Goal: Task Accomplishment & Management: Manage account settings

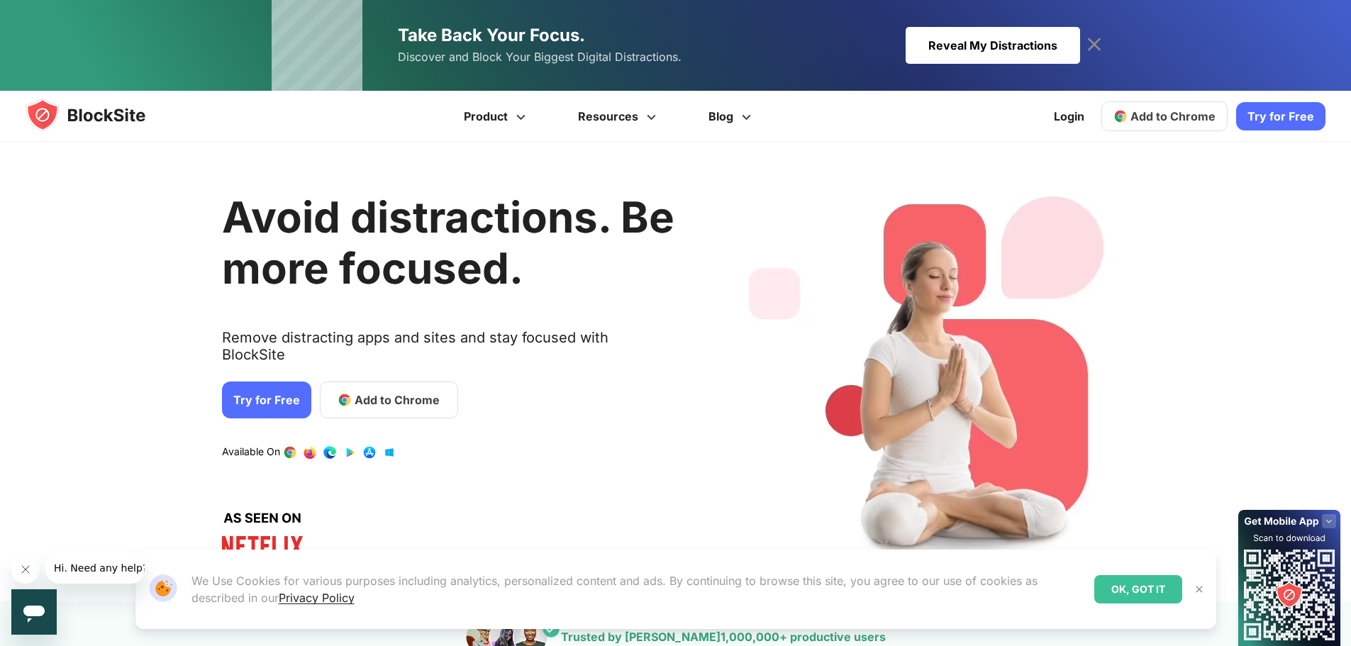
click at [1146, 118] on span "Add to Chrome" at bounding box center [1173, 116] width 85 height 14
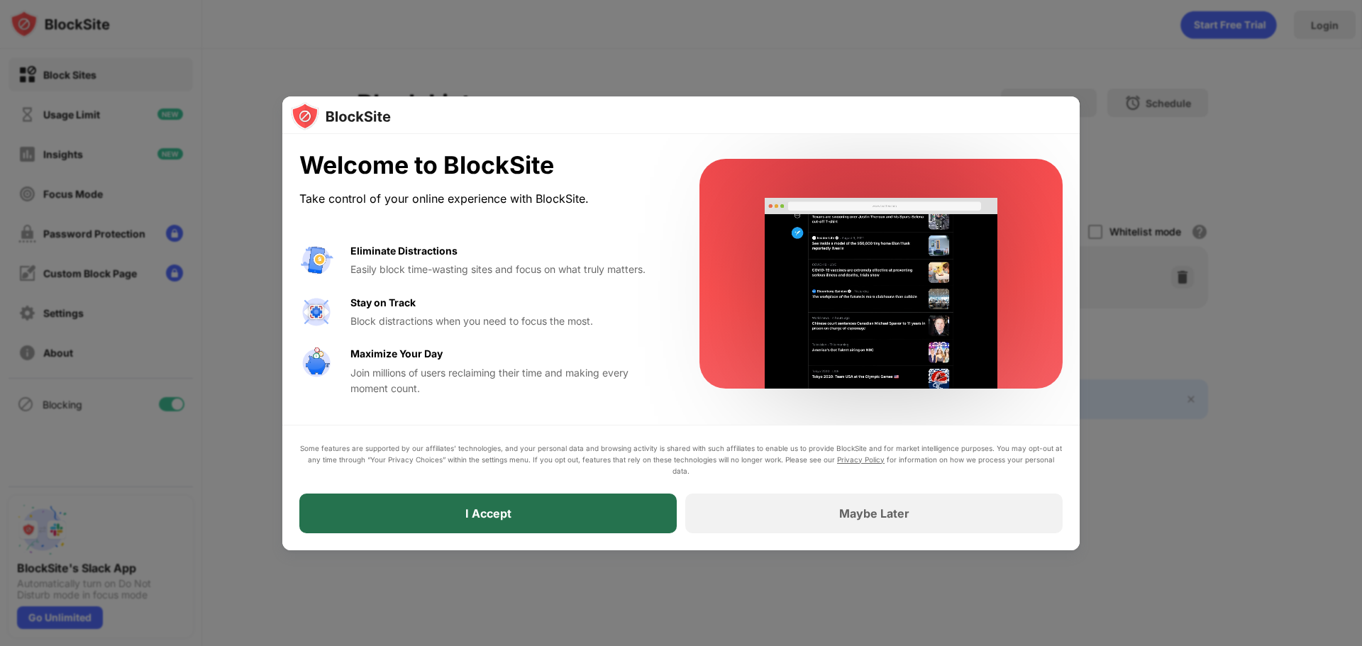
click at [488, 510] on div "I Accept" at bounding box center [488, 513] width 46 height 14
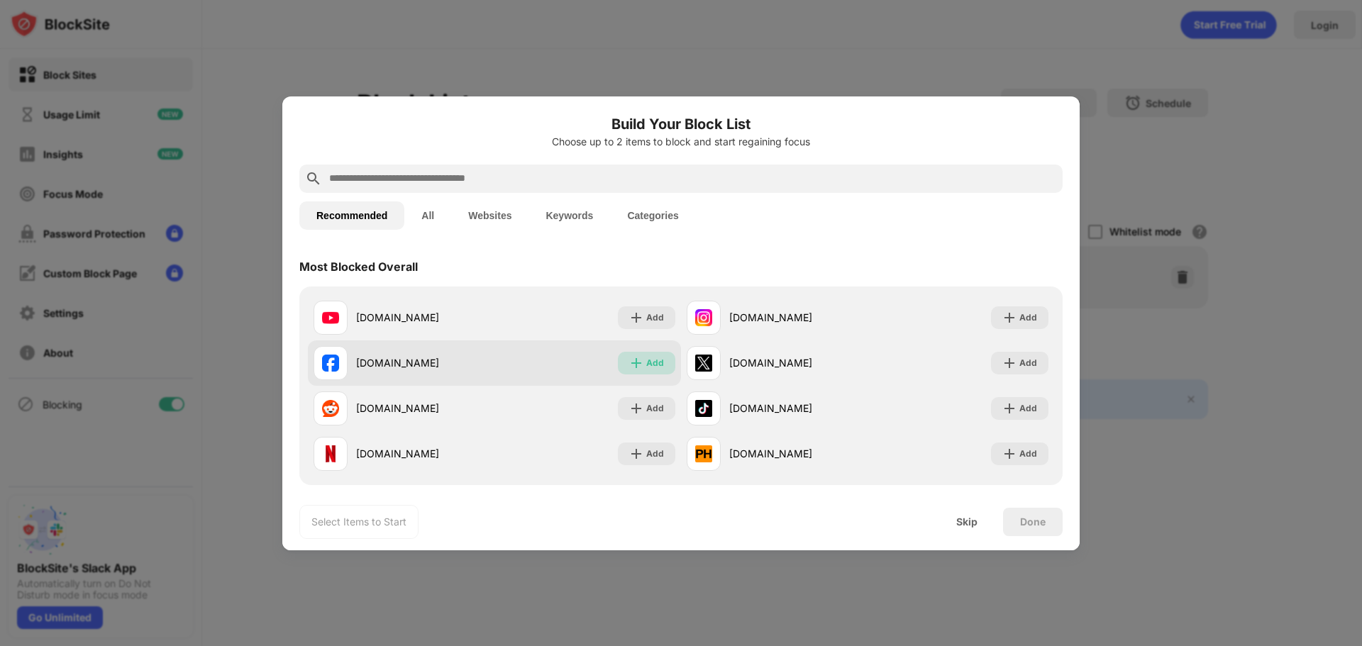
click at [646, 359] on div "Add" at bounding box center [655, 363] width 18 height 14
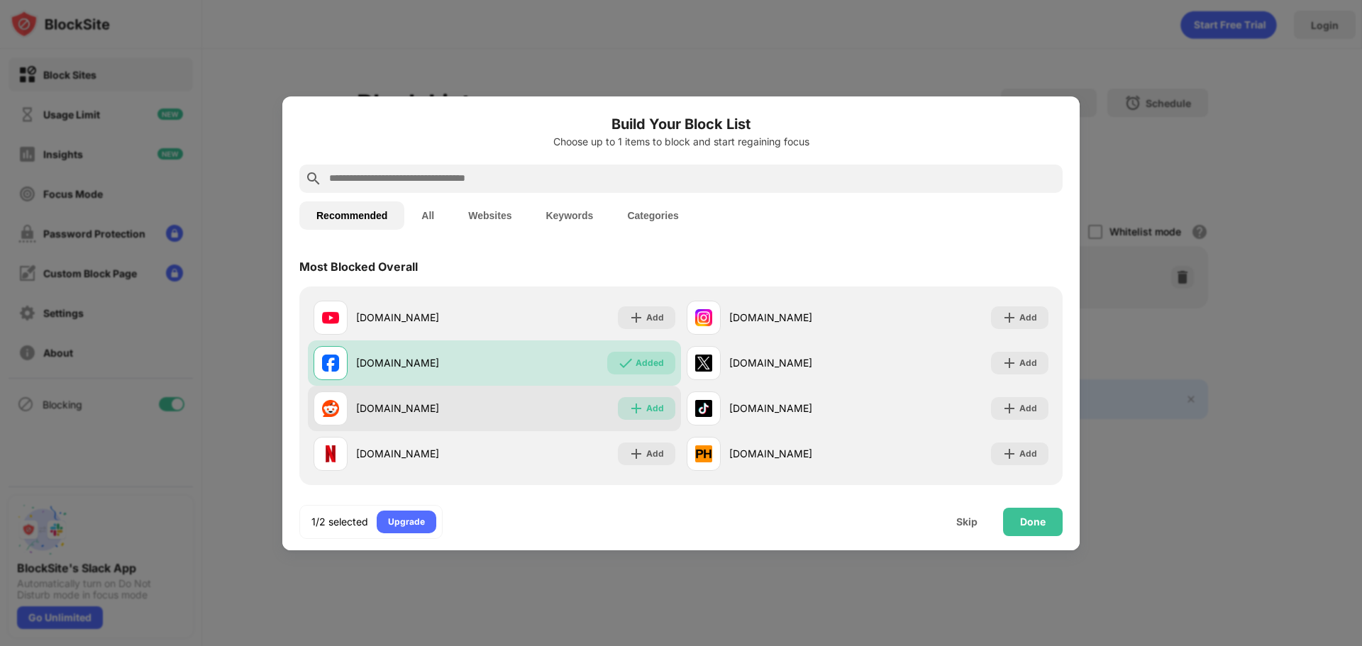
click at [629, 409] on img at bounding box center [636, 408] width 14 height 14
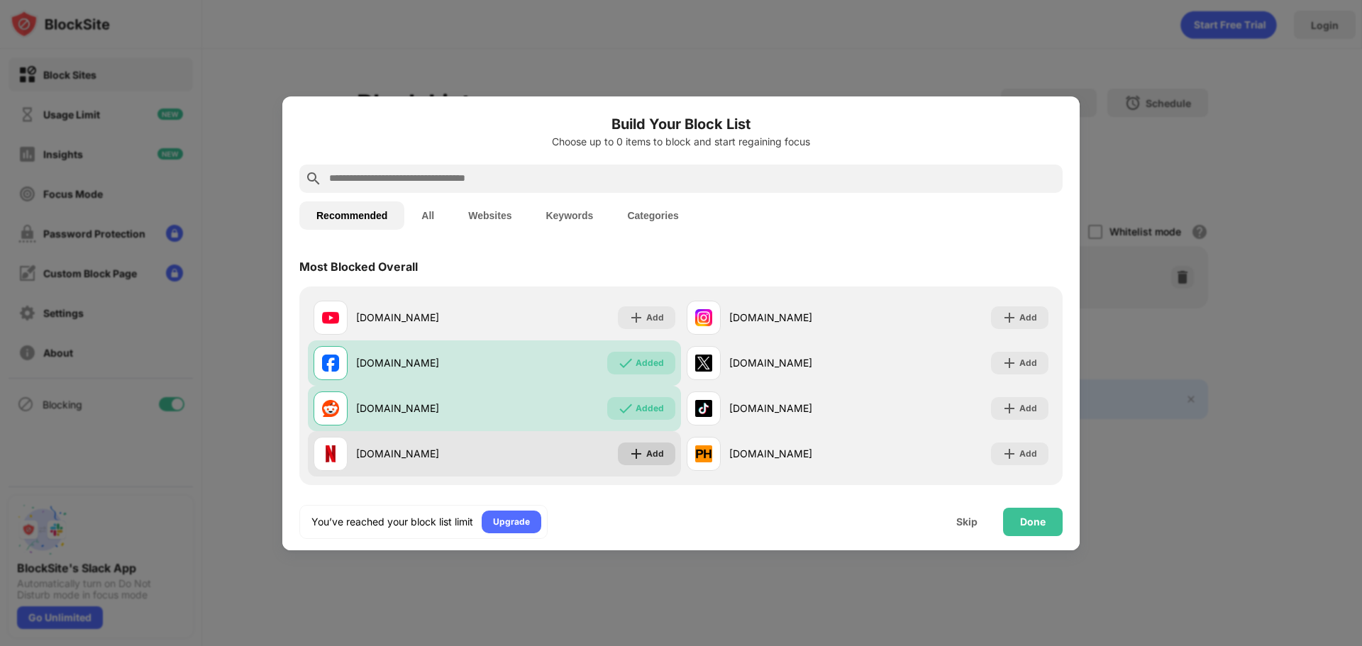
click at [629, 453] on img at bounding box center [636, 454] width 14 height 14
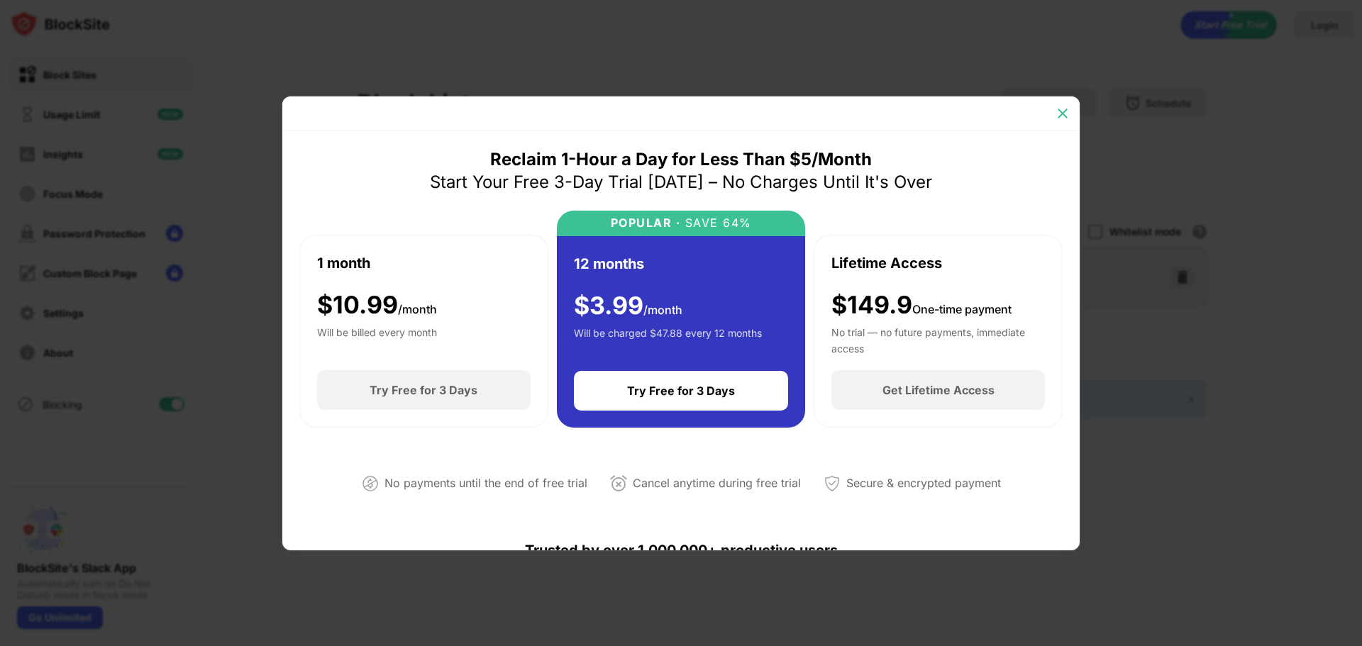
click at [1058, 113] on img at bounding box center [1062, 113] width 14 height 14
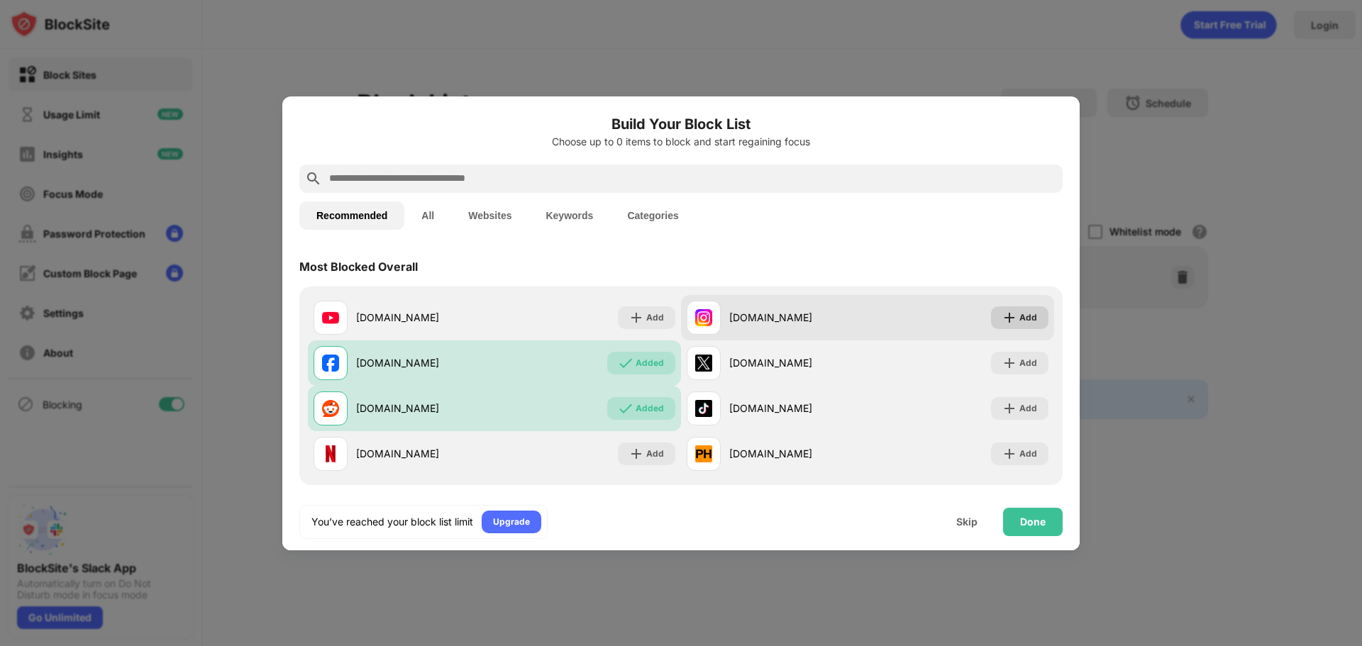
click at [1019, 314] on div "Add" at bounding box center [1028, 318] width 18 height 14
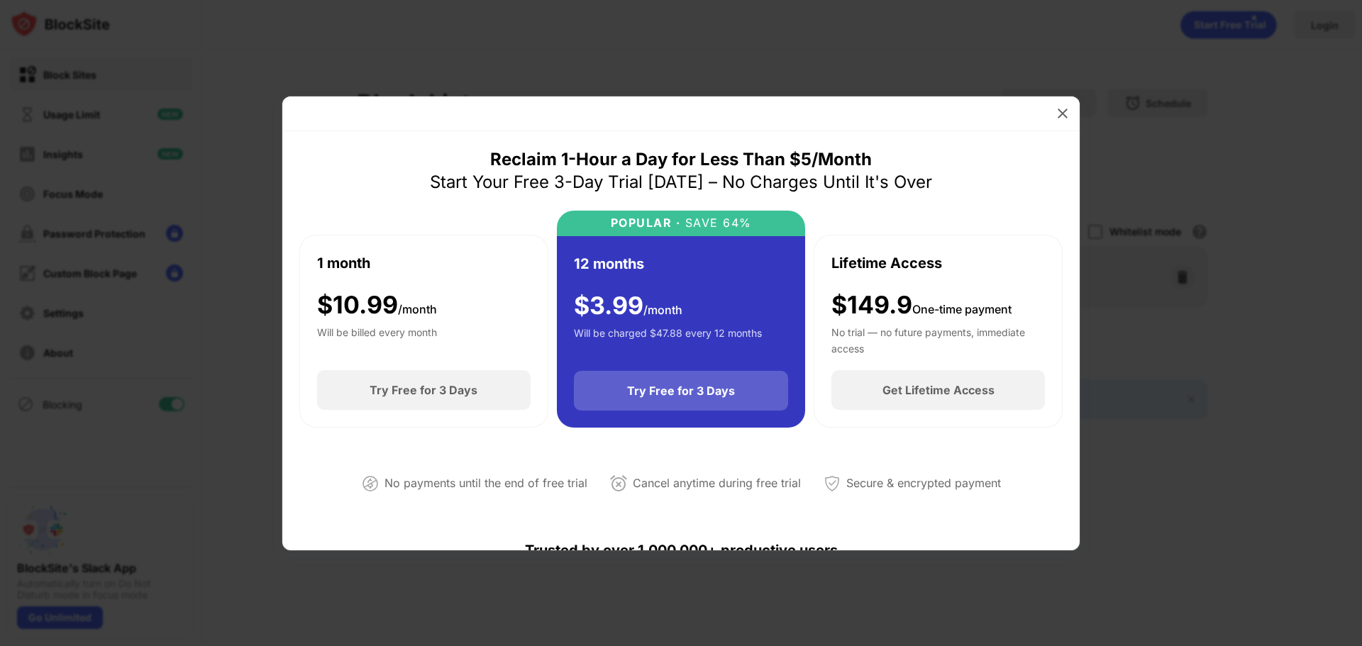
click at [659, 389] on div "Try Free for 3 Days" at bounding box center [681, 391] width 108 height 14
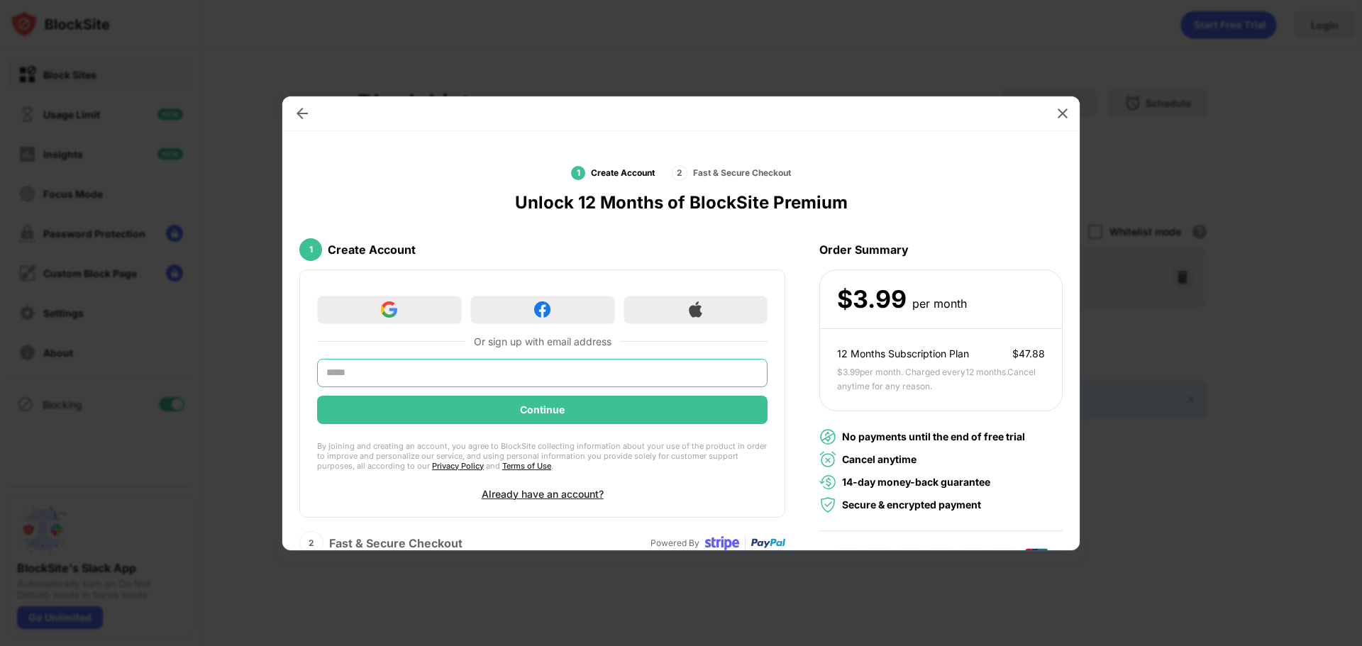
click at [553, 367] on input "text" at bounding box center [542, 373] width 450 height 28
click at [681, 370] on input "text" at bounding box center [542, 373] width 450 height 28
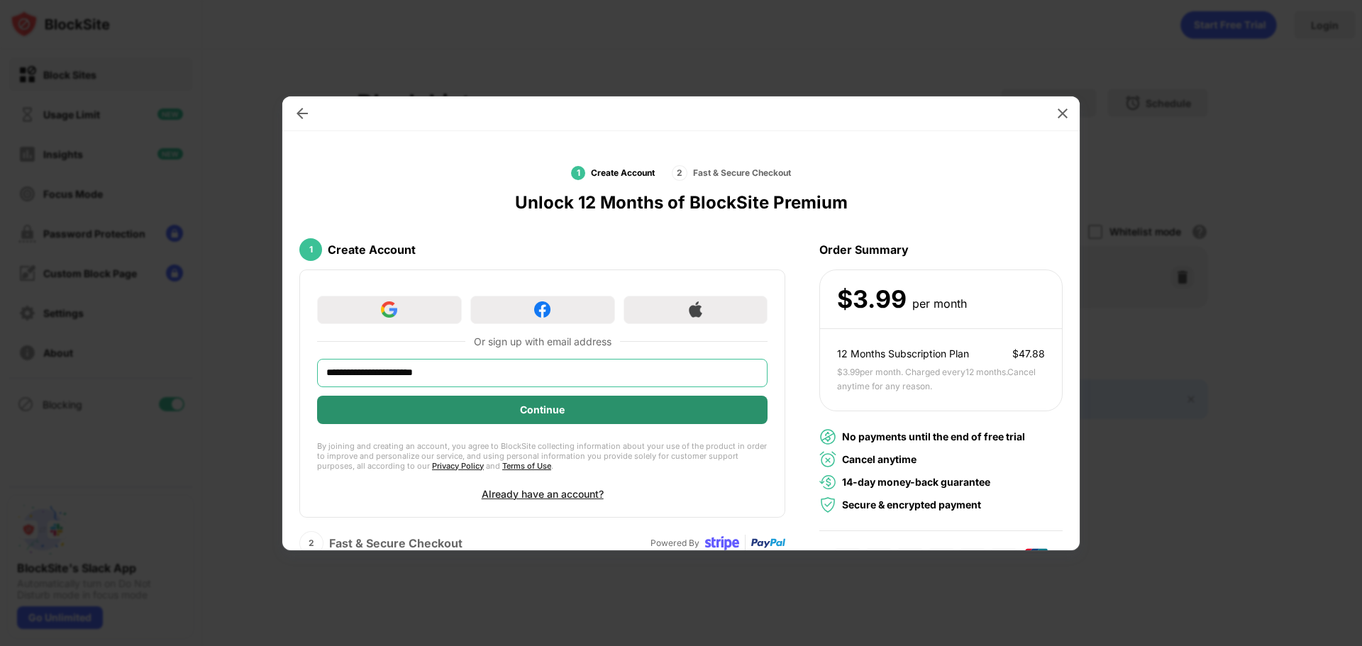
type input "**********"
click at [579, 406] on div "Continue" at bounding box center [542, 410] width 450 height 28
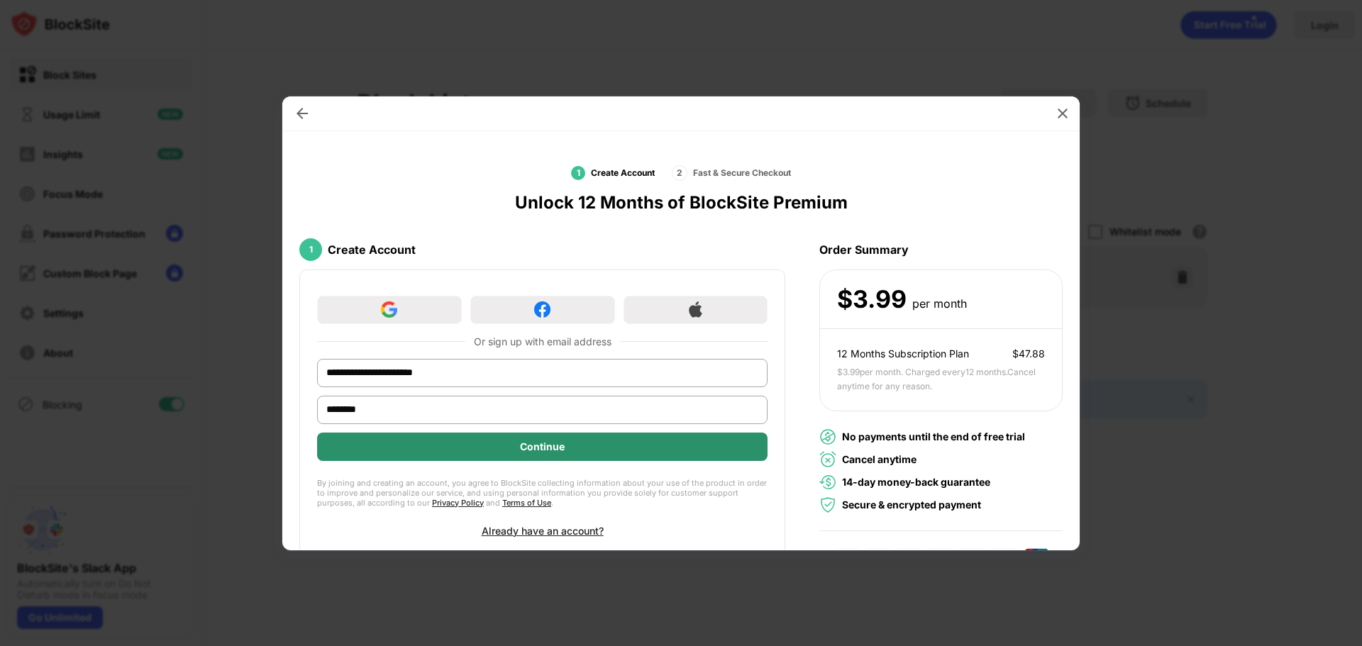
type input "********"
click at [477, 443] on div "Continue" at bounding box center [542, 447] width 450 height 28
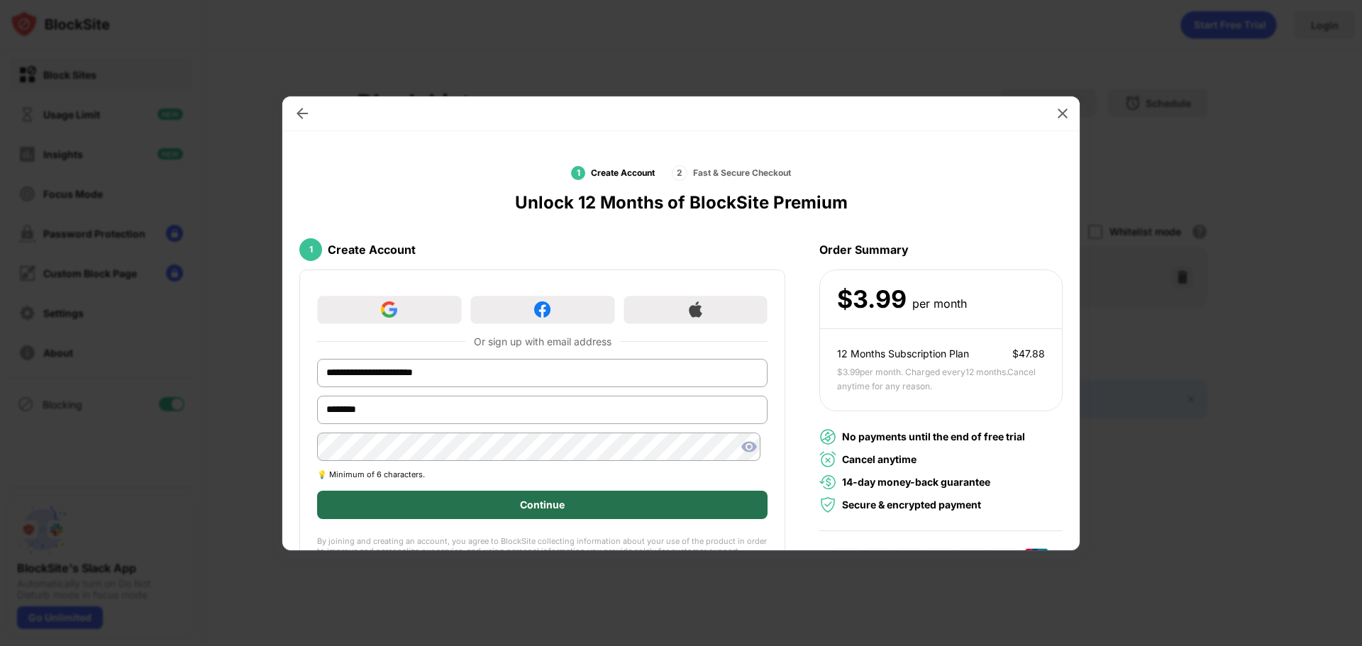
click at [538, 503] on div "Continue" at bounding box center [542, 504] width 45 height 11
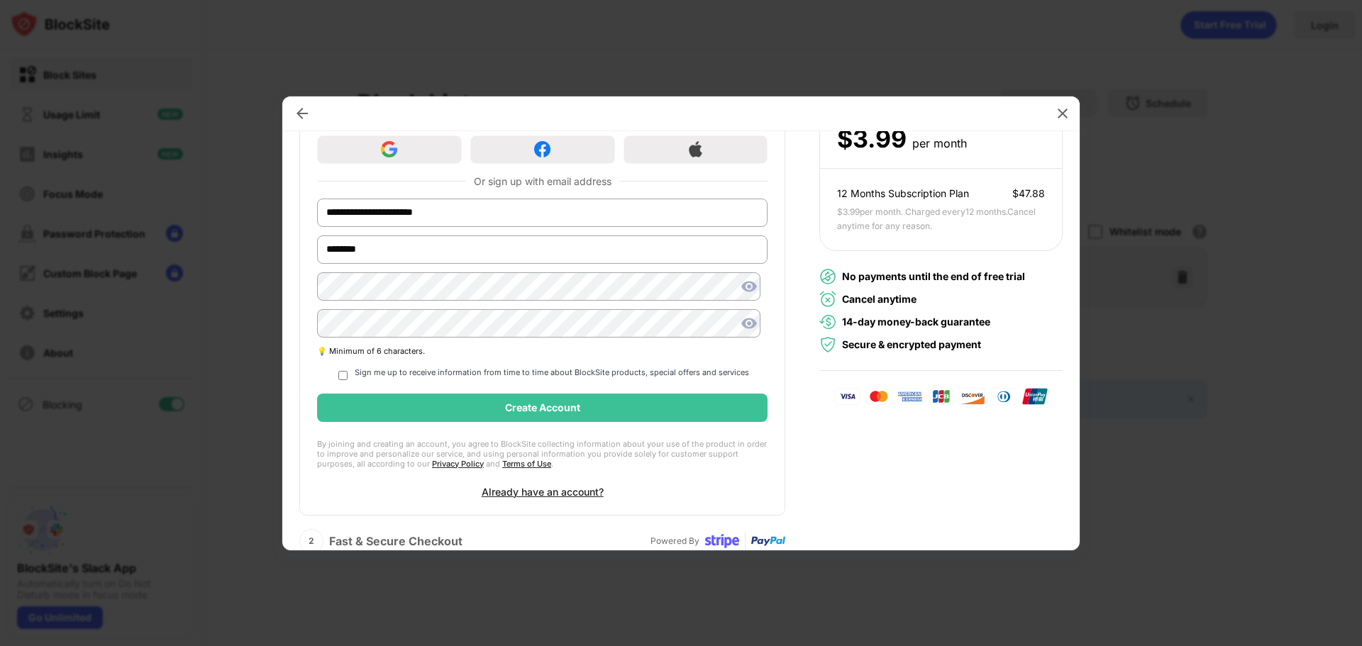
scroll to position [177, 0]
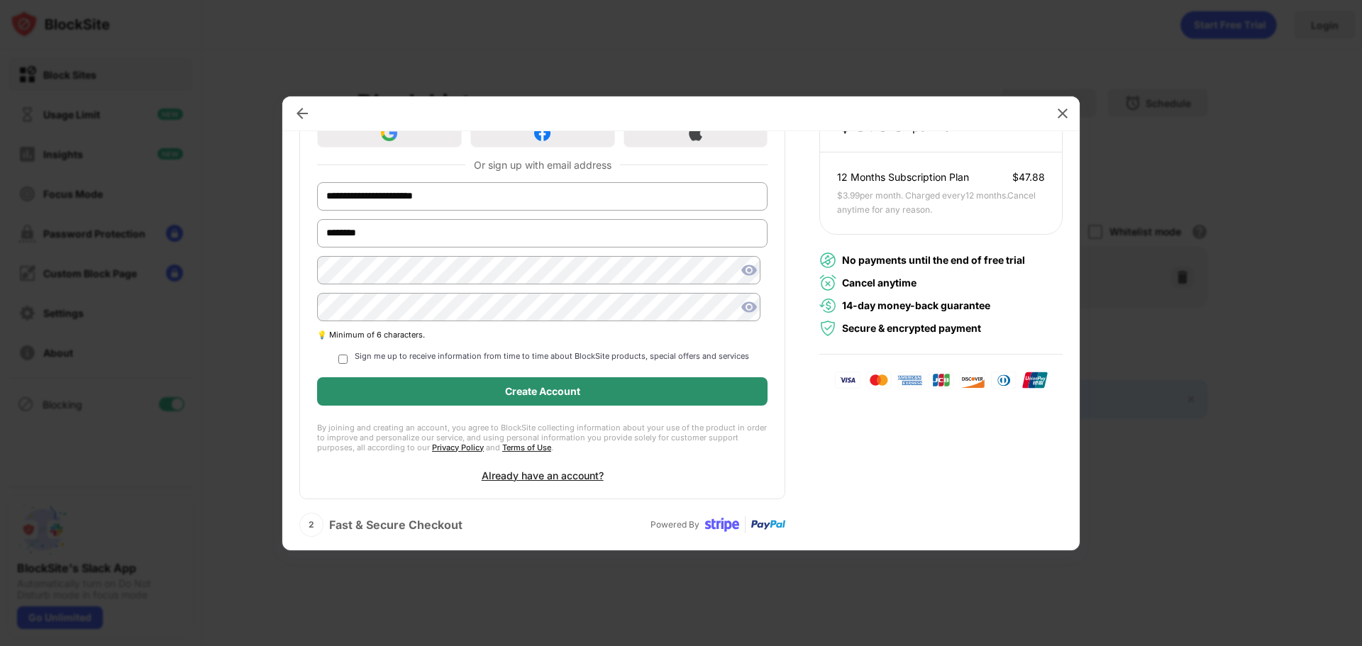
click at [548, 392] on div "Create Account" at bounding box center [542, 391] width 75 height 11
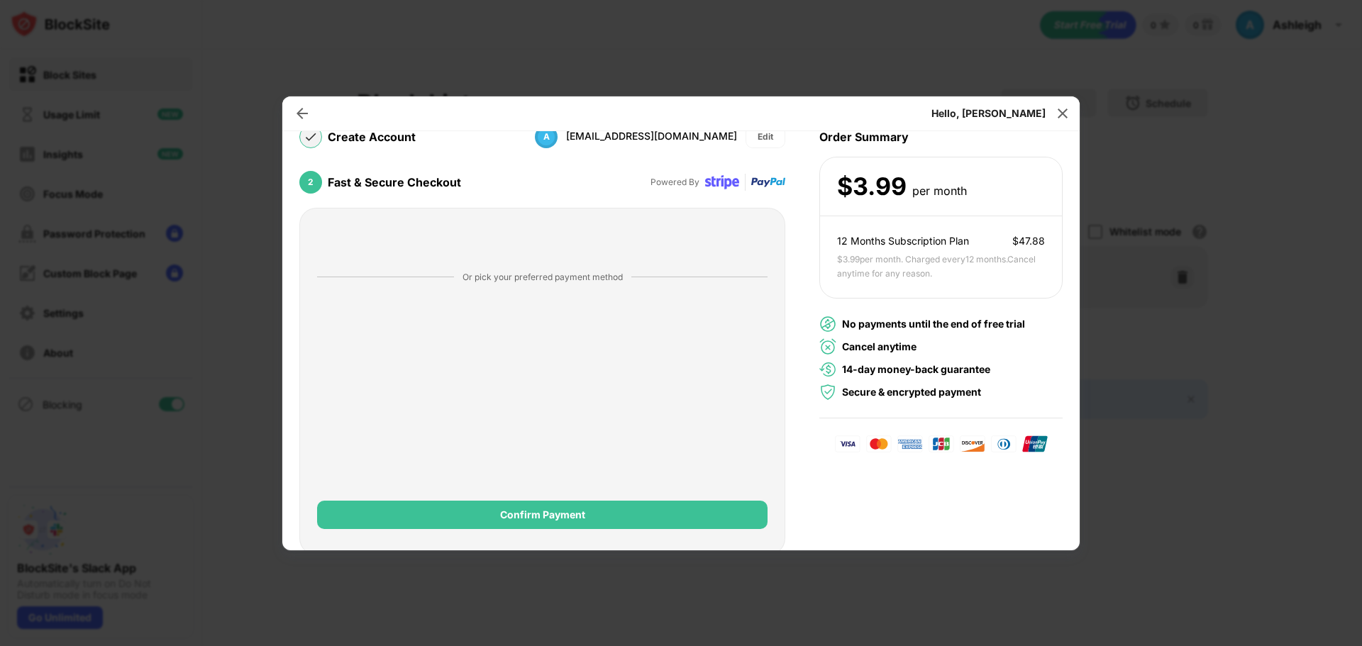
scroll to position [118, 0]
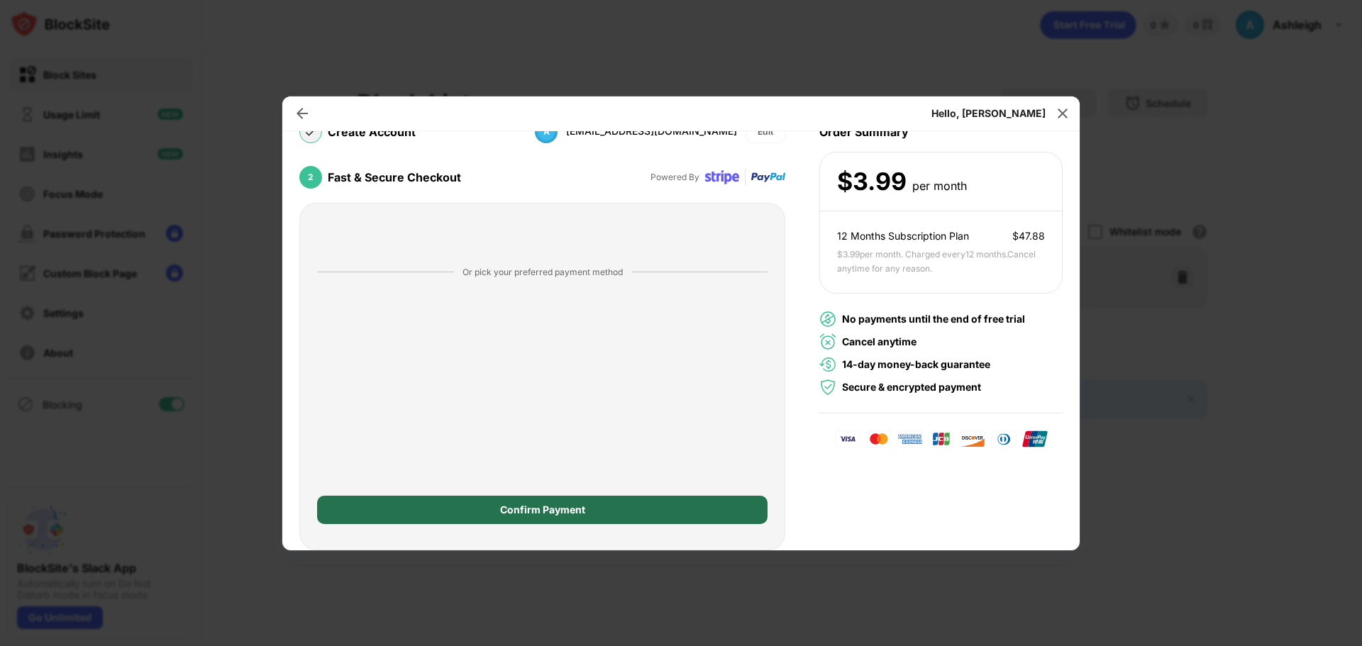
click at [514, 506] on div "Confirm Payment" at bounding box center [542, 509] width 85 height 11
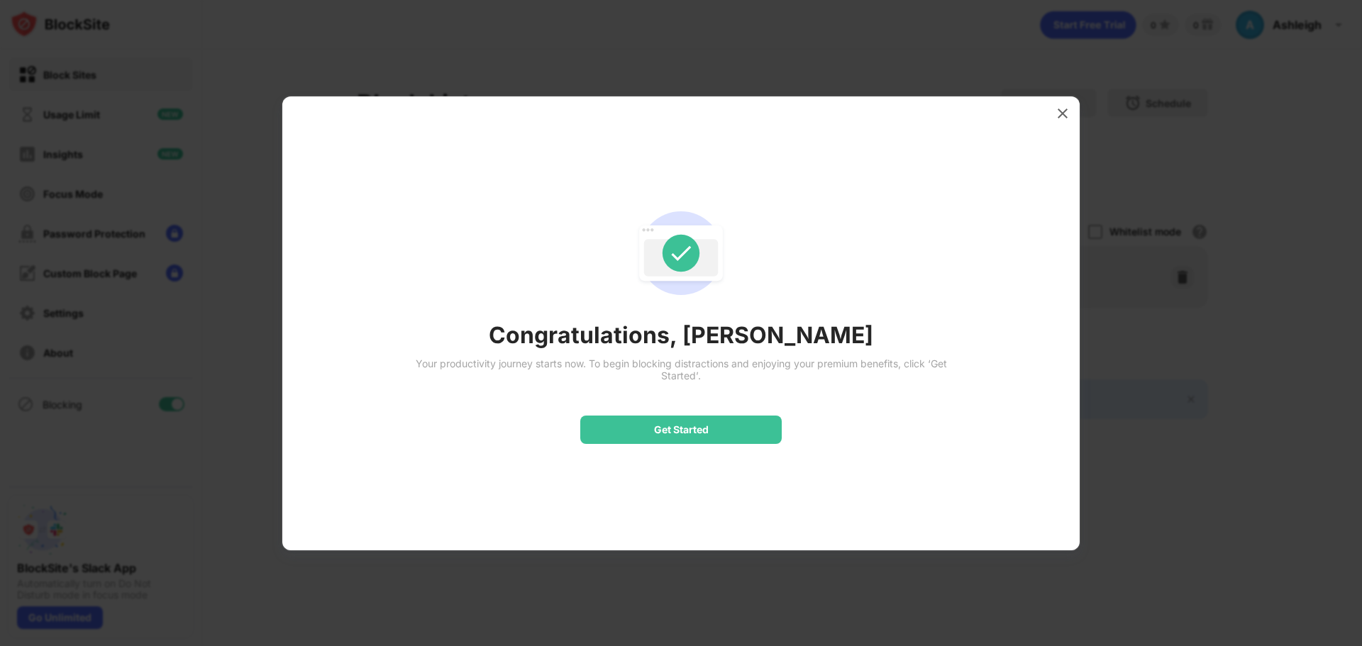
scroll to position [0, 0]
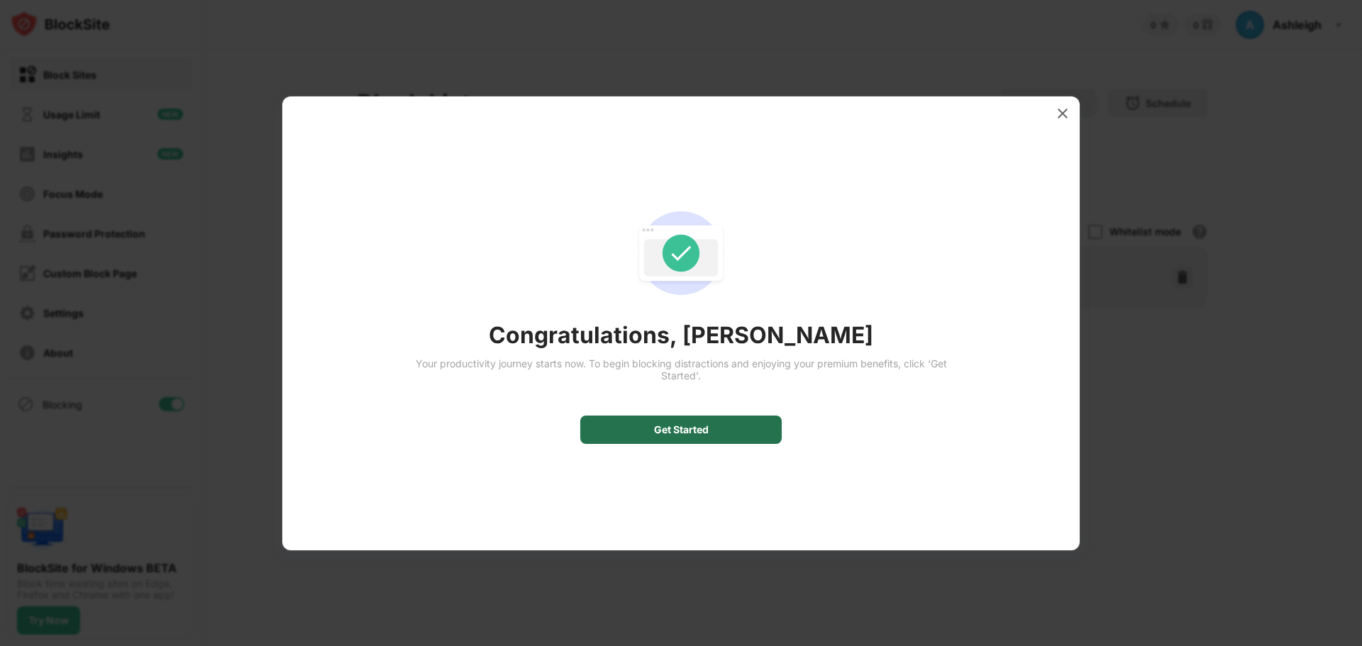
click at [709, 419] on div "Get Started" at bounding box center [680, 430] width 201 height 28
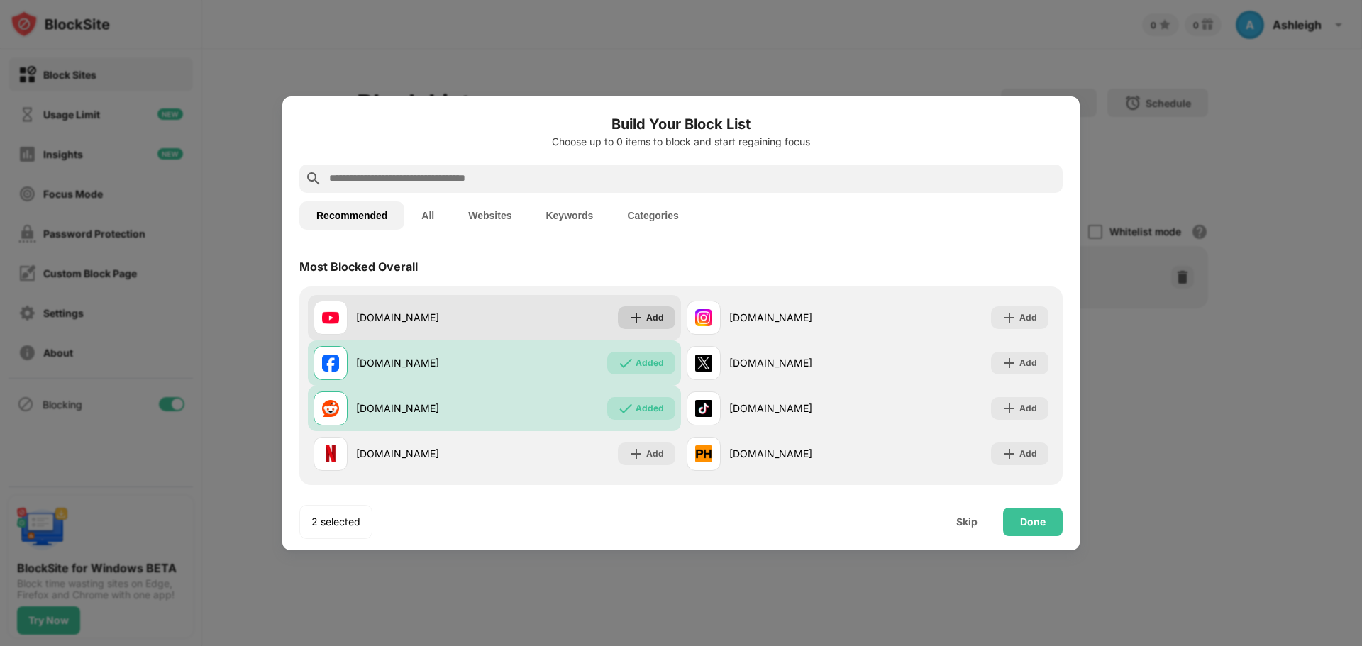
click at [629, 315] on img at bounding box center [636, 318] width 14 height 14
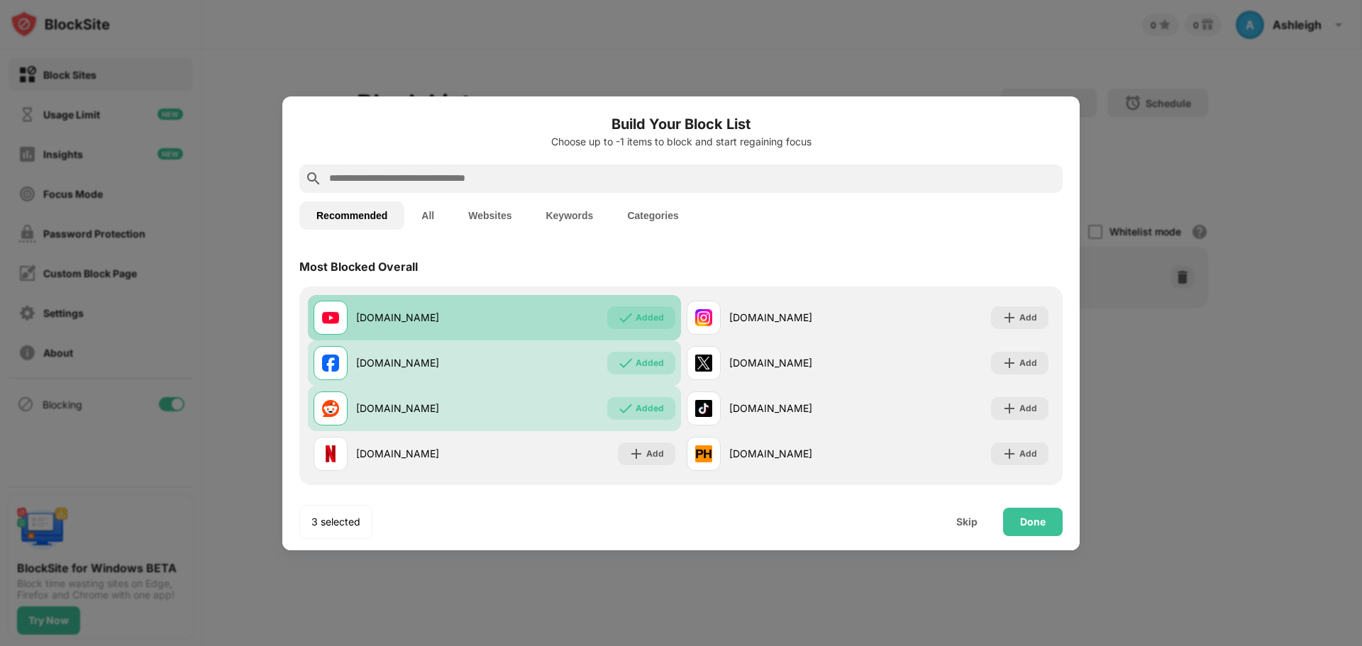
click at [636, 313] on div "Added" at bounding box center [650, 318] width 28 height 14
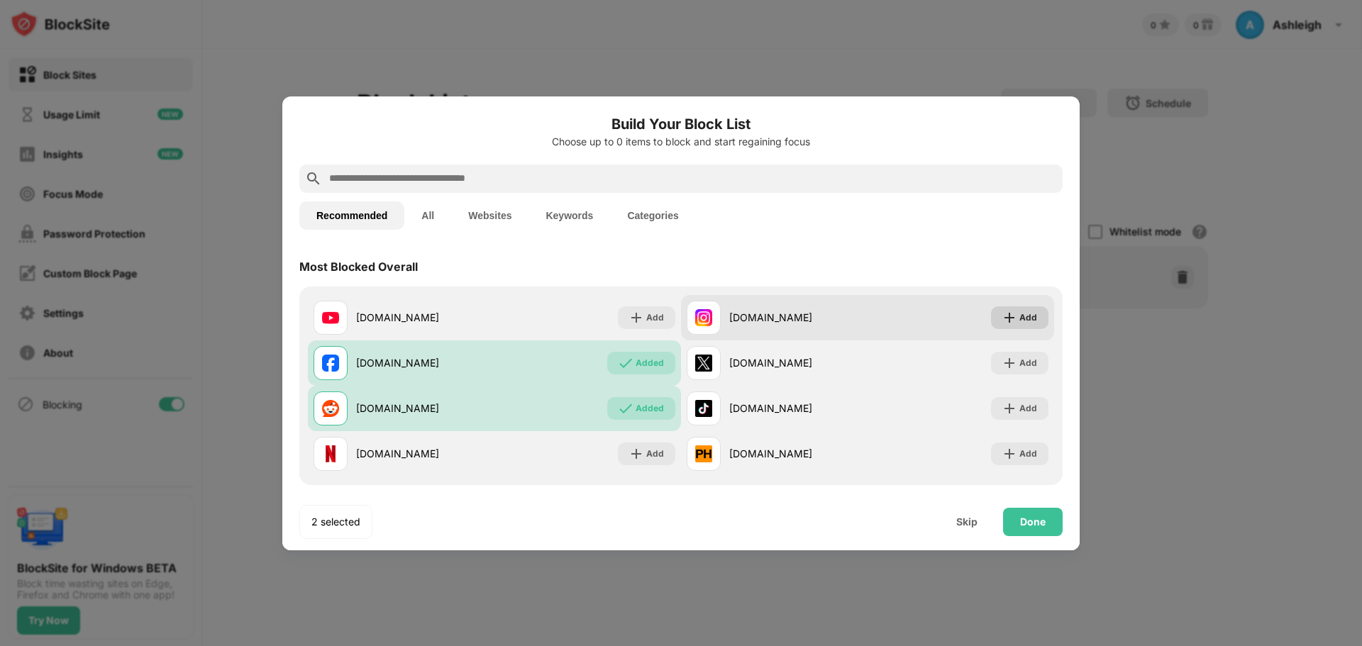
click at [1002, 313] on img at bounding box center [1009, 318] width 14 height 14
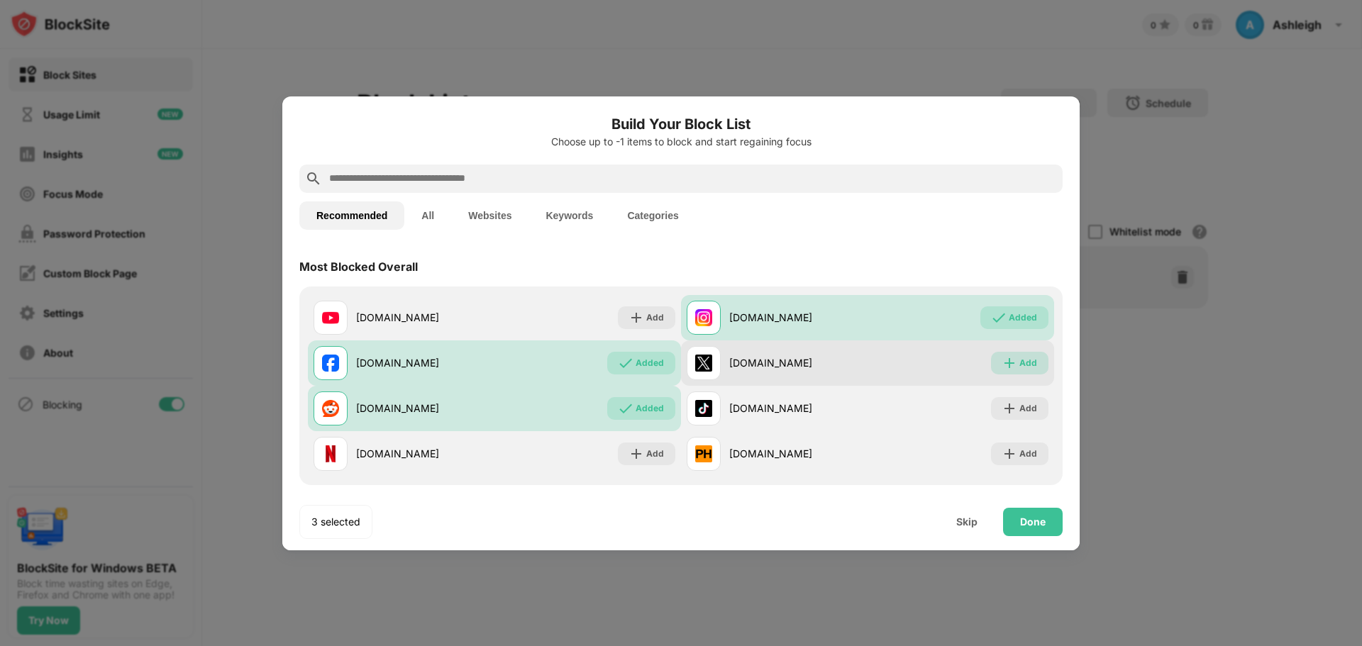
click at [1002, 363] on img at bounding box center [1009, 363] width 14 height 14
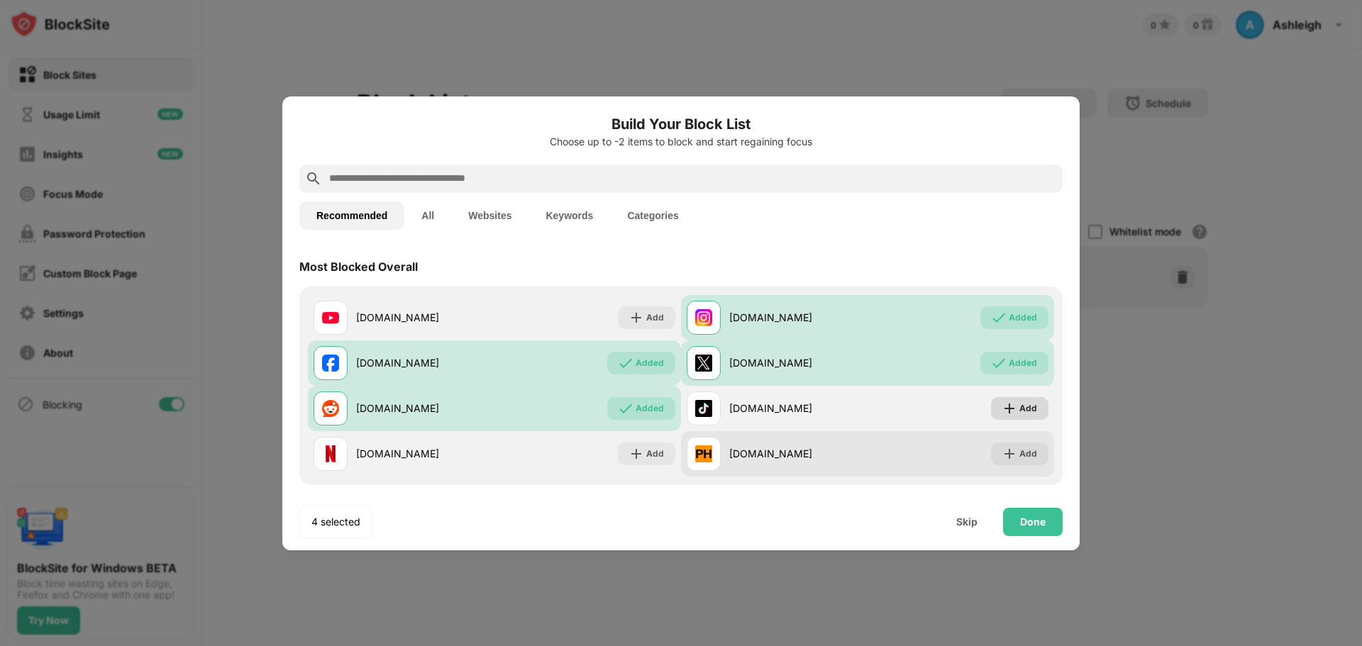
drag, startPoint x: 992, startPoint y: 405, endPoint x: 994, endPoint y: 433, distance: 27.7
click at [992, 406] on div "Add" at bounding box center [1019, 408] width 57 height 23
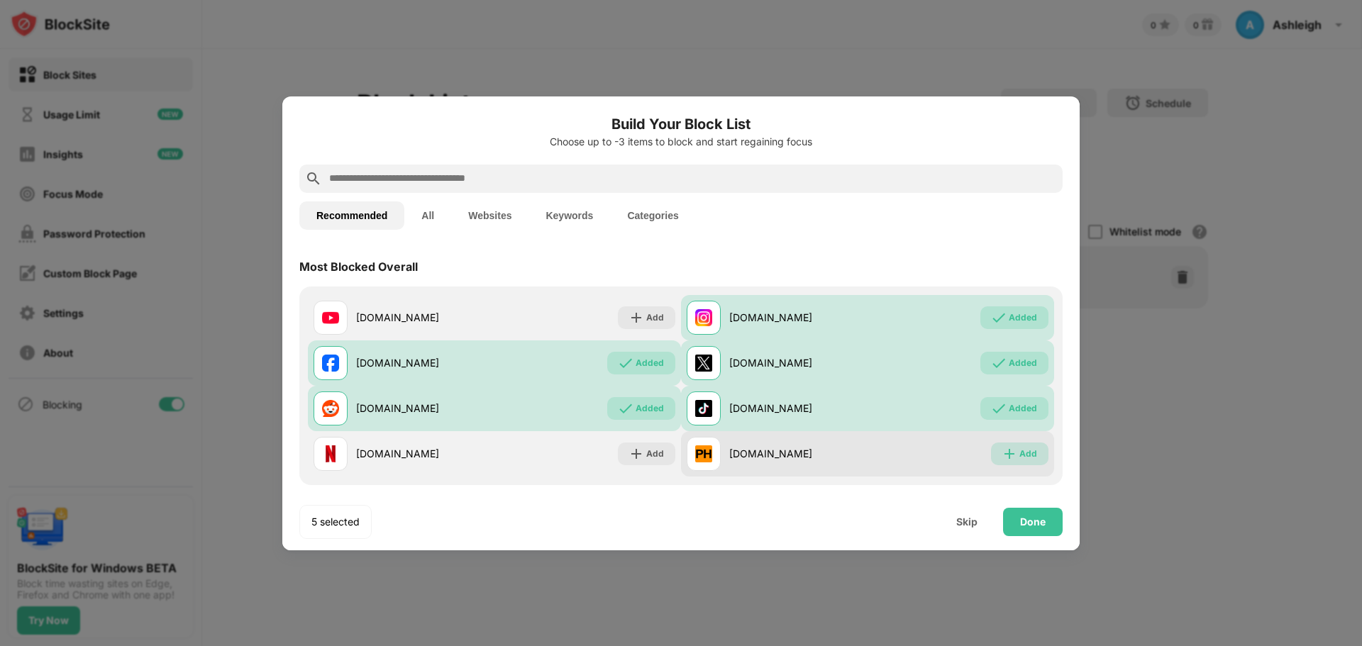
click at [1002, 454] on img at bounding box center [1009, 454] width 14 height 14
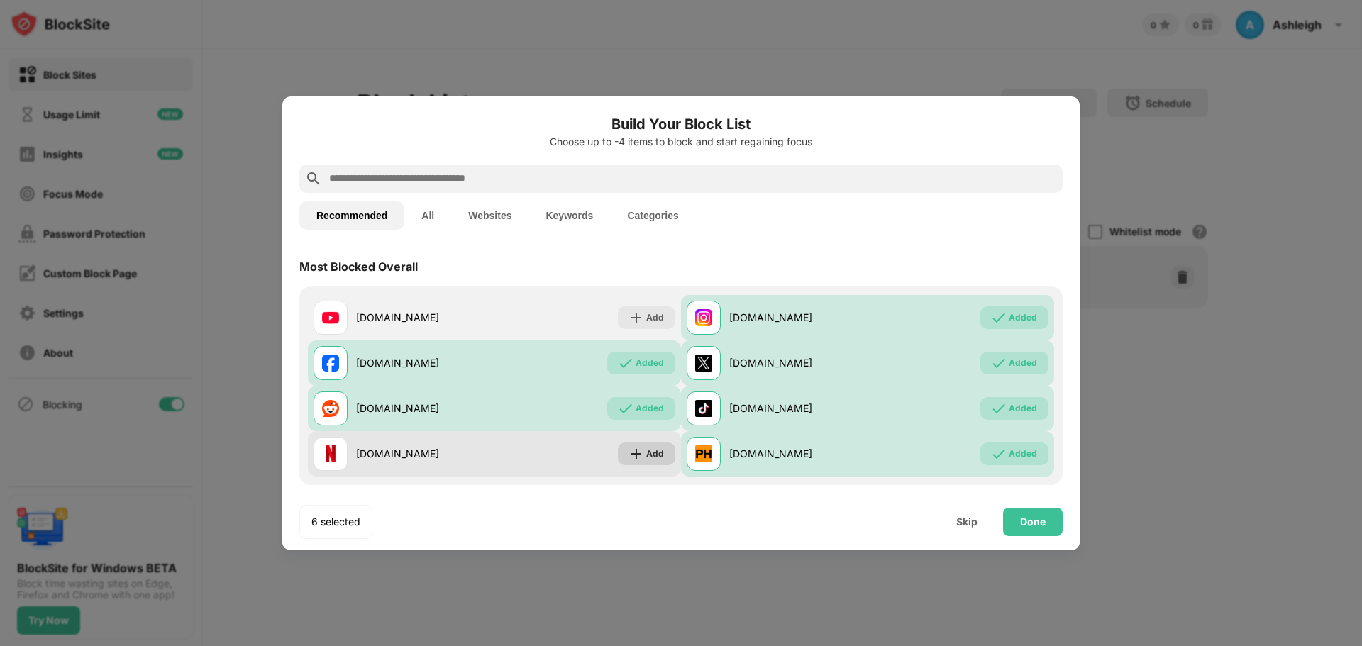
click at [629, 457] on img at bounding box center [636, 454] width 14 height 14
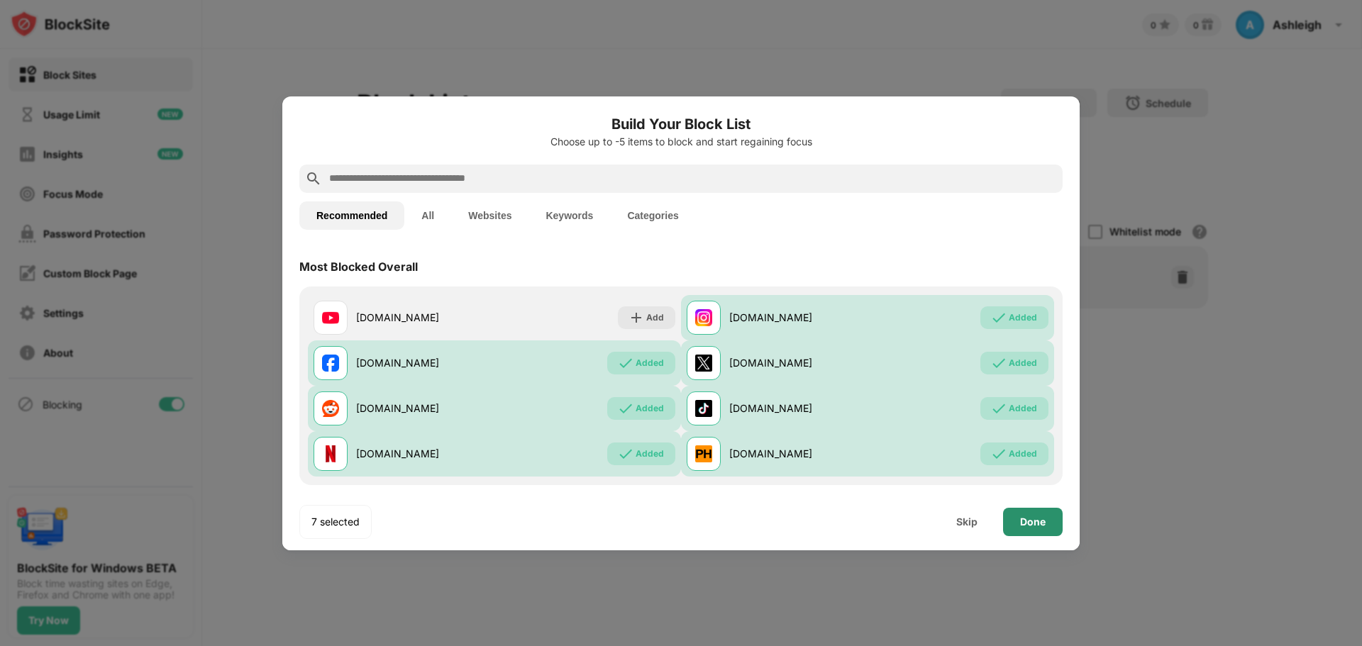
click at [1016, 514] on div "Done" at bounding box center [1033, 522] width 60 height 28
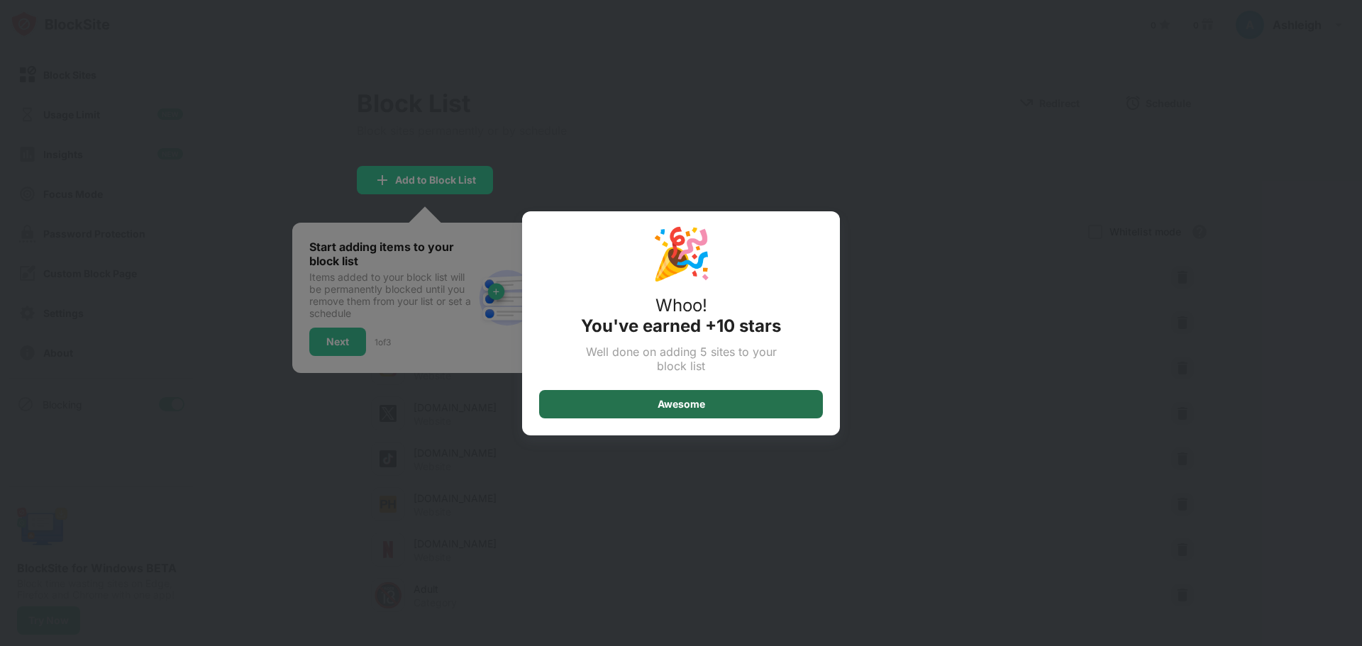
click at [709, 400] on div "Awesome" at bounding box center [681, 404] width 284 height 28
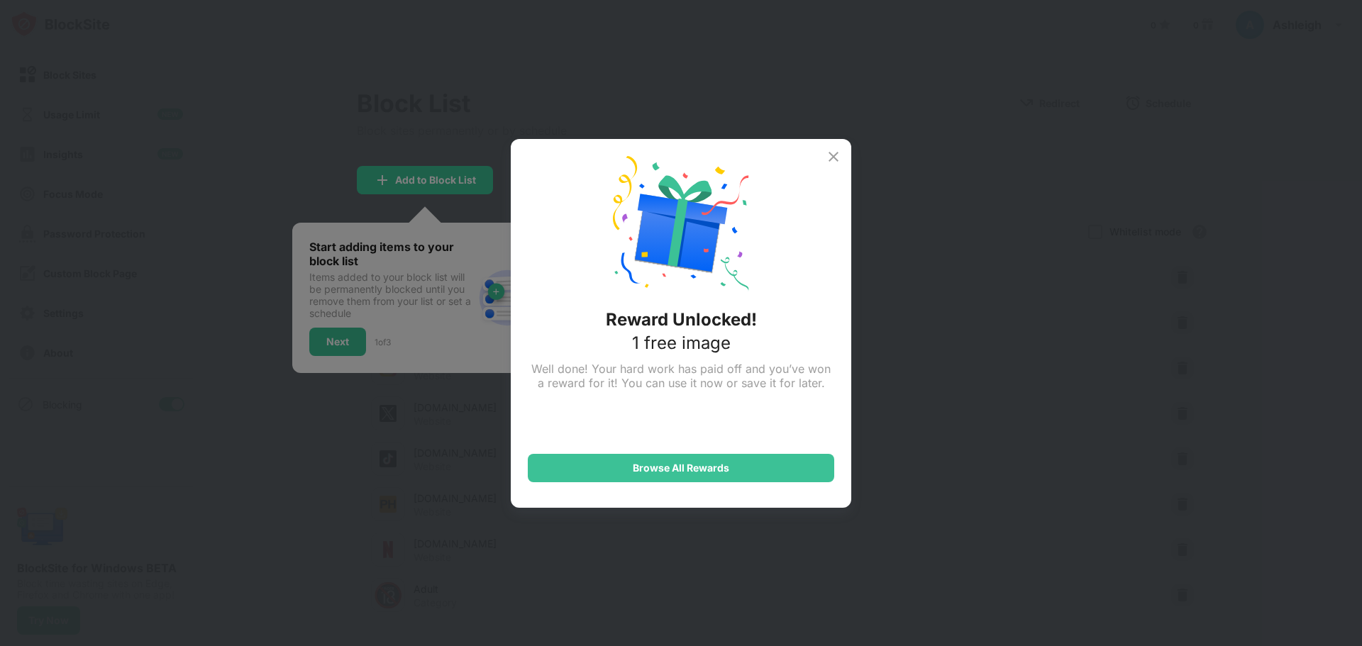
click at [834, 151] on img at bounding box center [833, 156] width 17 height 17
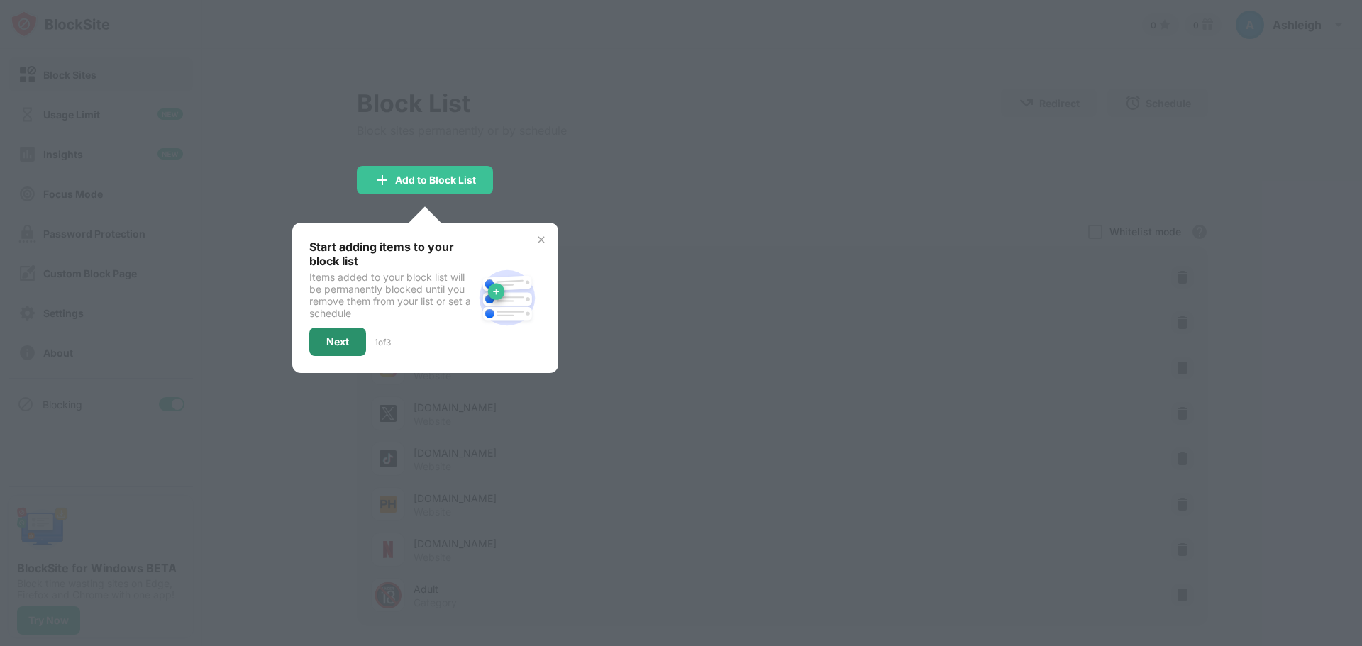
click at [338, 340] on div "Next" at bounding box center [337, 341] width 23 height 11
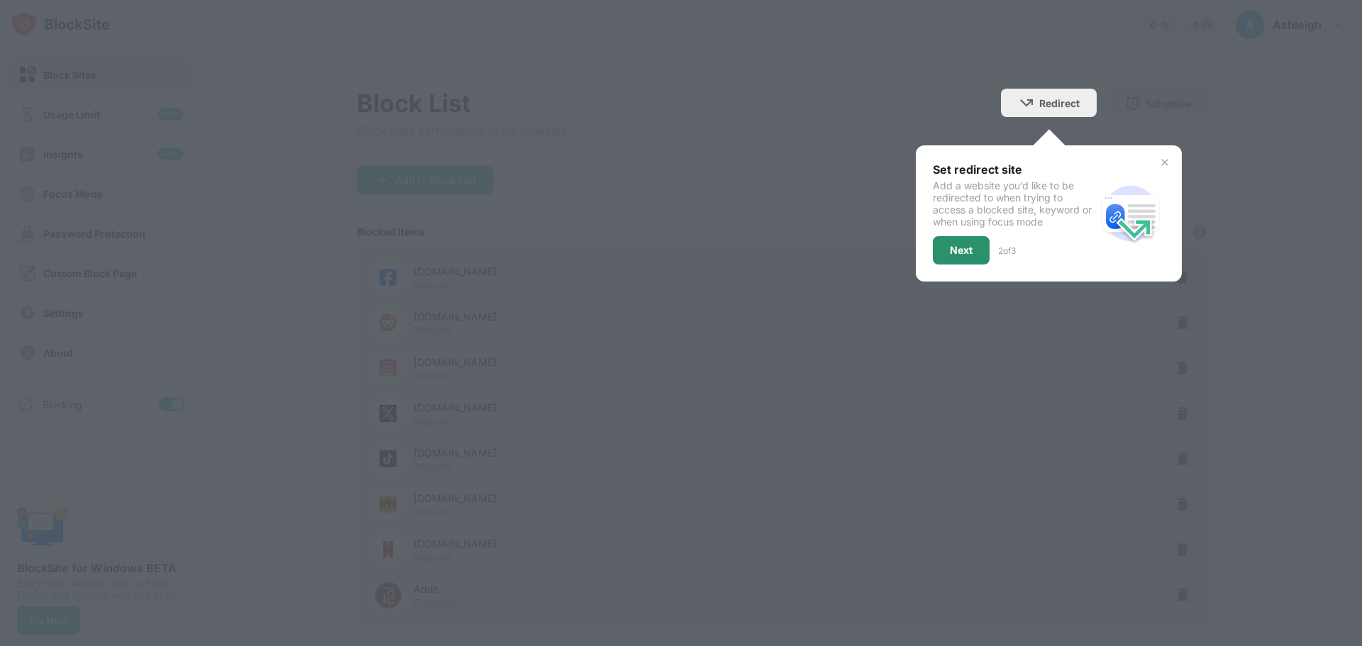
click at [950, 250] on div "Next" at bounding box center [961, 250] width 23 height 11
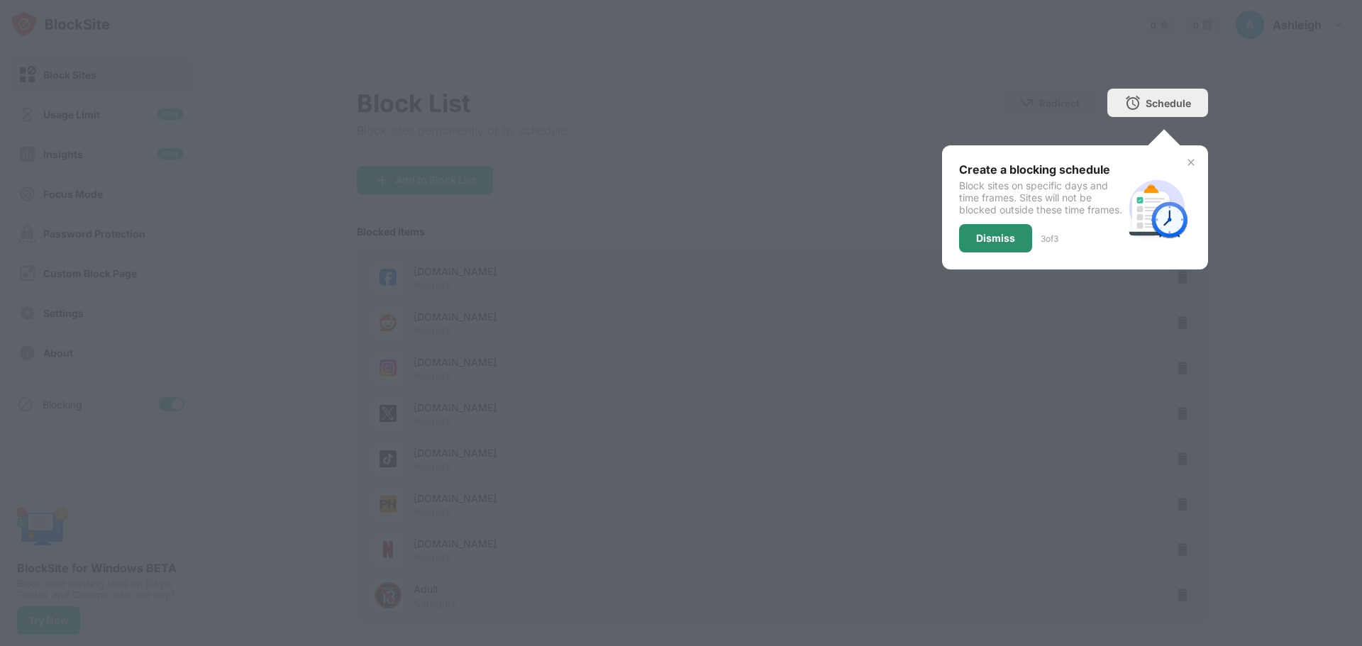
click at [977, 244] on div "Dismiss" at bounding box center [995, 238] width 39 height 11
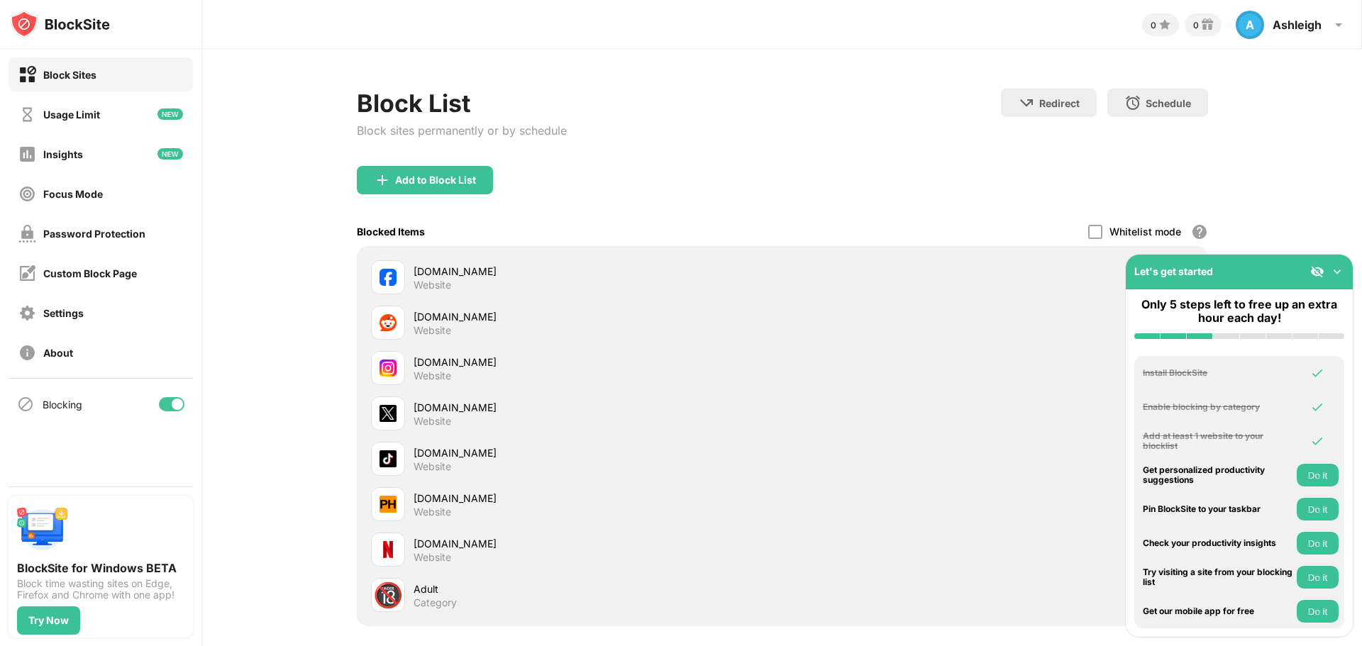
click at [1337, 269] on img at bounding box center [1337, 272] width 14 height 14
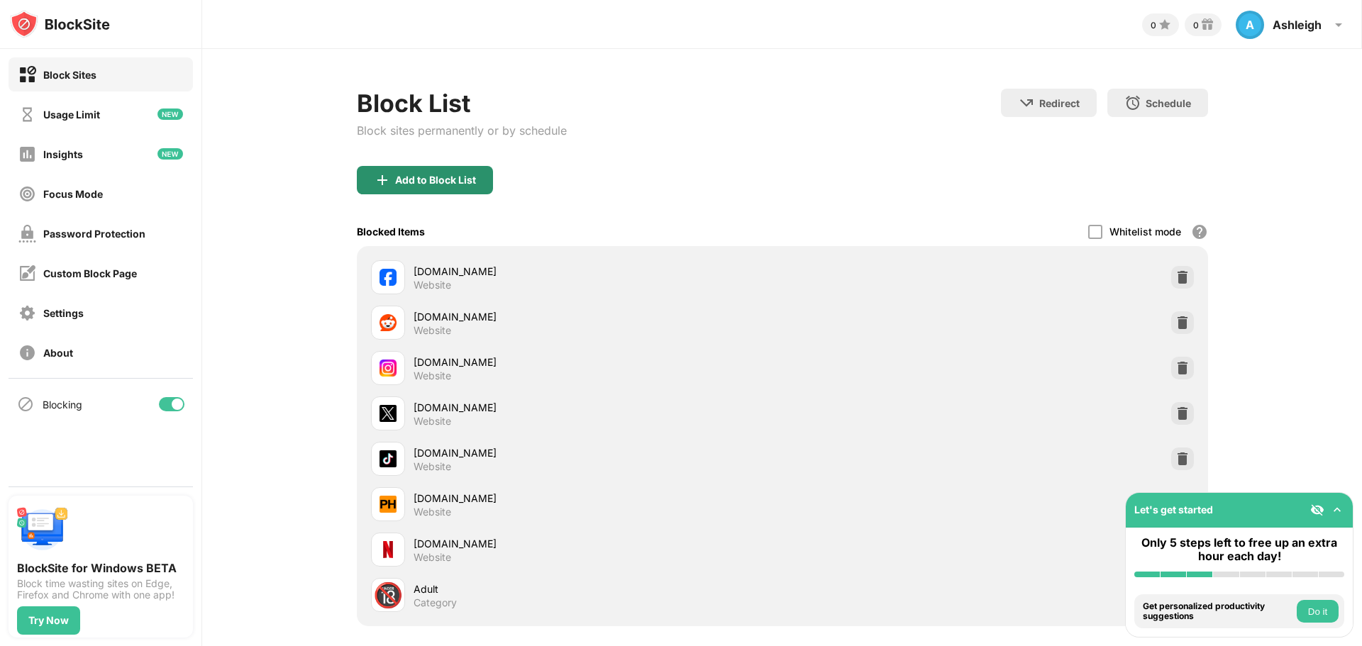
click at [443, 177] on div "Add to Block List" at bounding box center [435, 179] width 81 height 11
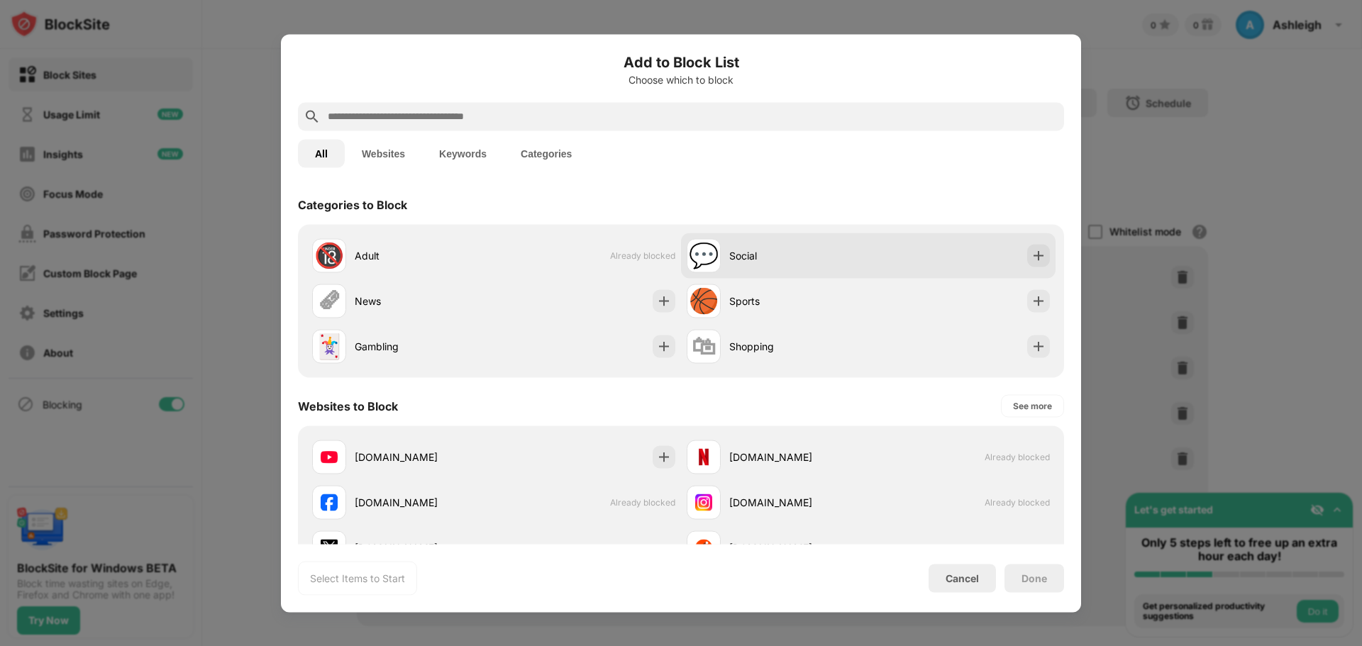
click at [929, 262] on div "💬 Social" at bounding box center [868, 255] width 375 height 45
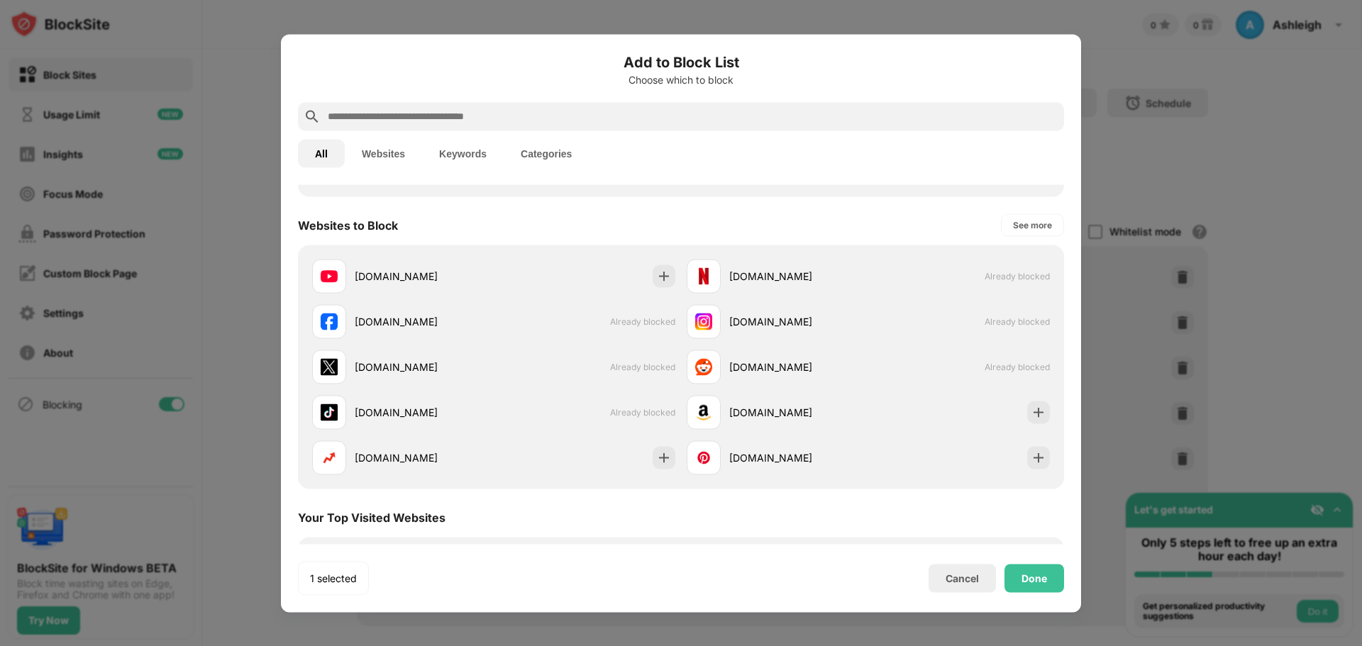
scroll to position [213, 0]
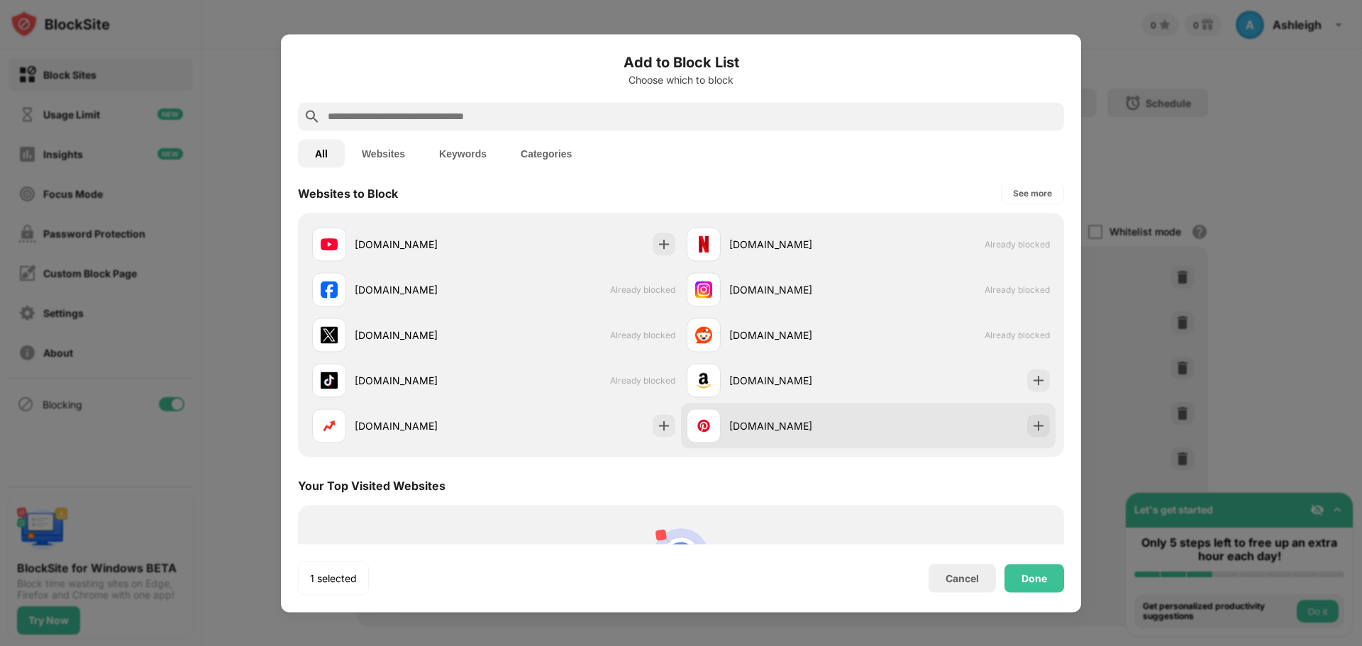
click at [782, 424] on div "pinterest.com" at bounding box center [798, 425] width 139 height 15
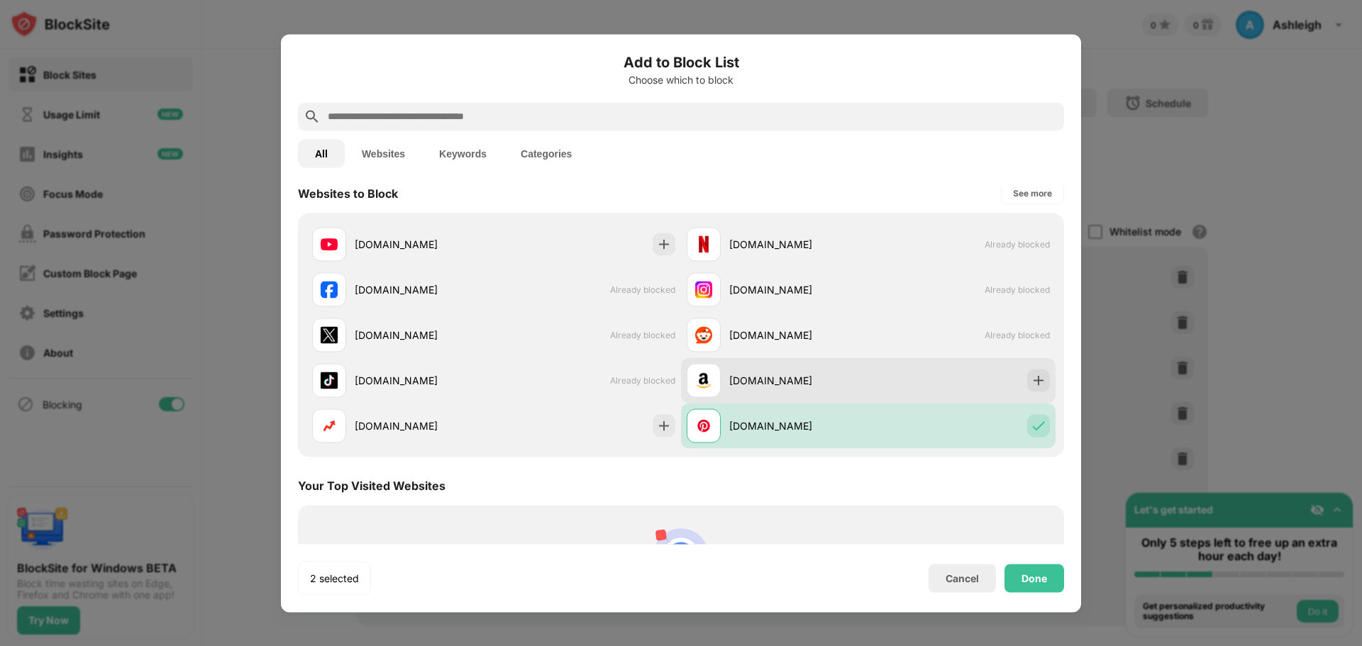
click at [759, 376] on div "amazon.com" at bounding box center [798, 380] width 139 height 15
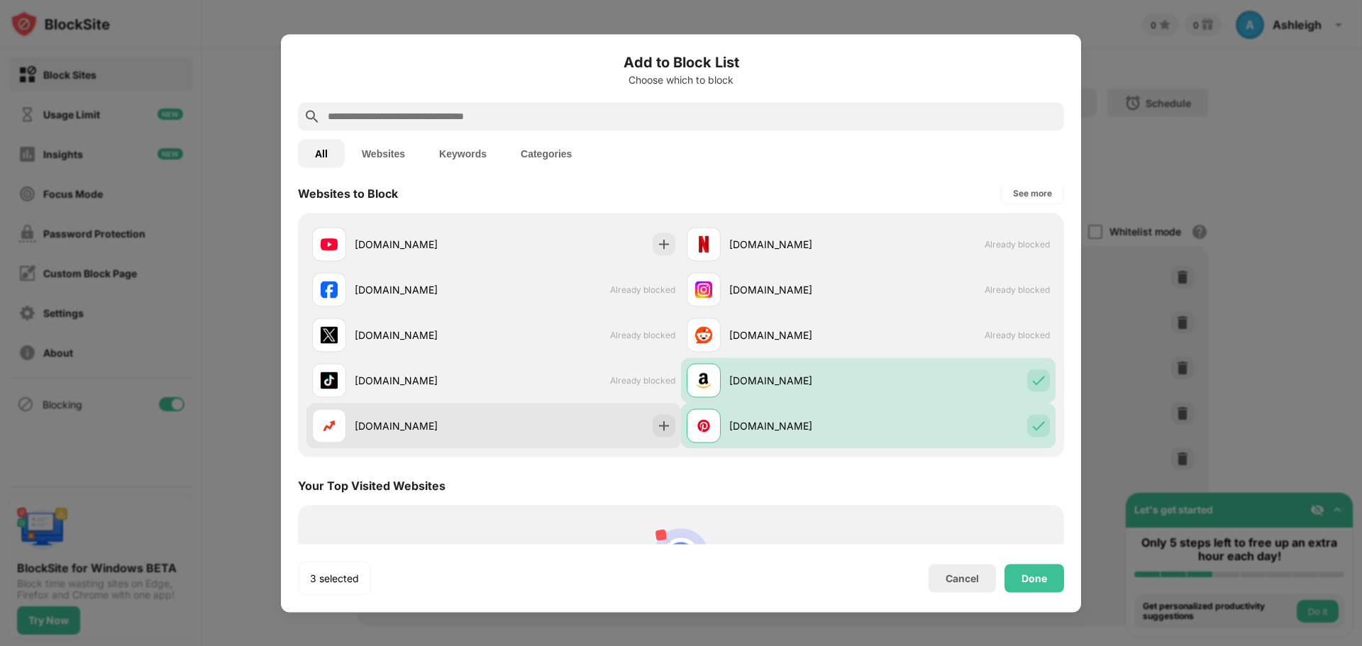
click at [502, 424] on div "buzzfeed.com" at bounding box center [493, 425] width 375 height 45
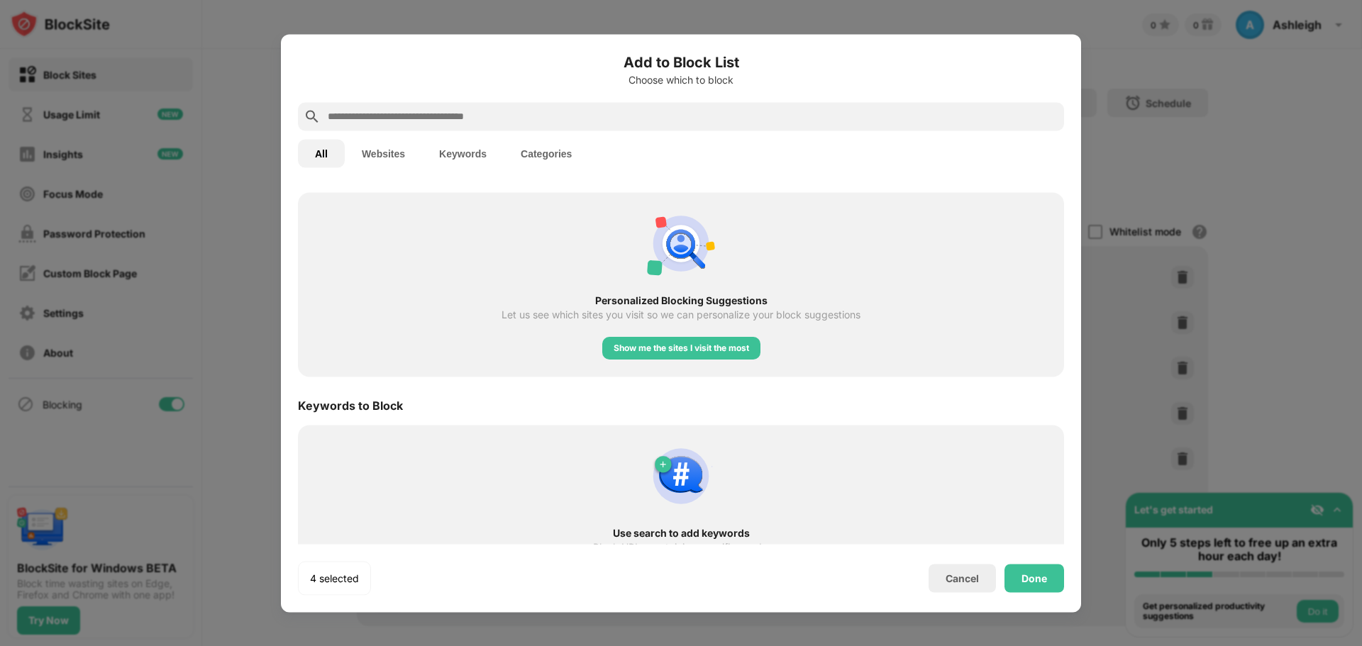
scroll to position [551, 0]
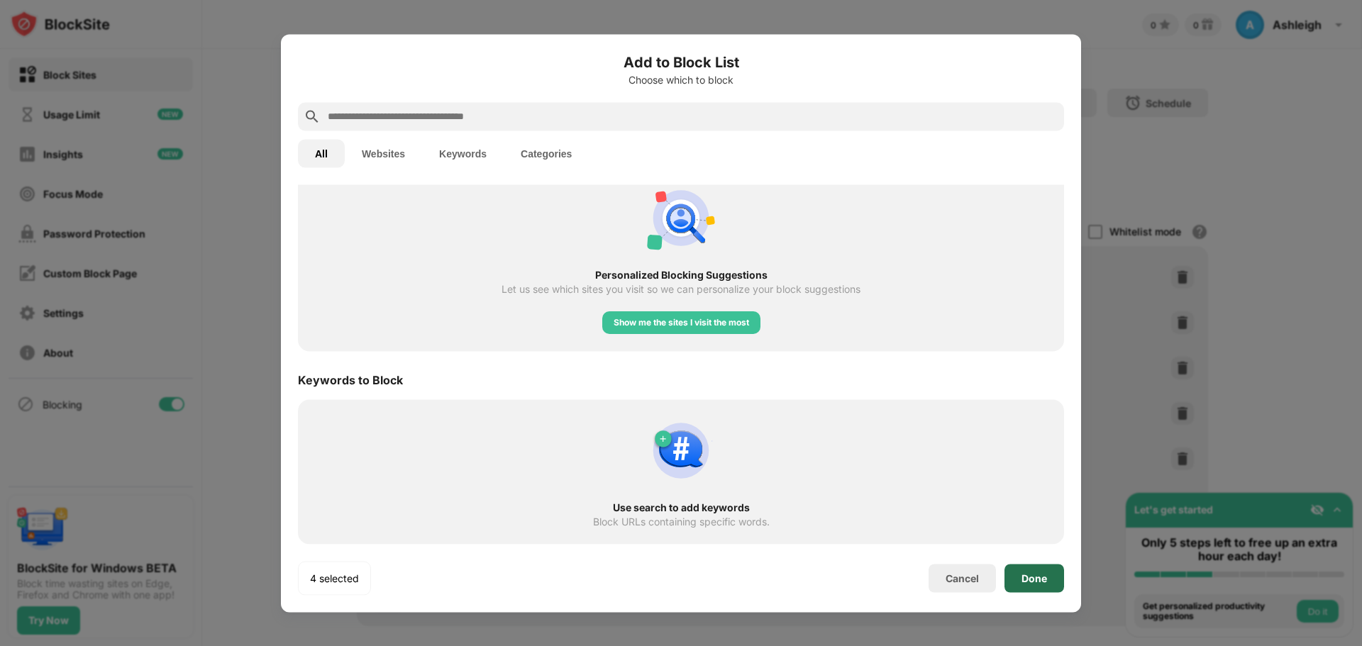
click at [1031, 582] on div "Done" at bounding box center [1034, 577] width 26 height 11
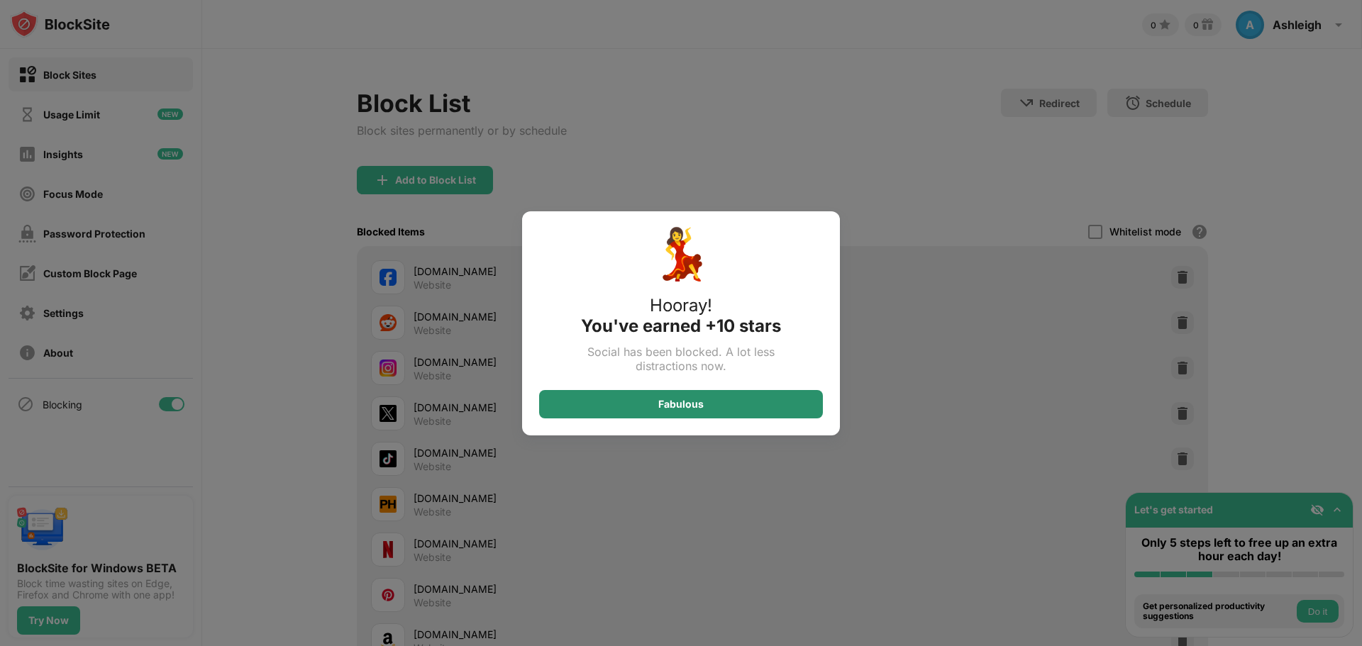
click at [685, 404] on div "Fabulous" at bounding box center [680, 404] width 45 height 11
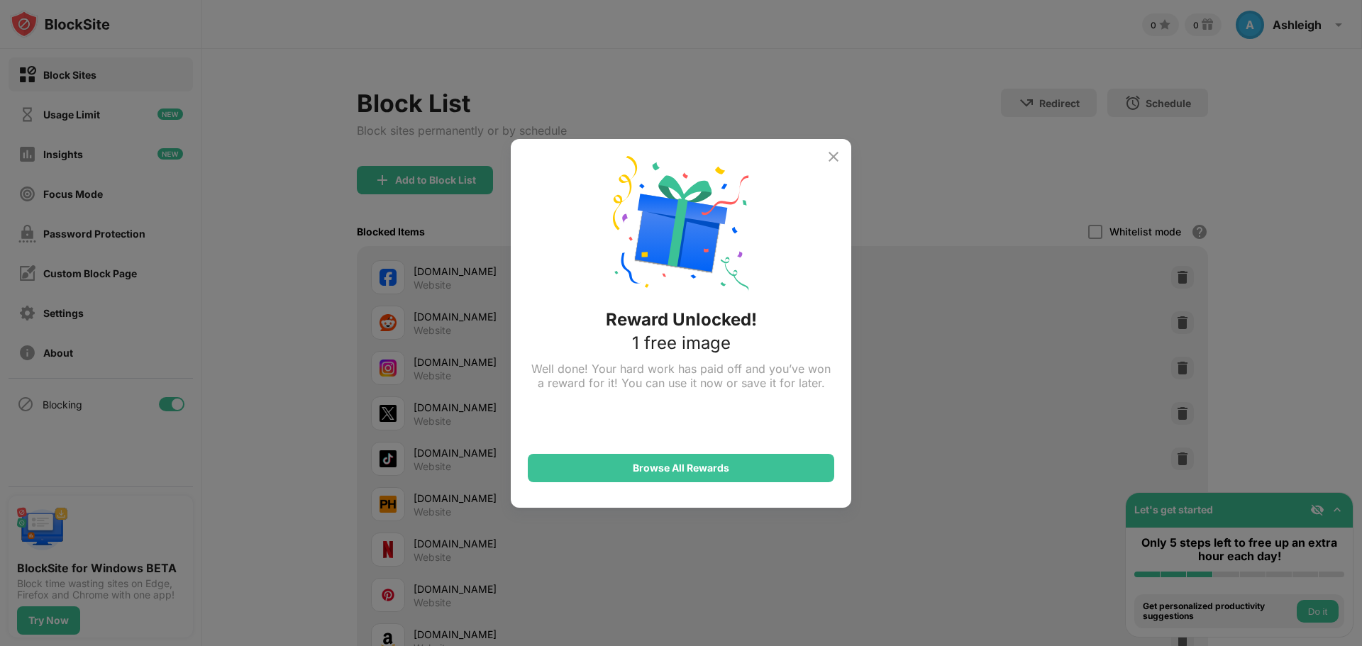
click at [833, 158] on img at bounding box center [833, 156] width 17 height 17
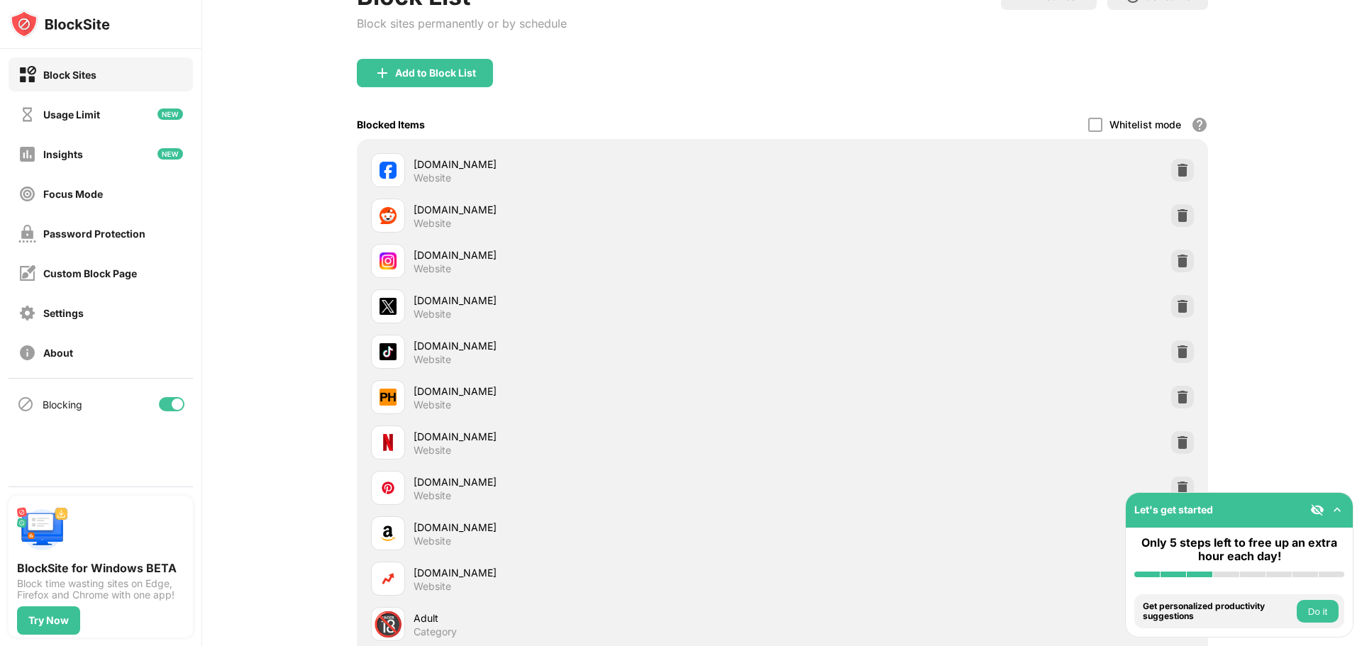
scroll to position [0, 0]
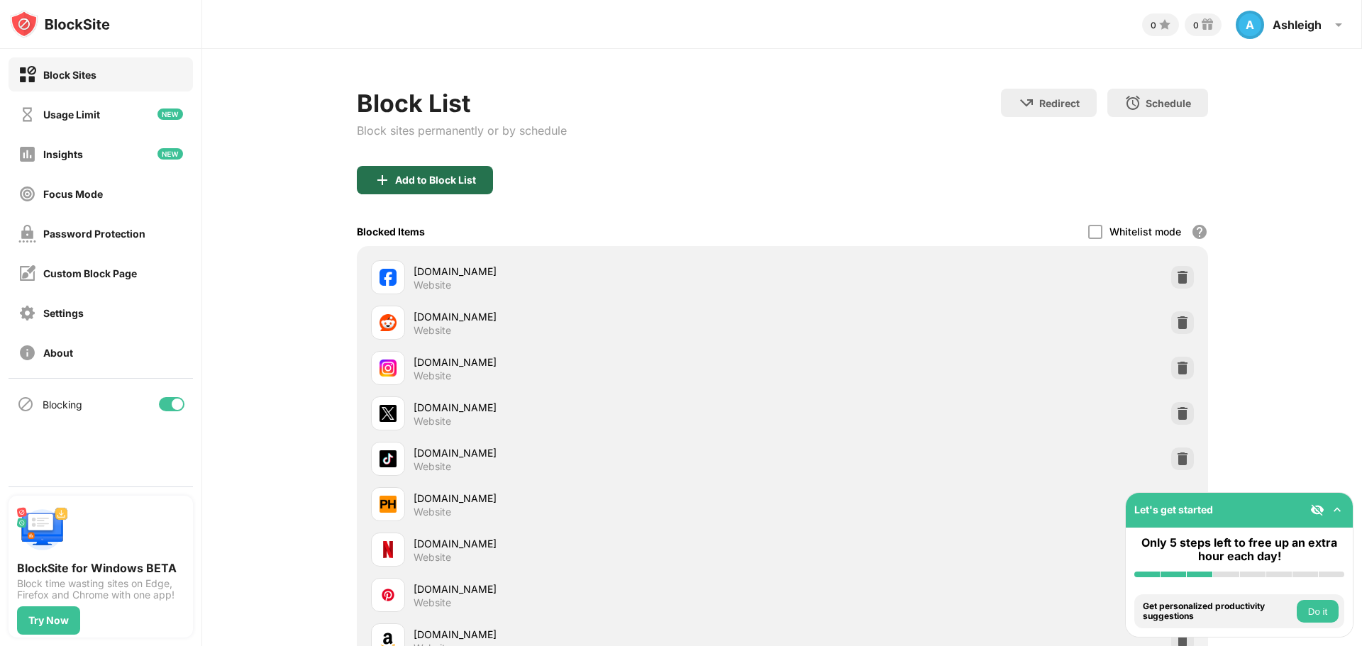
click at [465, 182] on div "Add to Block List" at bounding box center [435, 179] width 81 height 11
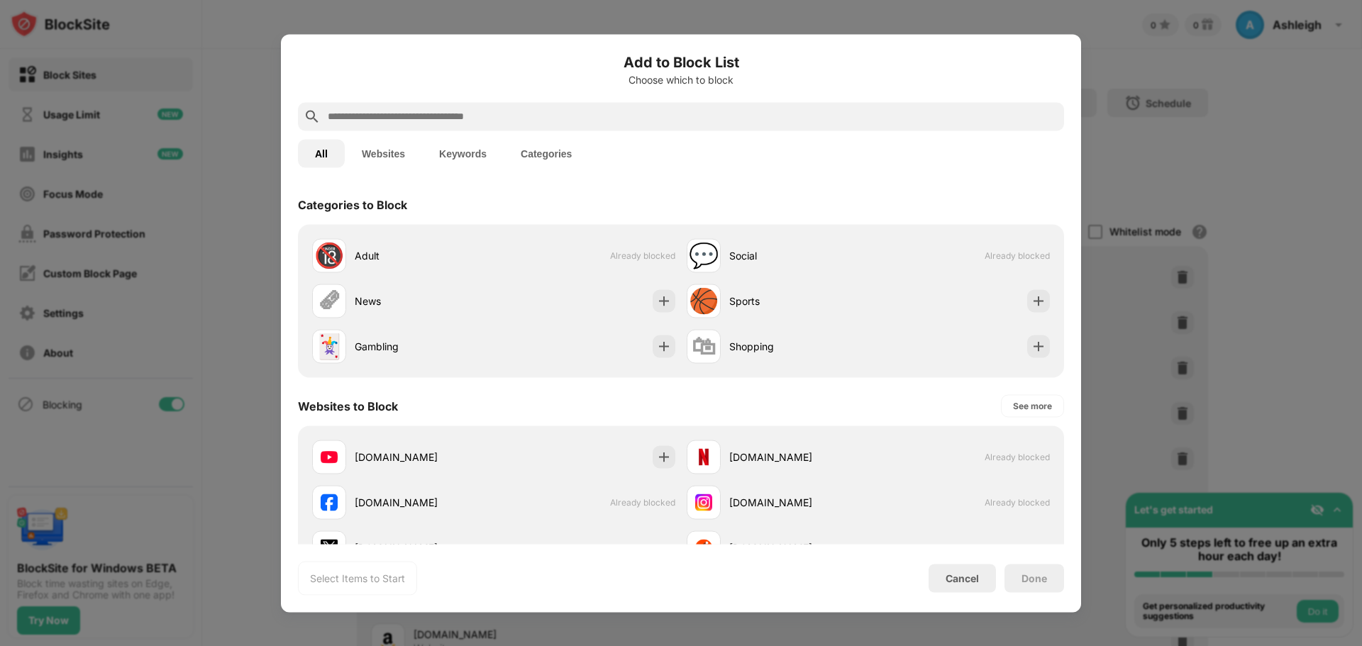
click at [367, 152] on button "Websites" at bounding box center [383, 153] width 77 height 28
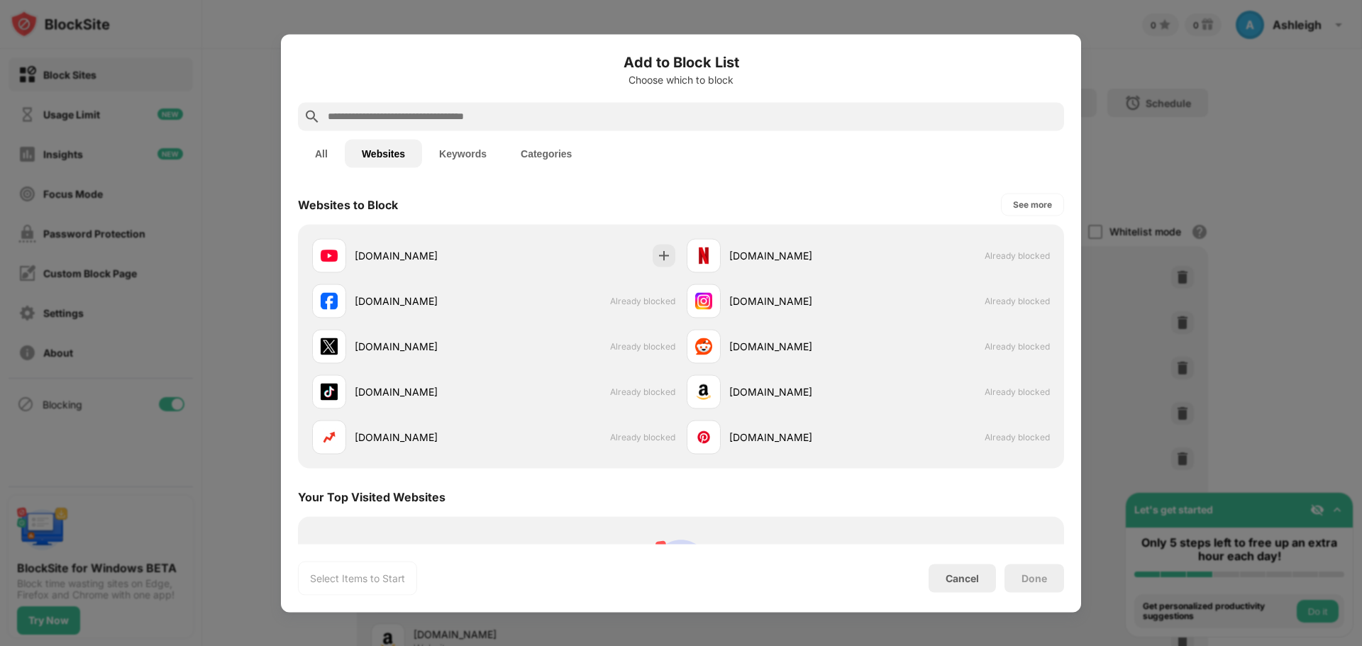
click at [466, 149] on button "Keywords" at bounding box center [463, 153] width 82 height 28
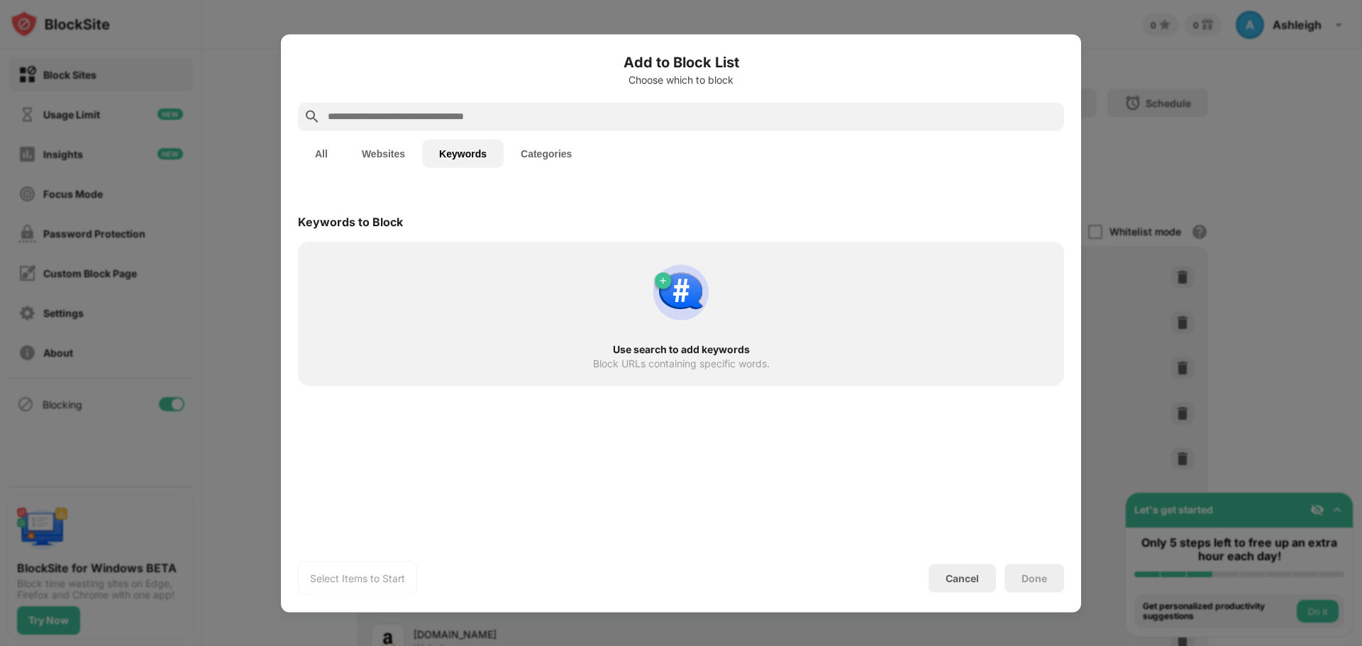
click at [548, 153] on button "Categories" at bounding box center [546, 153] width 85 height 28
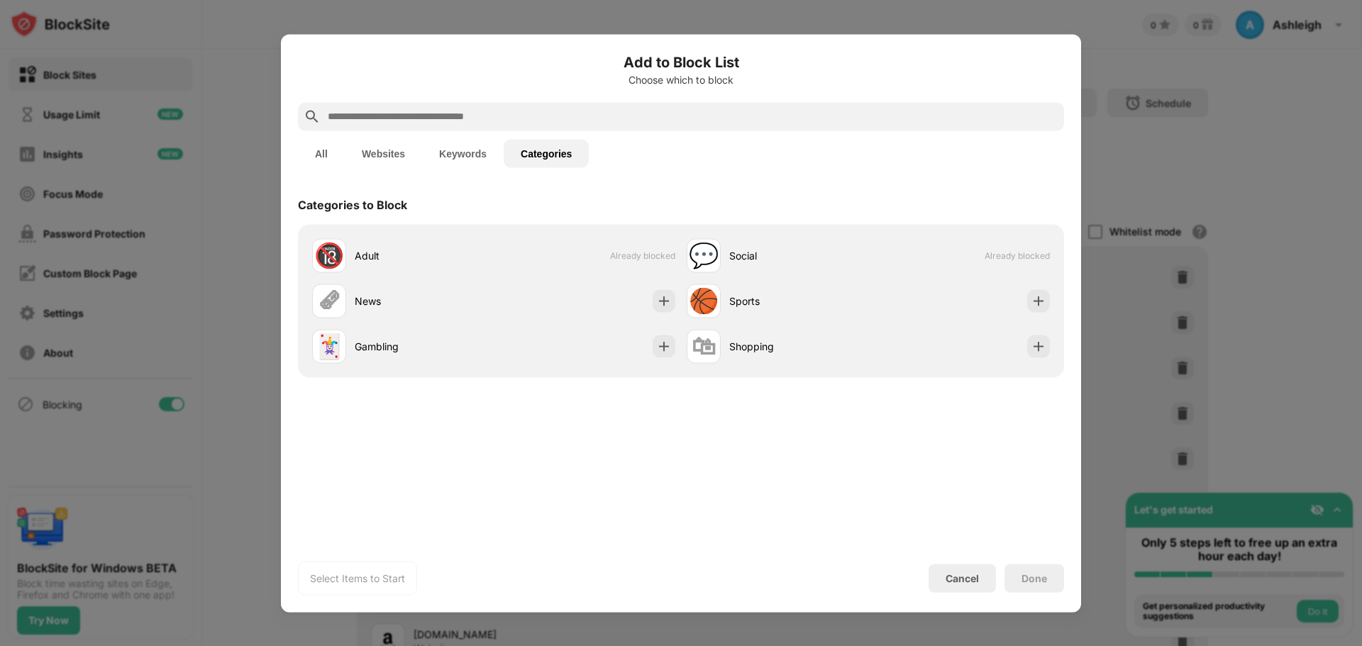
click at [406, 118] on input "text" at bounding box center [692, 116] width 732 height 17
click at [320, 155] on button "All" at bounding box center [321, 153] width 47 height 28
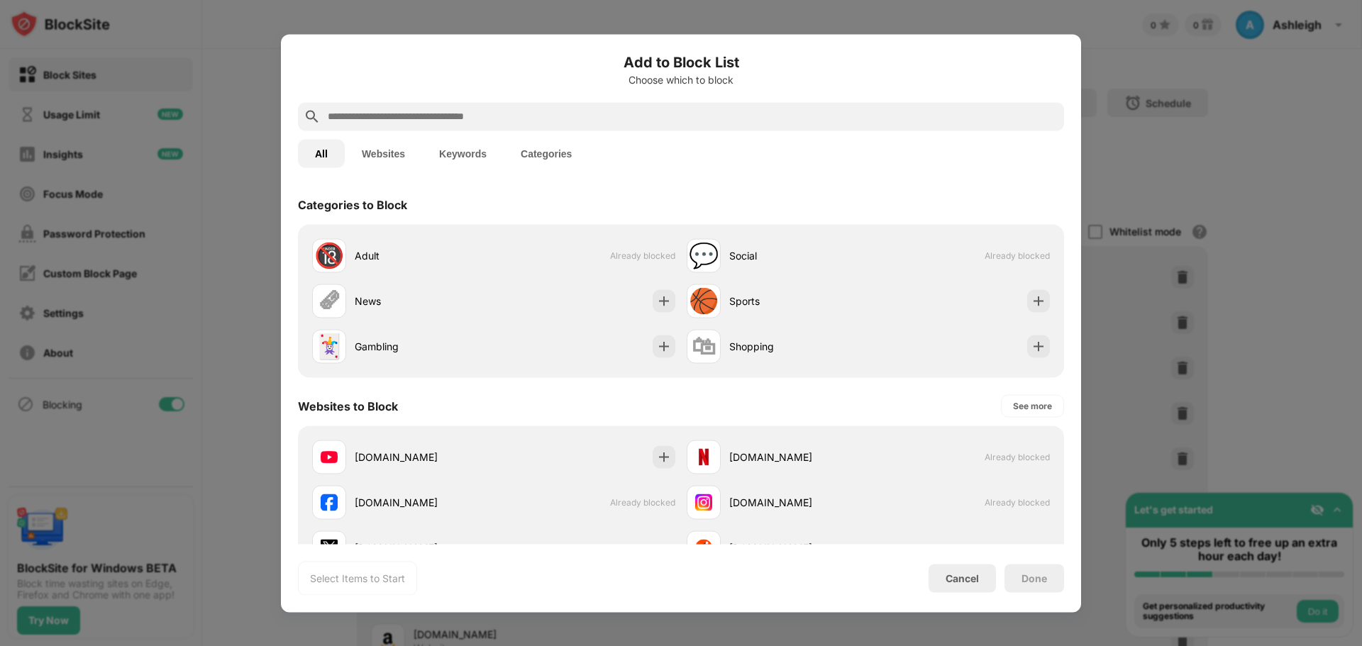
click at [381, 115] on input "text" at bounding box center [692, 116] width 732 height 17
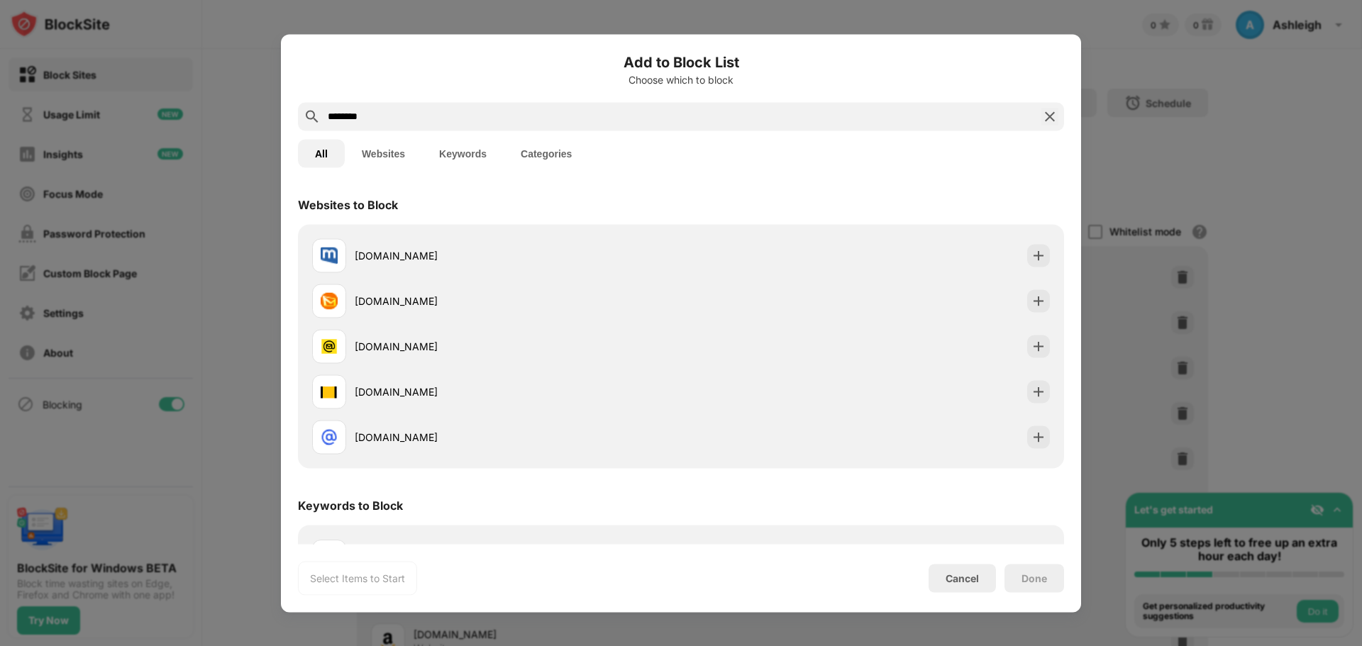
drag, startPoint x: 326, startPoint y: 113, endPoint x: 346, endPoint y: 128, distance: 24.8
click at [327, 115] on input "********" at bounding box center [680, 116] width 709 height 17
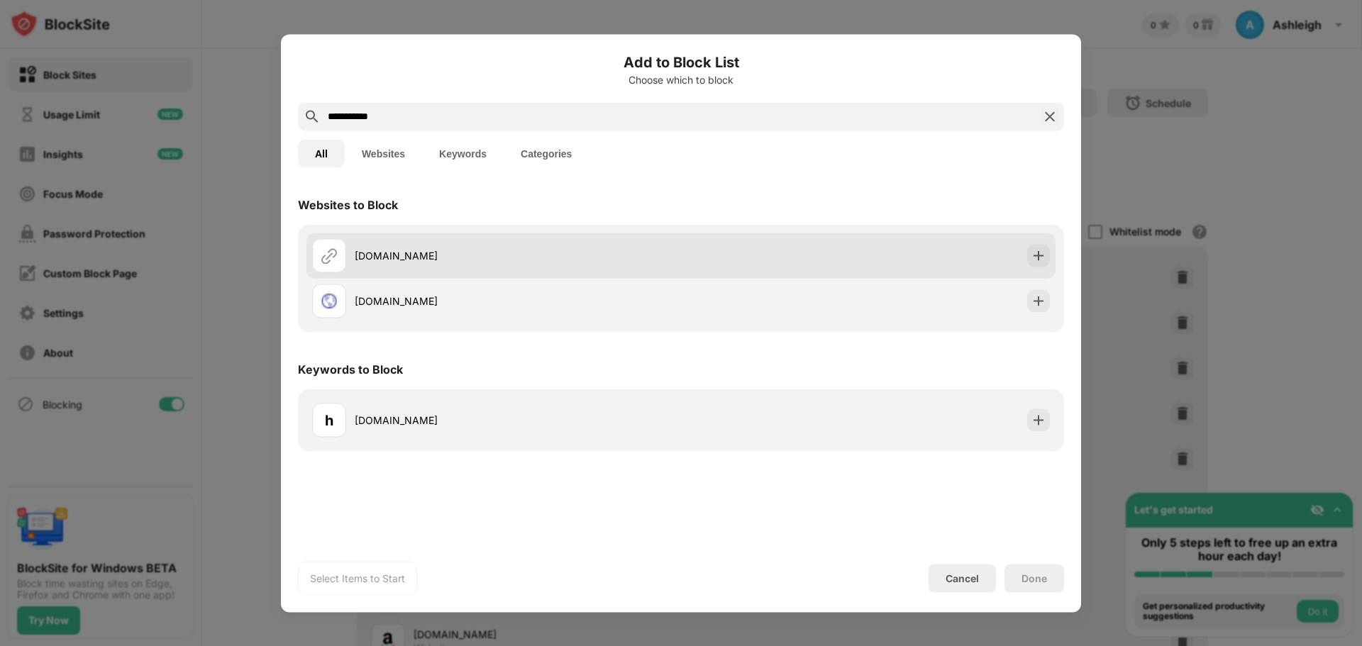
click at [418, 262] on div "hotmail.com" at bounding box center [518, 255] width 326 height 15
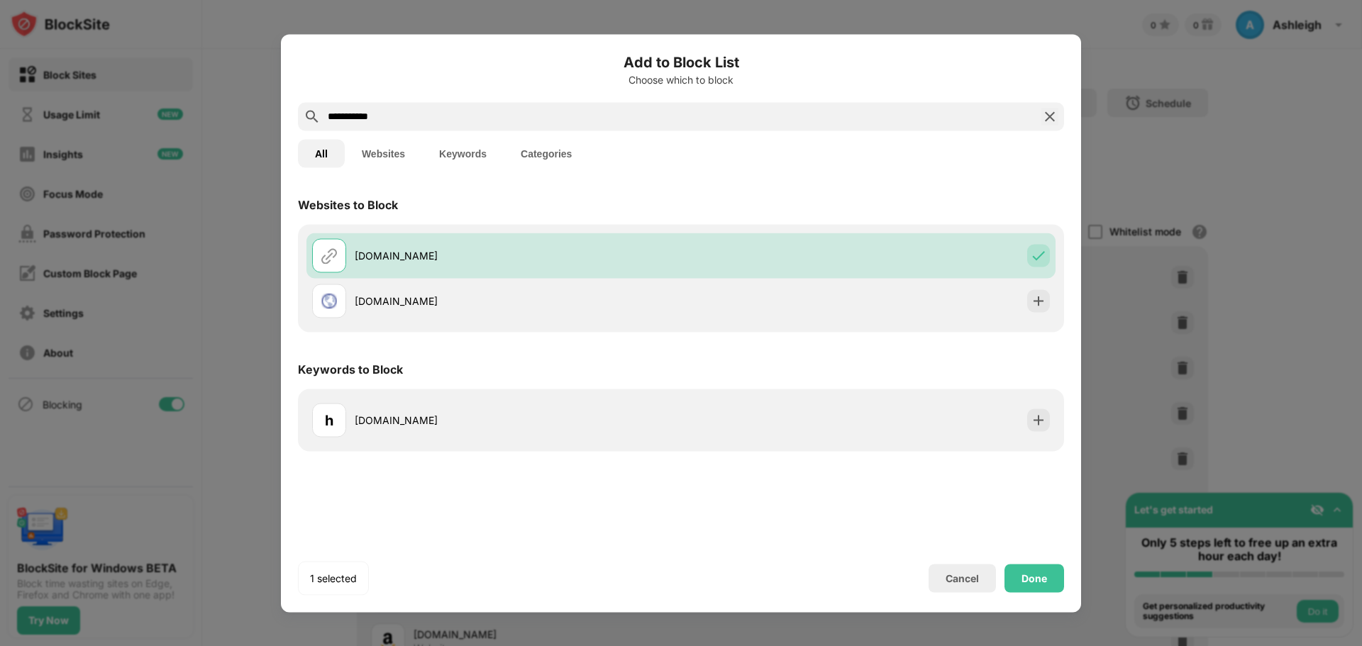
drag, startPoint x: 395, startPoint y: 113, endPoint x: 308, endPoint y: 113, distance: 87.2
click at [308, 113] on div "**********" at bounding box center [681, 116] width 766 height 28
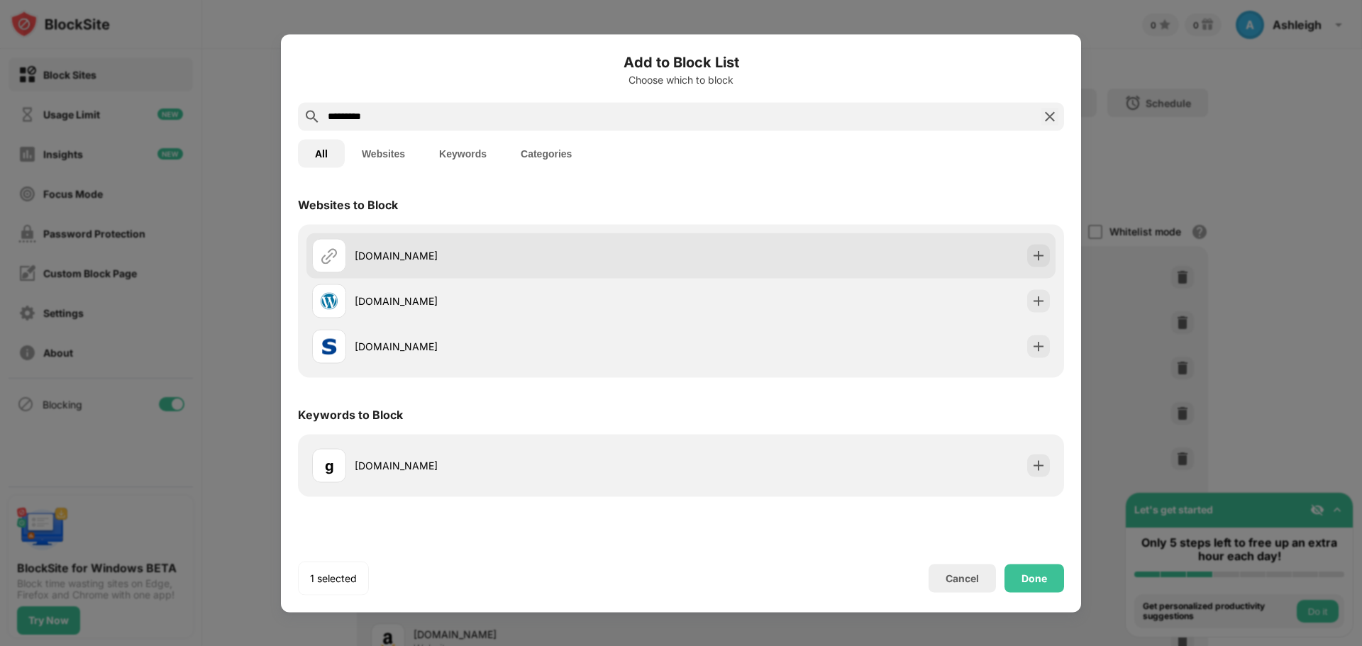
click at [401, 244] on div "gmail.com" at bounding box center [496, 255] width 369 height 34
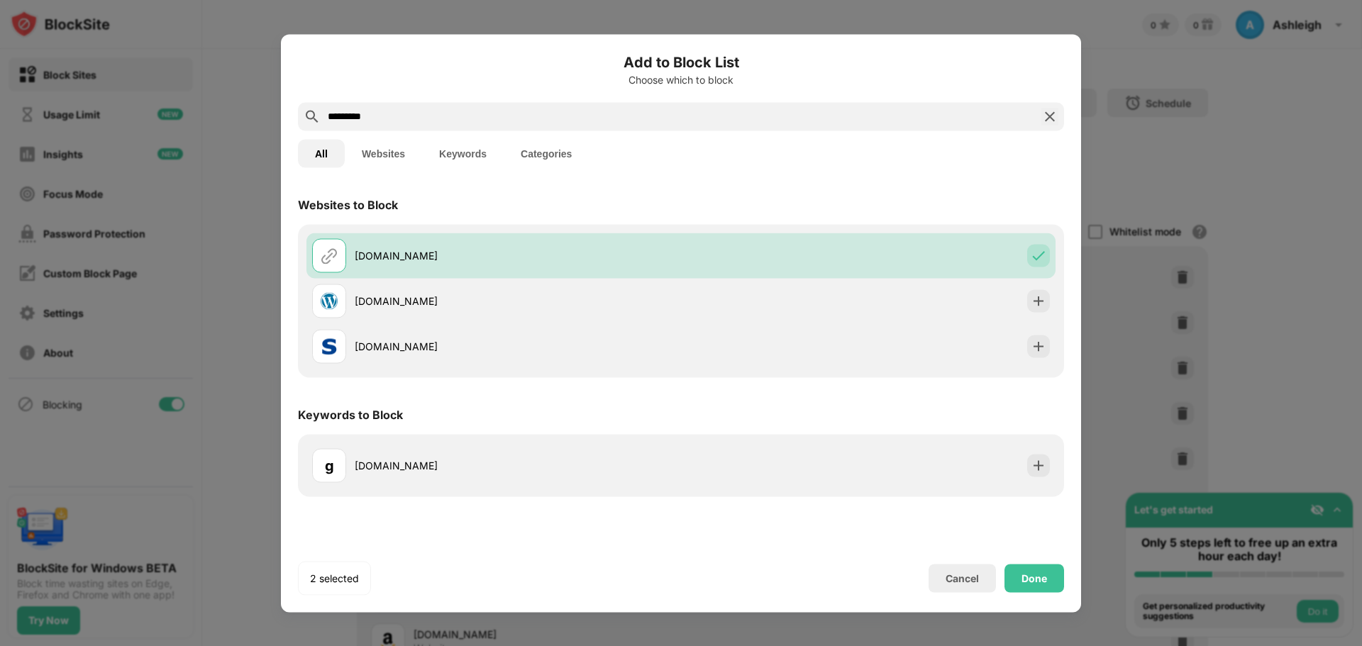
drag, startPoint x: 378, startPoint y: 116, endPoint x: 289, endPoint y: 111, distance: 89.5
click at [289, 111] on div "Add to Block List Choose which to block ********* All Websites Keywords Categor…" at bounding box center [681, 323] width 800 height 578
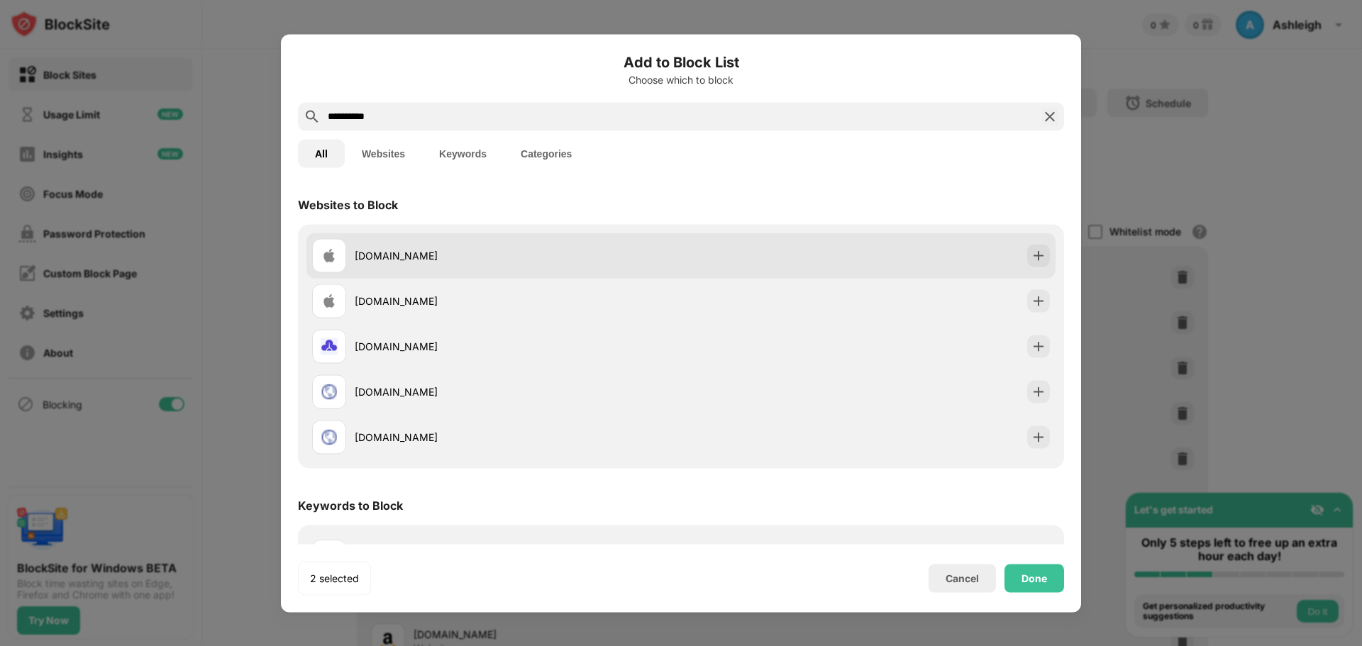
type input "**********"
click at [402, 249] on div "icloud.com" at bounding box center [518, 255] width 326 height 15
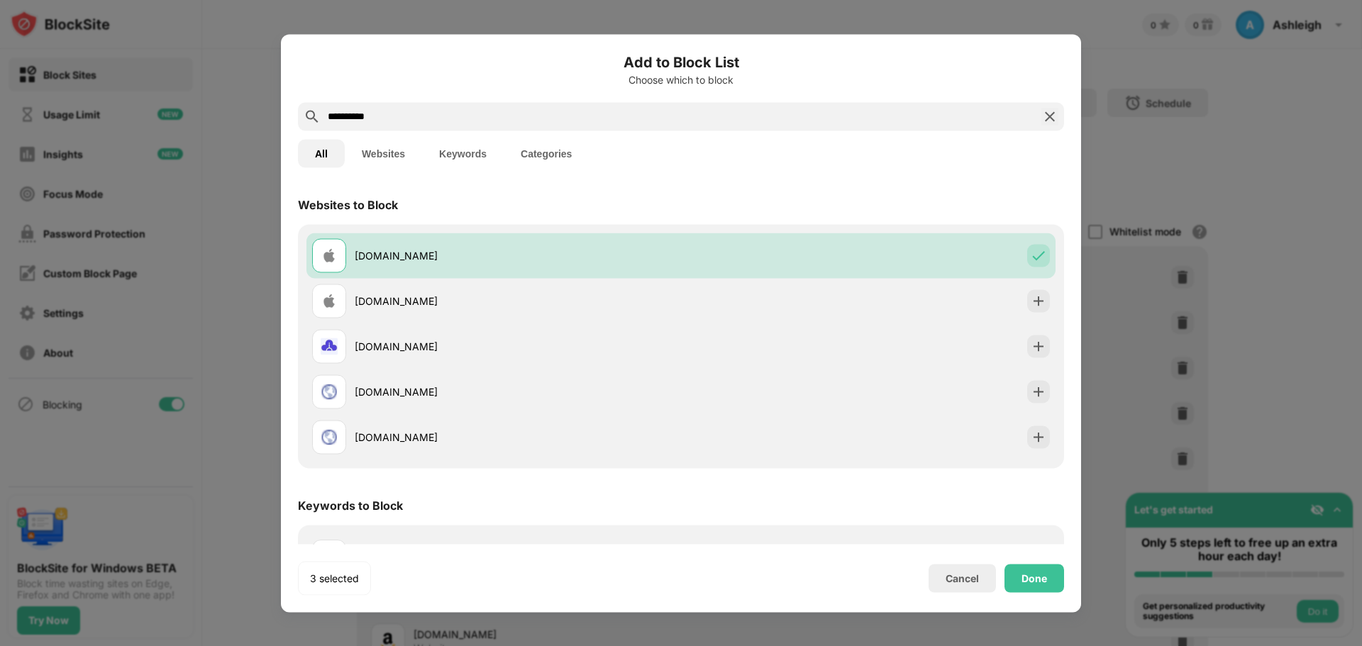
click at [425, 113] on input "**********" at bounding box center [680, 116] width 709 height 17
drag, startPoint x: 423, startPoint y: 113, endPoint x: 290, endPoint y: 113, distance: 132.6
click at [290, 113] on div "**********" at bounding box center [681, 323] width 800 height 578
click at [385, 153] on button "Websites" at bounding box center [383, 153] width 77 height 28
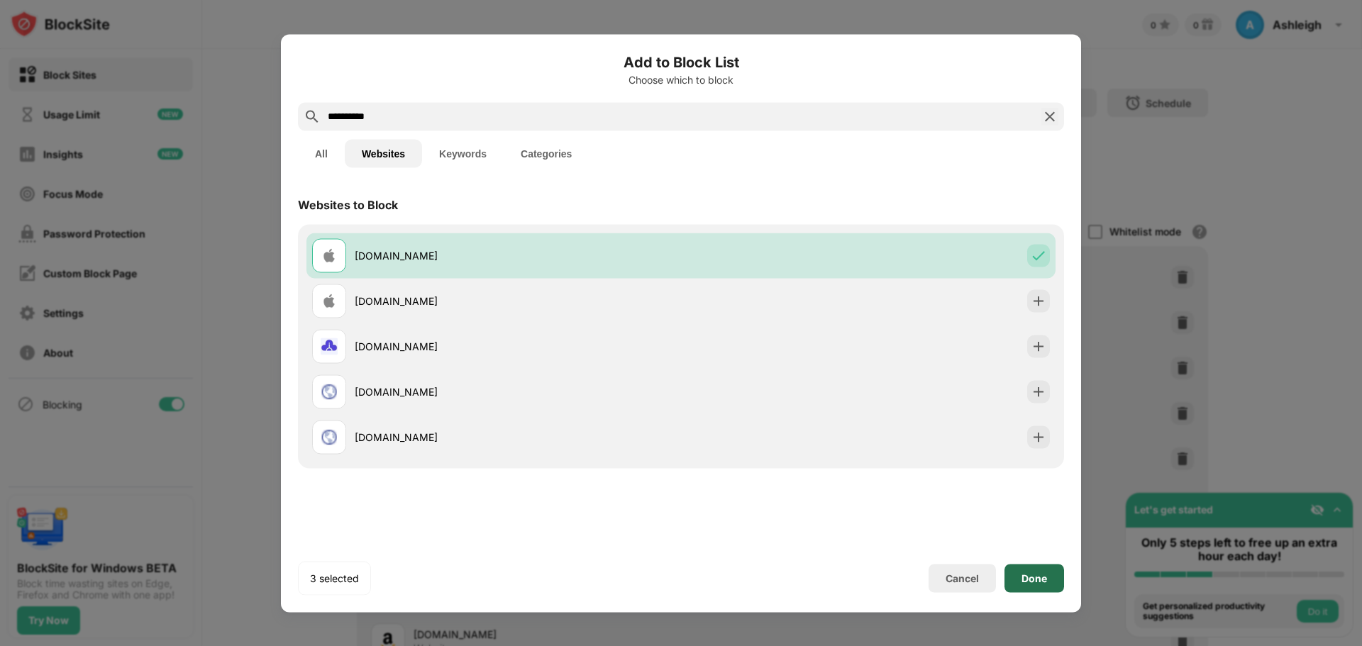
click at [1048, 575] on div "Done" at bounding box center [1034, 578] width 60 height 28
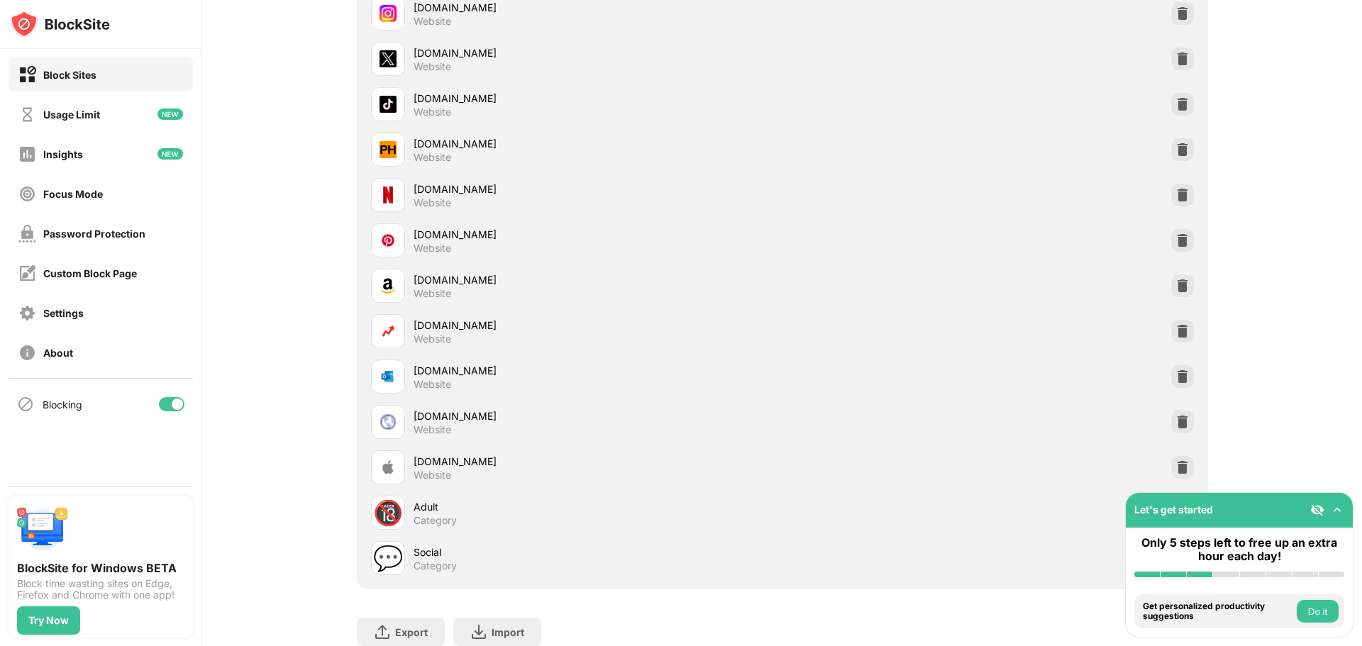
scroll to position [419, 0]
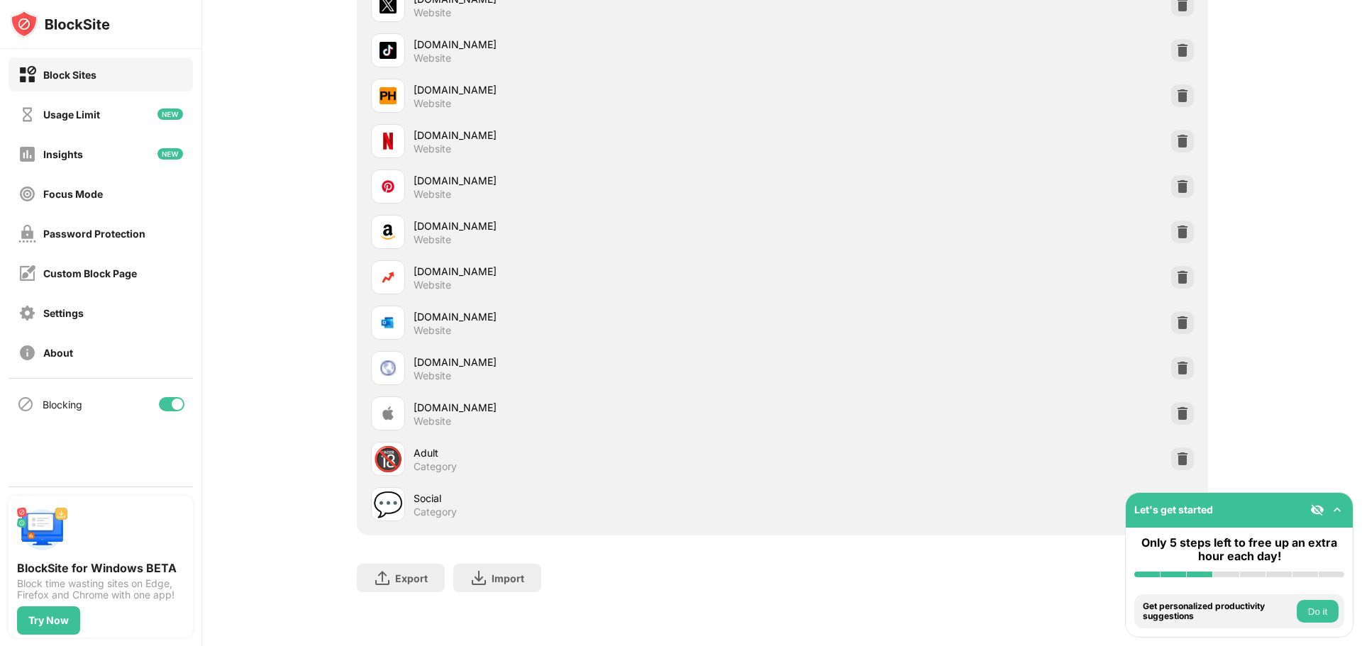
click at [1338, 508] on img at bounding box center [1337, 510] width 14 height 14
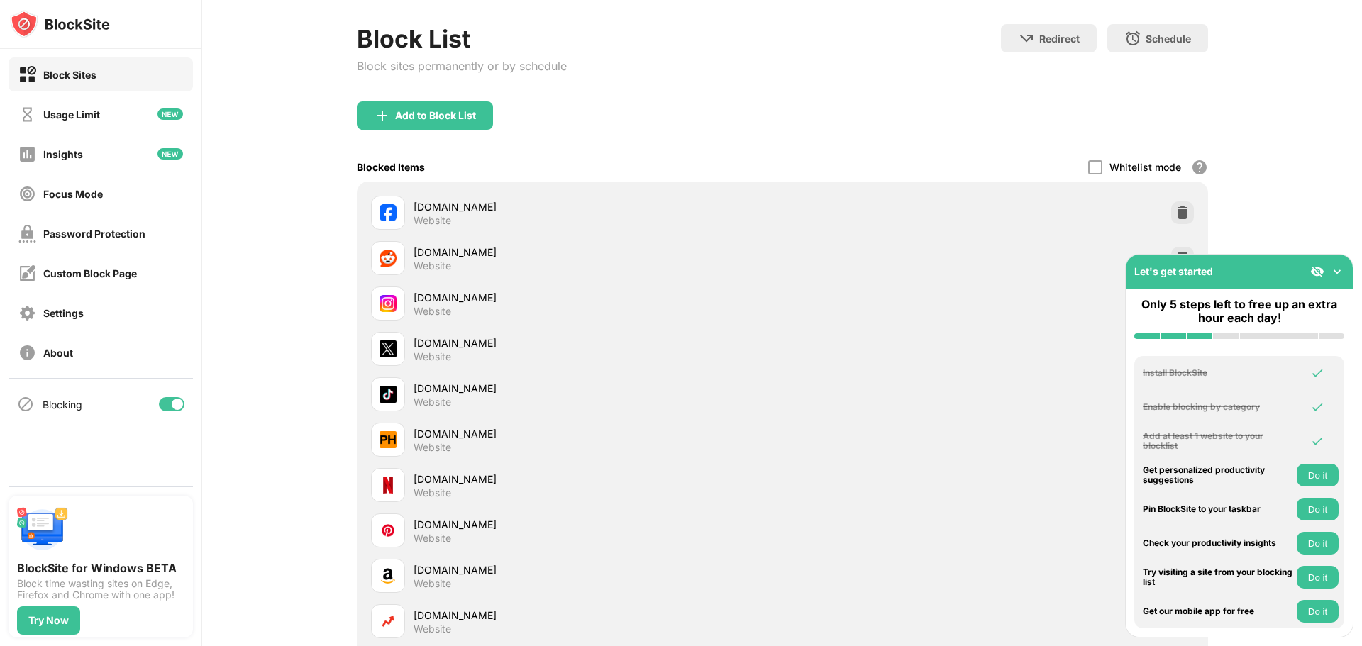
scroll to position [0, 0]
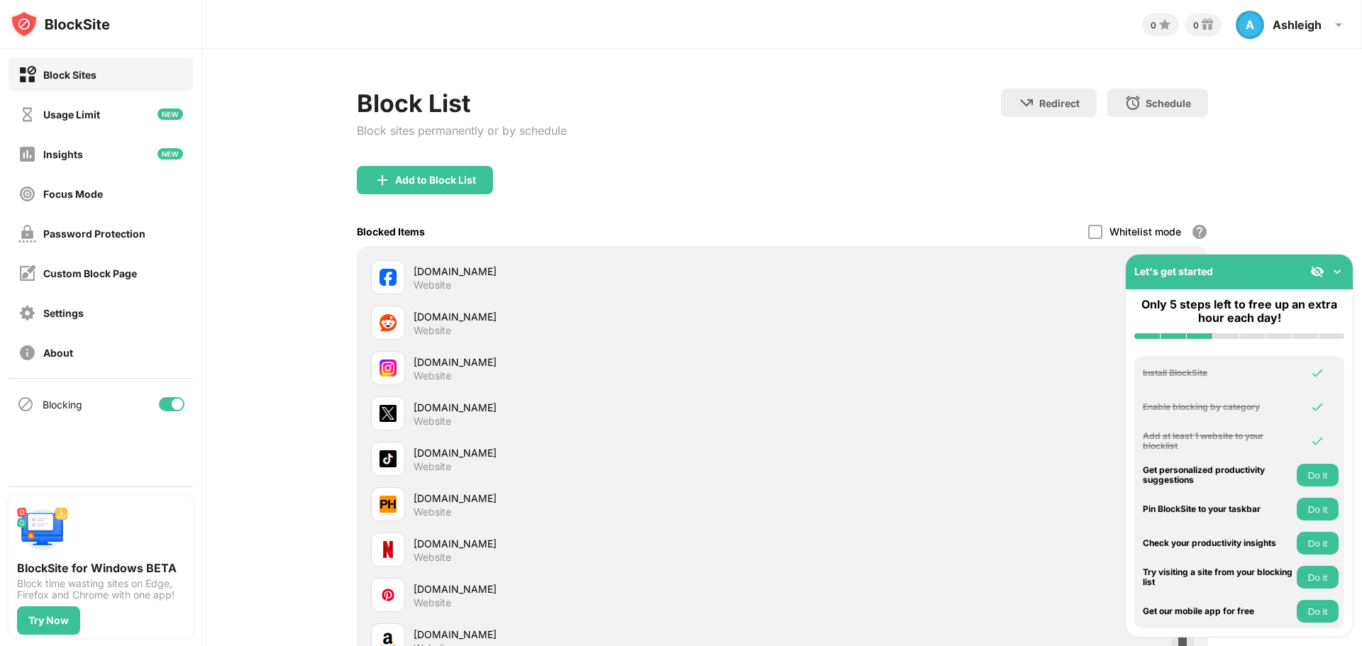
click at [1340, 267] on img at bounding box center [1337, 272] width 14 height 14
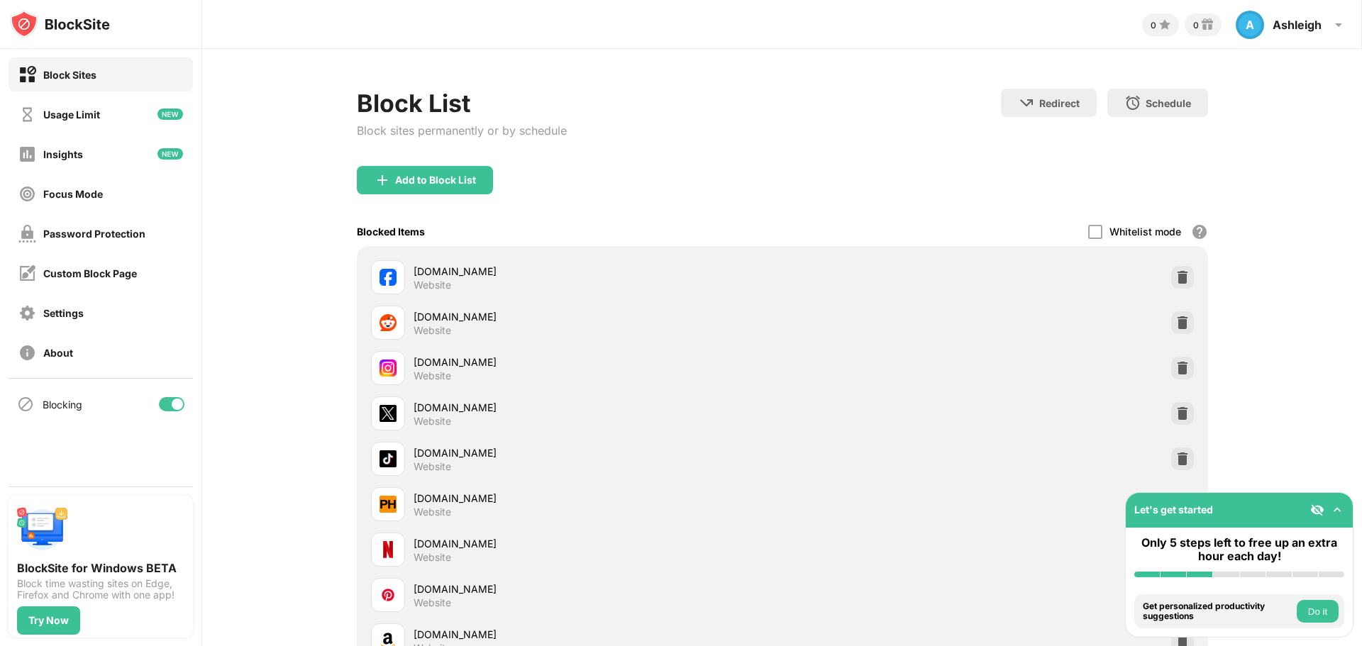
click at [1287, 273] on div "Block List Block sites permanently or by schedule Redirect Choose a site to be …" at bounding box center [782, 552] width 1160 height 1006
click at [1090, 231] on div at bounding box center [1095, 232] width 14 height 14
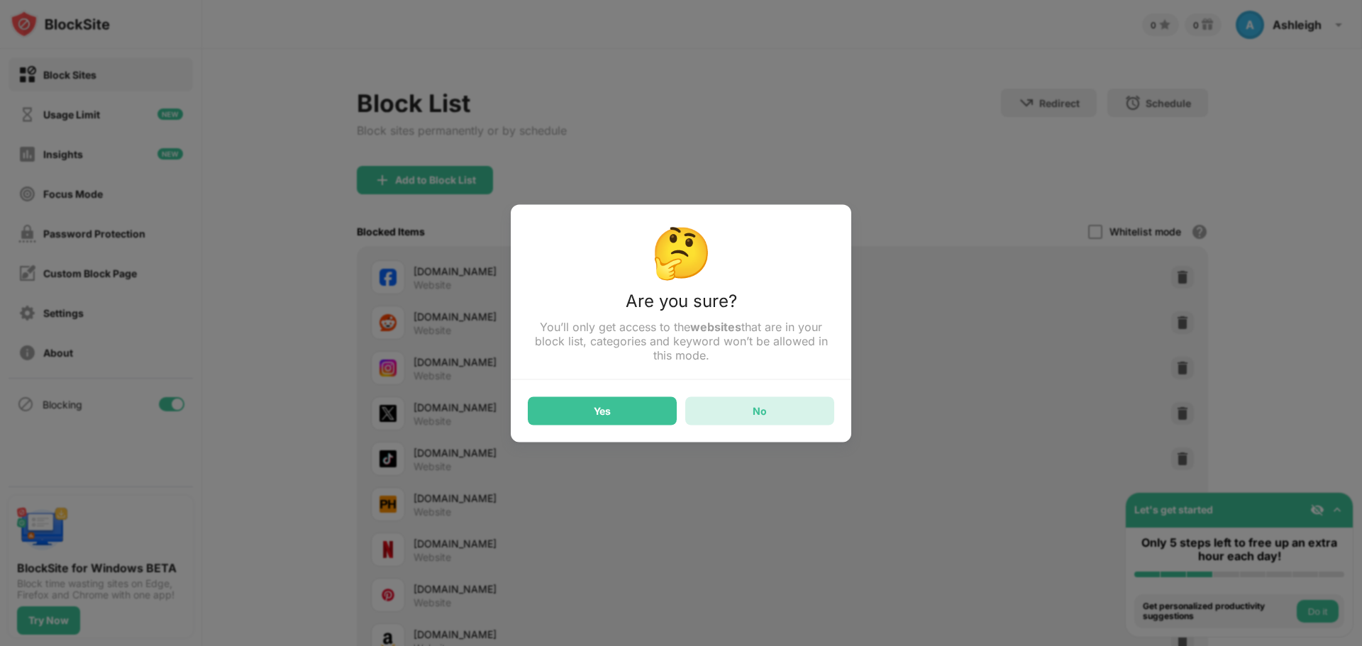
click at [740, 418] on div "No" at bounding box center [759, 411] width 149 height 28
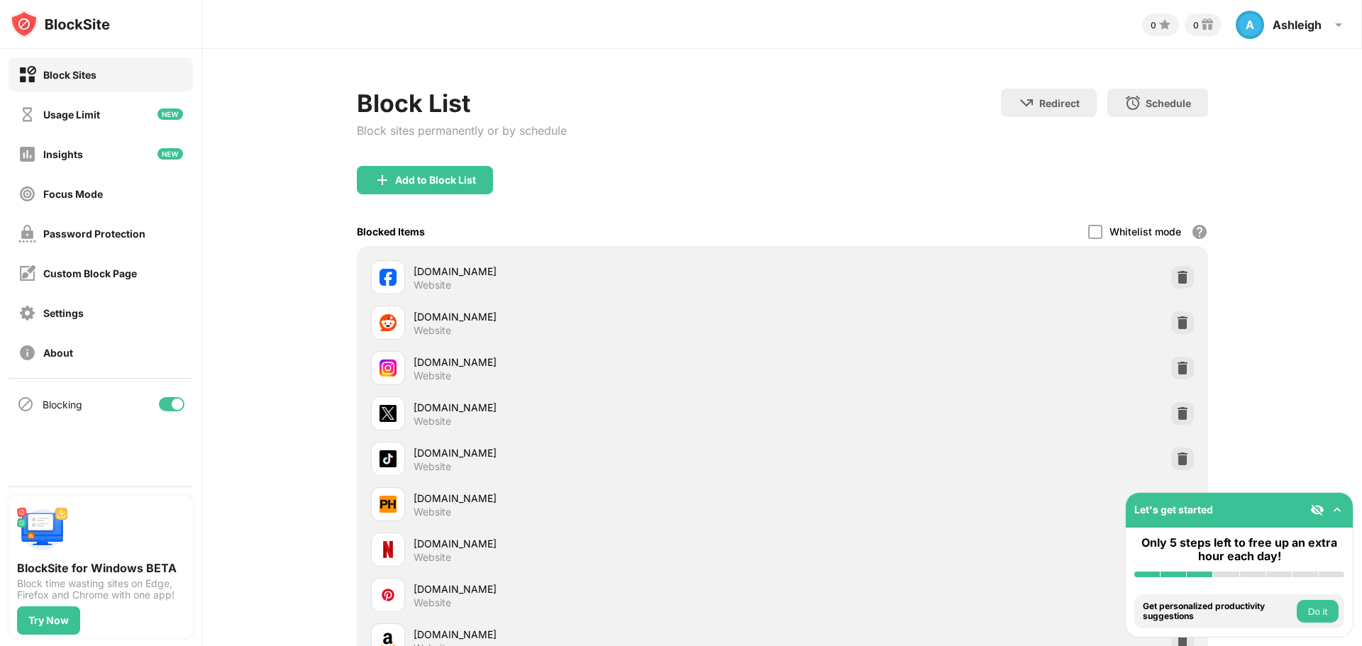
click at [1256, 240] on div "Block List Block sites permanently or by schedule Redirect Choose a site to be …" at bounding box center [782, 552] width 1160 height 1006
click at [1317, 29] on div "Ashleigh" at bounding box center [1297, 25] width 49 height 14
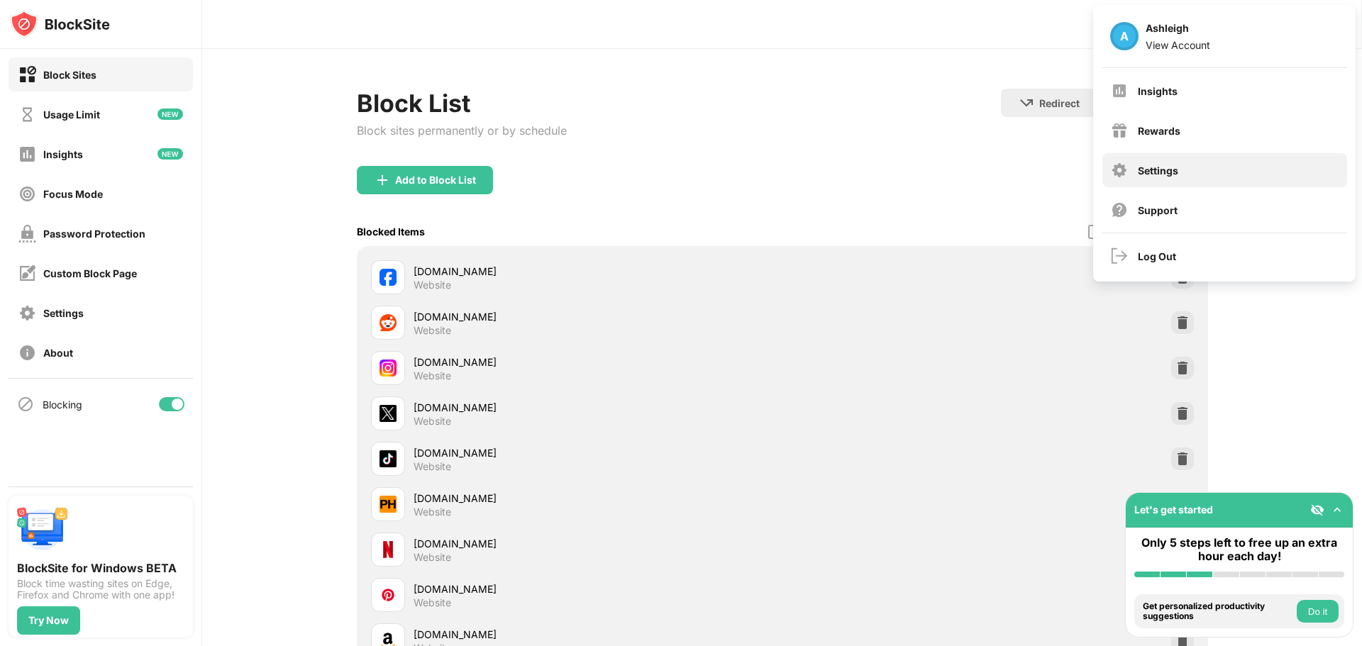
click at [1235, 165] on div "Settings" at bounding box center [1224, 170] width 245 height 34
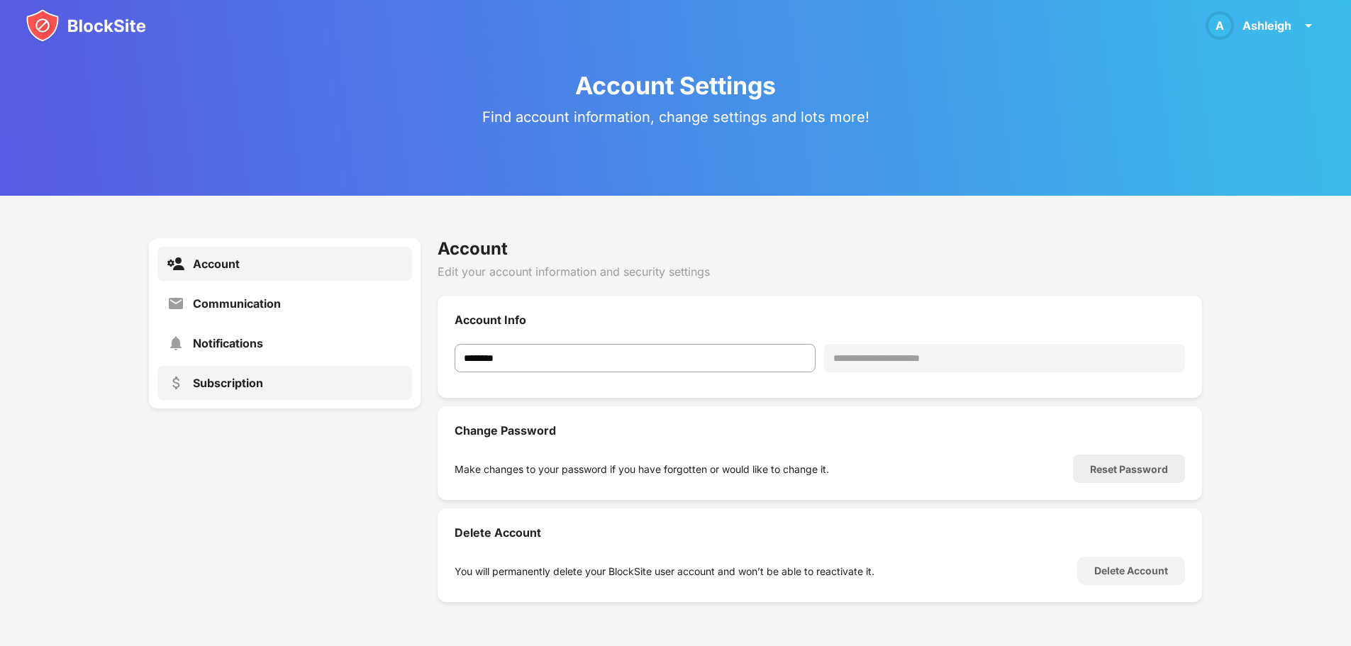
click at [228, 380] on div "Subscription" at bounding box center [228, 383] width 70 height 14
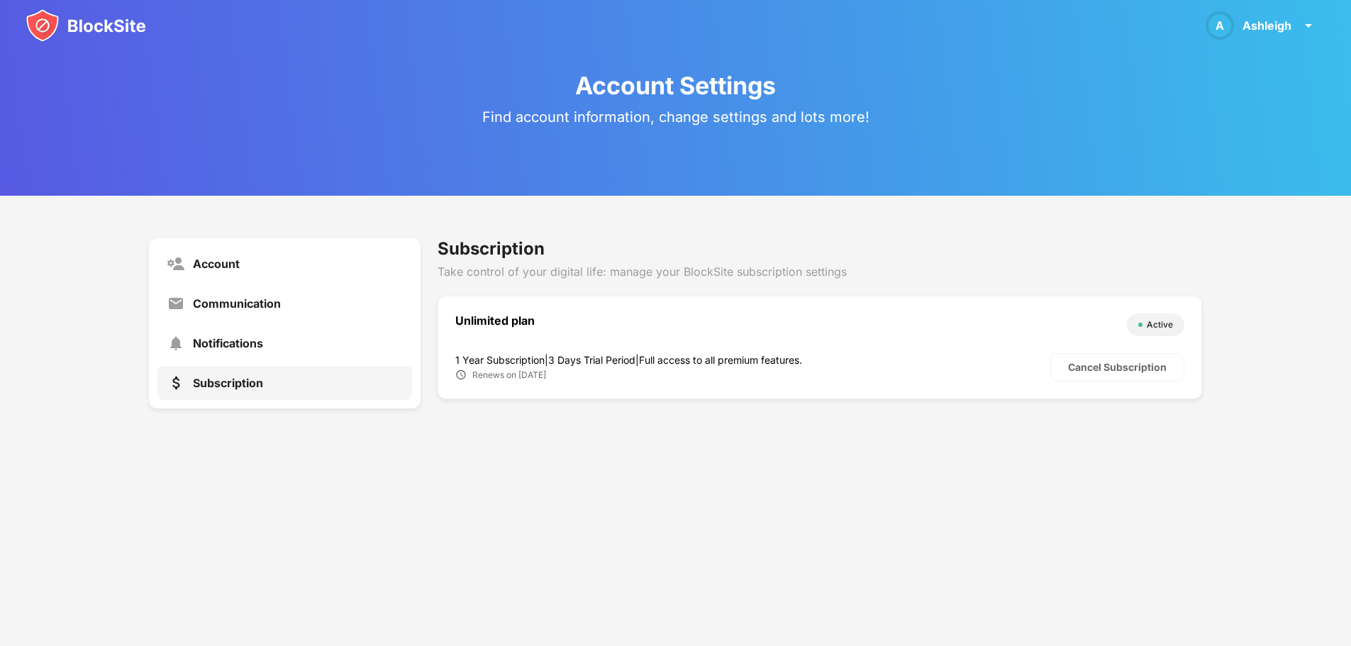
click at [754, 361] on div "1 Year Subscription | 3 Days Trial Period | Full access to all premium features." at bounding box center [752, 360] width 595 height 12
click at [731, 275] on div "Take control of your digital life: manage your BlockSite subscription settings" at bounding box center [820, 272] width 765 height 14
click at [211, 257] on div "Account" at bounding box center [216, 264] width 47 height 14
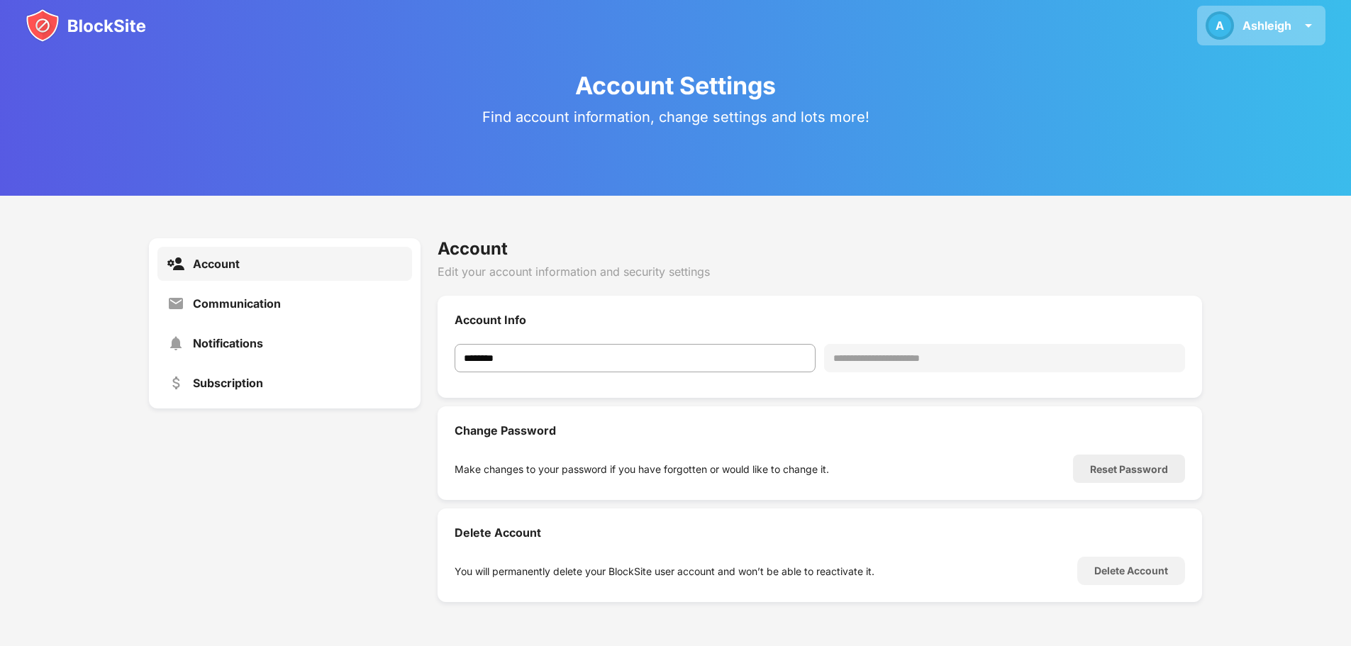
click at [1277, 27] on div "Ashleigh" at bounding box center [1267, 25] width 49 height 14
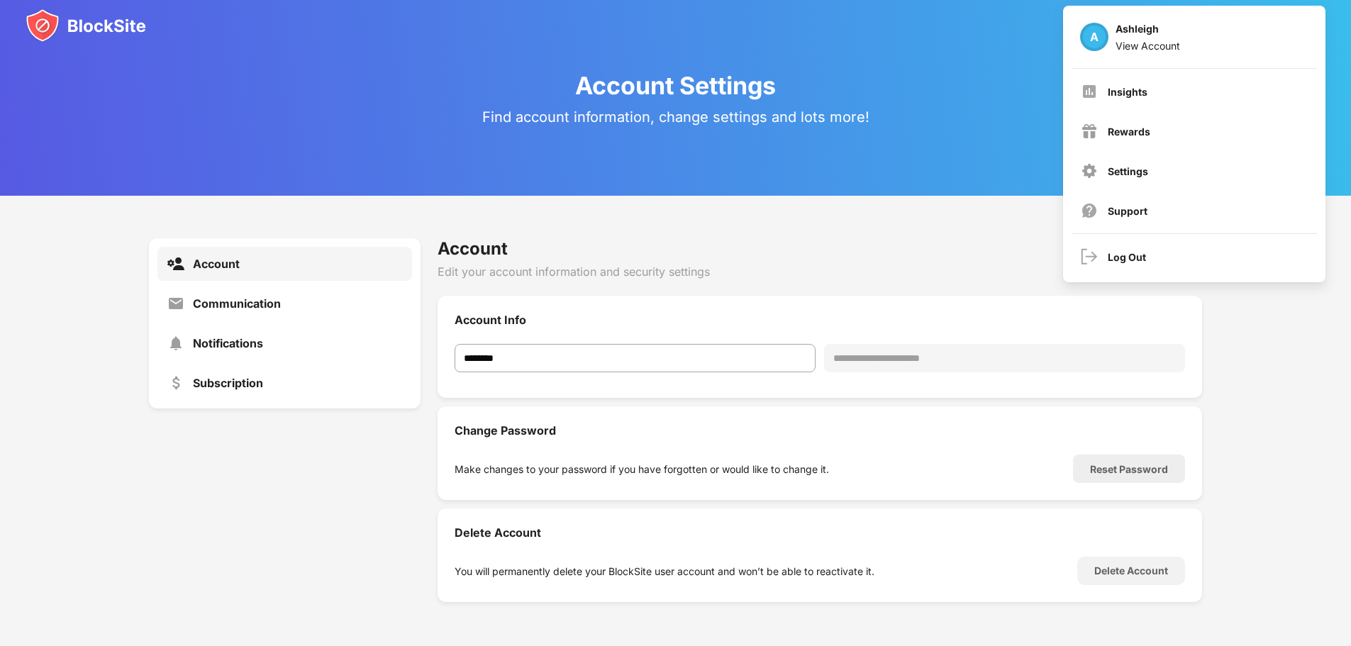
click at [867, 199] on div "**********" at bounding box center [675, 420] width 1351 height 449
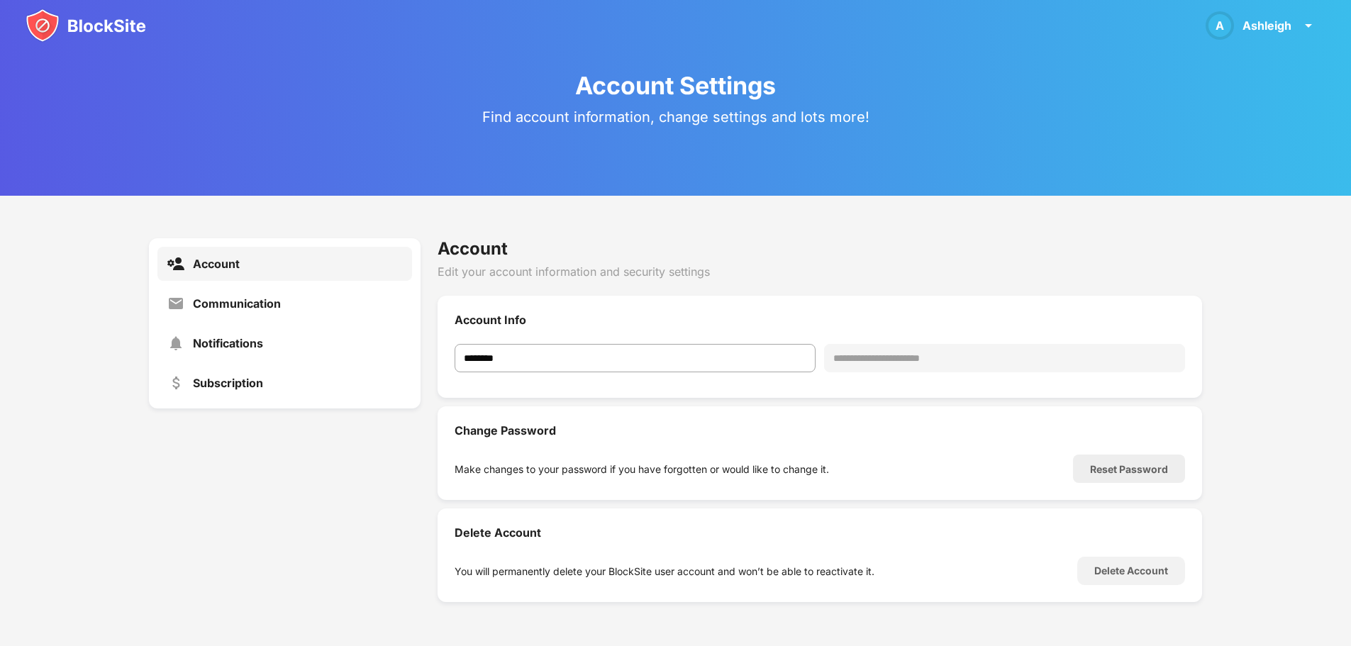
click at [74, 29] on img at bounding box center [86, 26] width 121 height 34
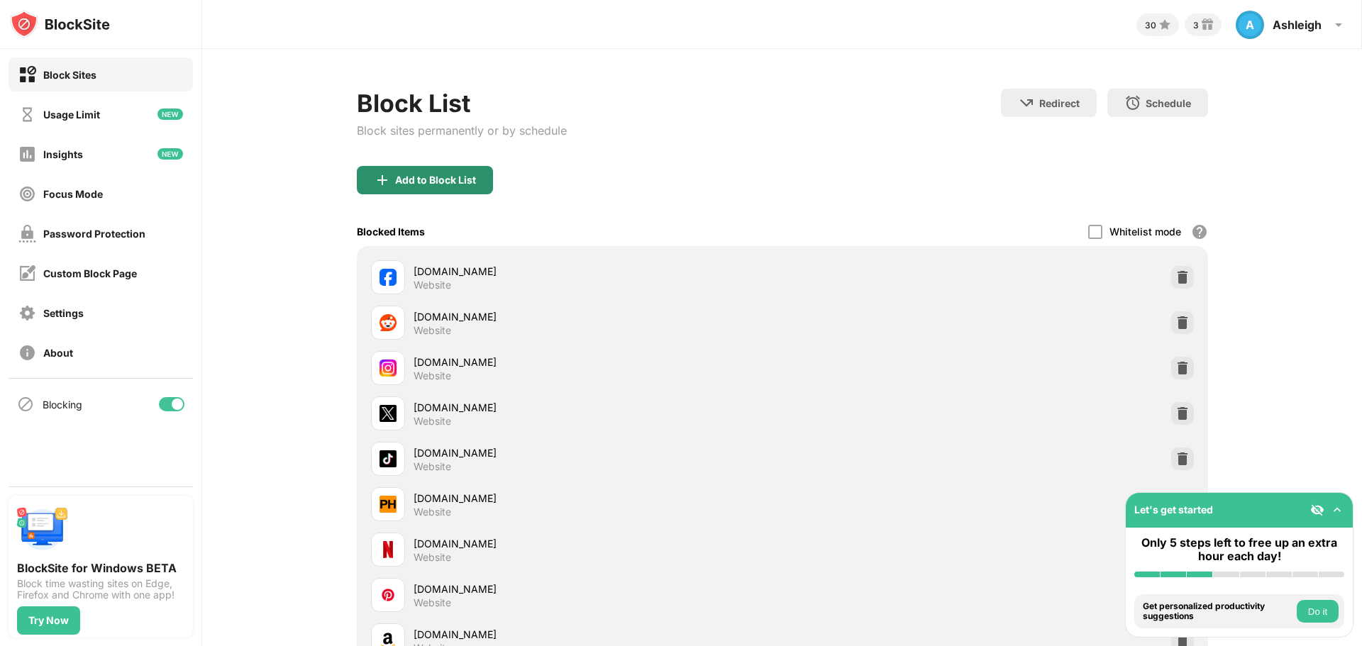
click at [421, 184] on div "Add to Block List" at bounding box center [435, 179] width 81 height 11
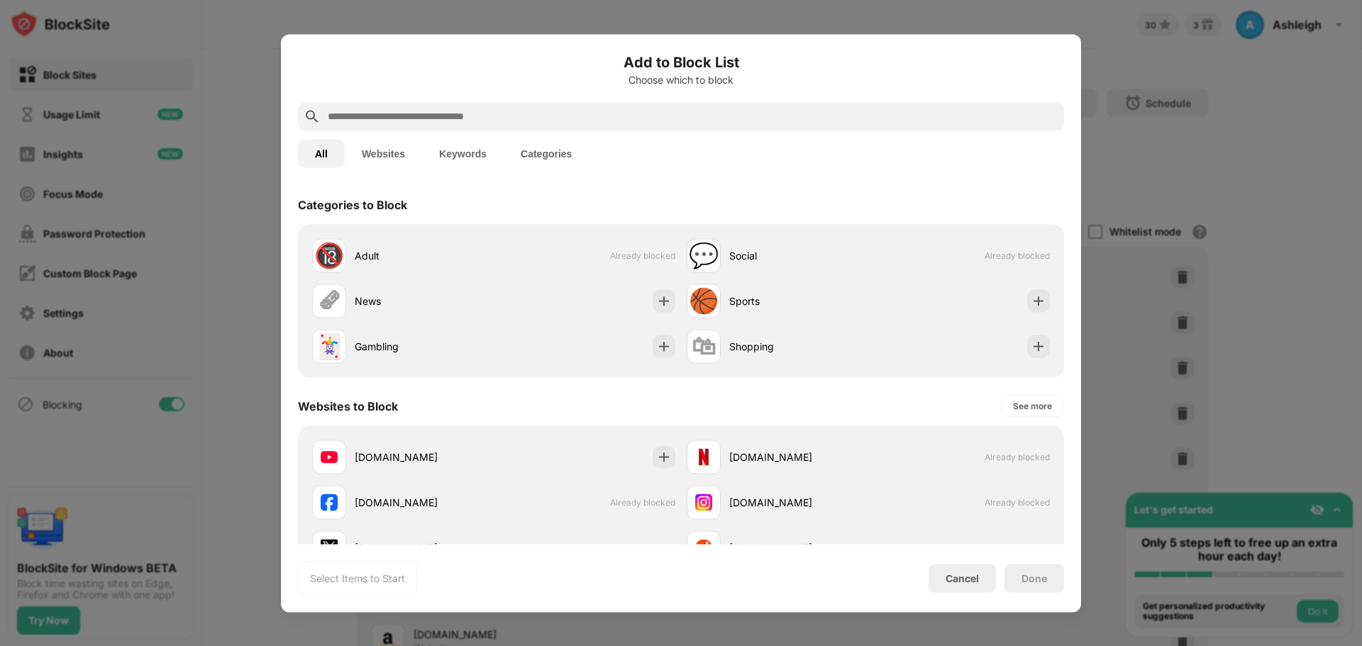
click at [411, 113] on input "text" at bounding box center [692, 116] width 732 height 17
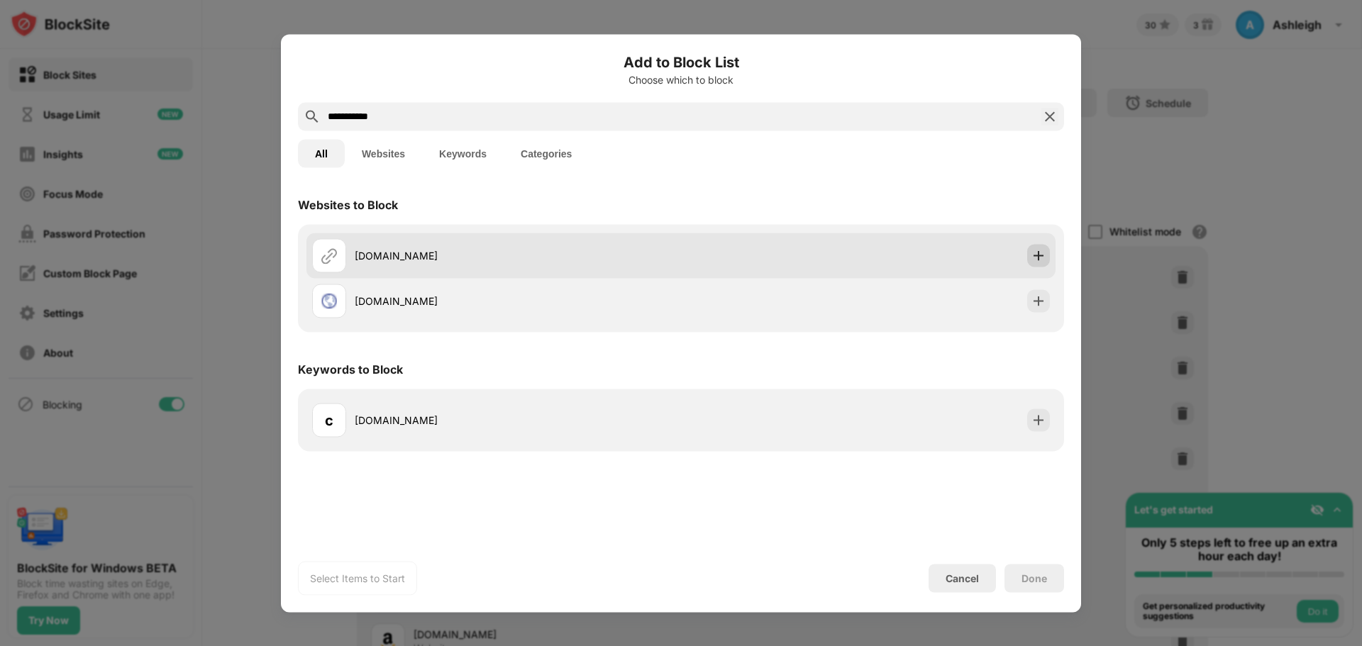
type input "**********"
click at [1036, 254] on img at bounding box center [1038, 255] width 14 height 14
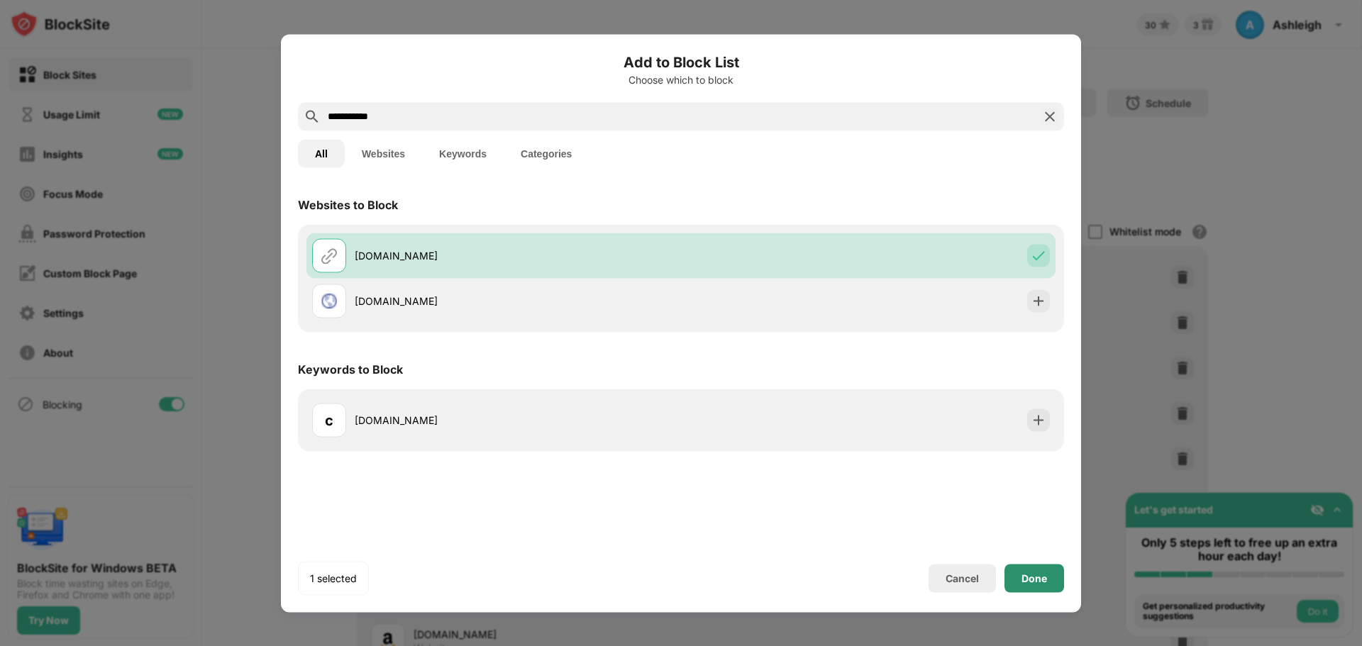
click at [1029, 582] on div "Done" at bounding box center [1034, 577] width 26 height 11
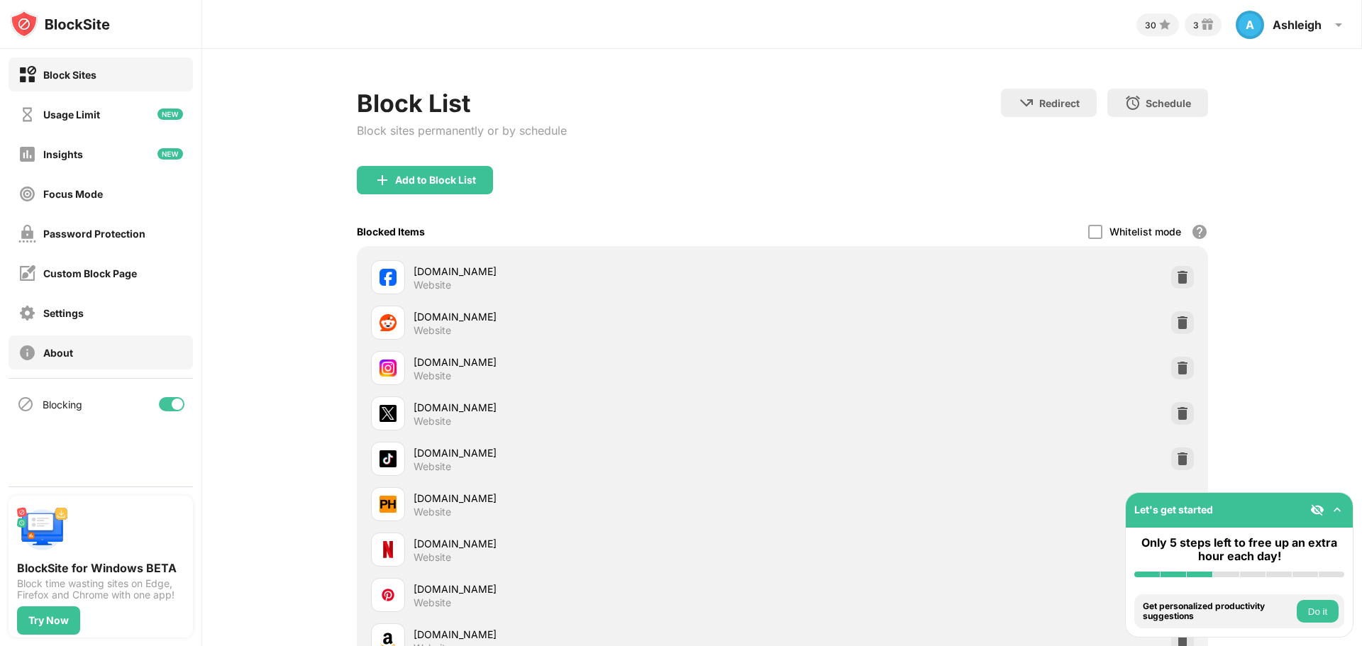
click at [101, 347] on div "About" at bounding box center [101, 353] width 184 height 34
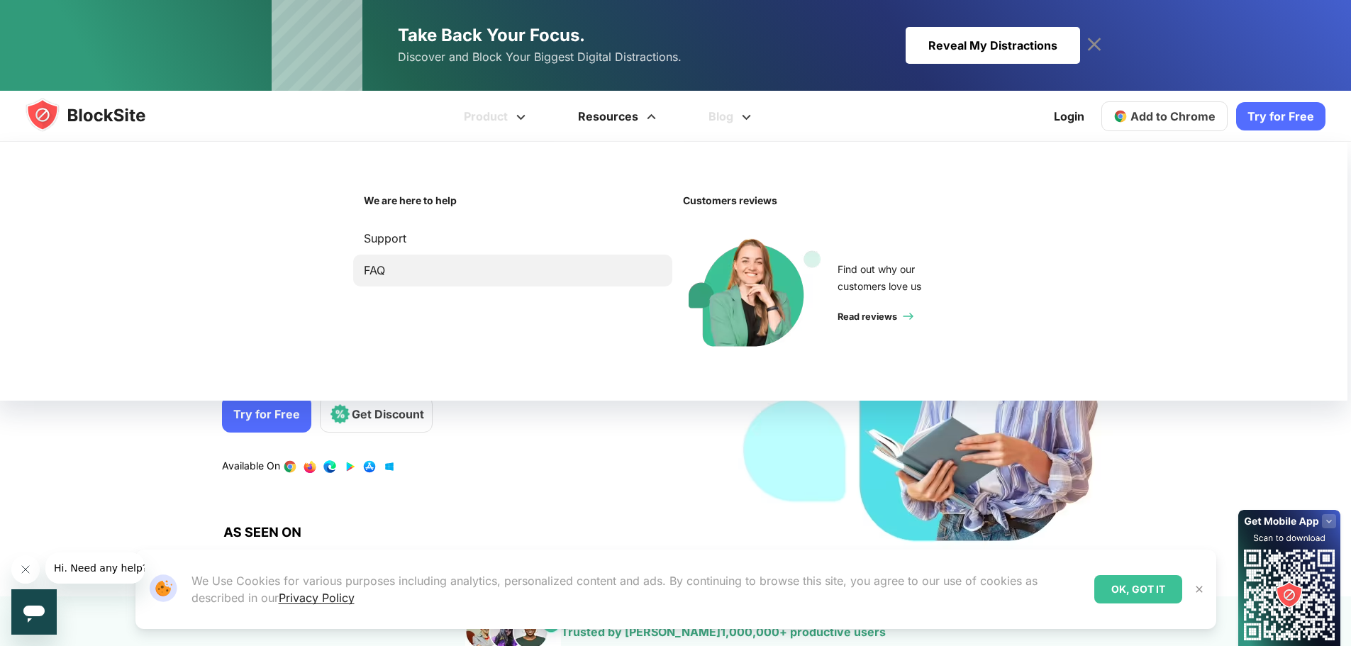
click at [375, 267] on link "FAQ" at bounding box center [513, 270] width 298 height 19
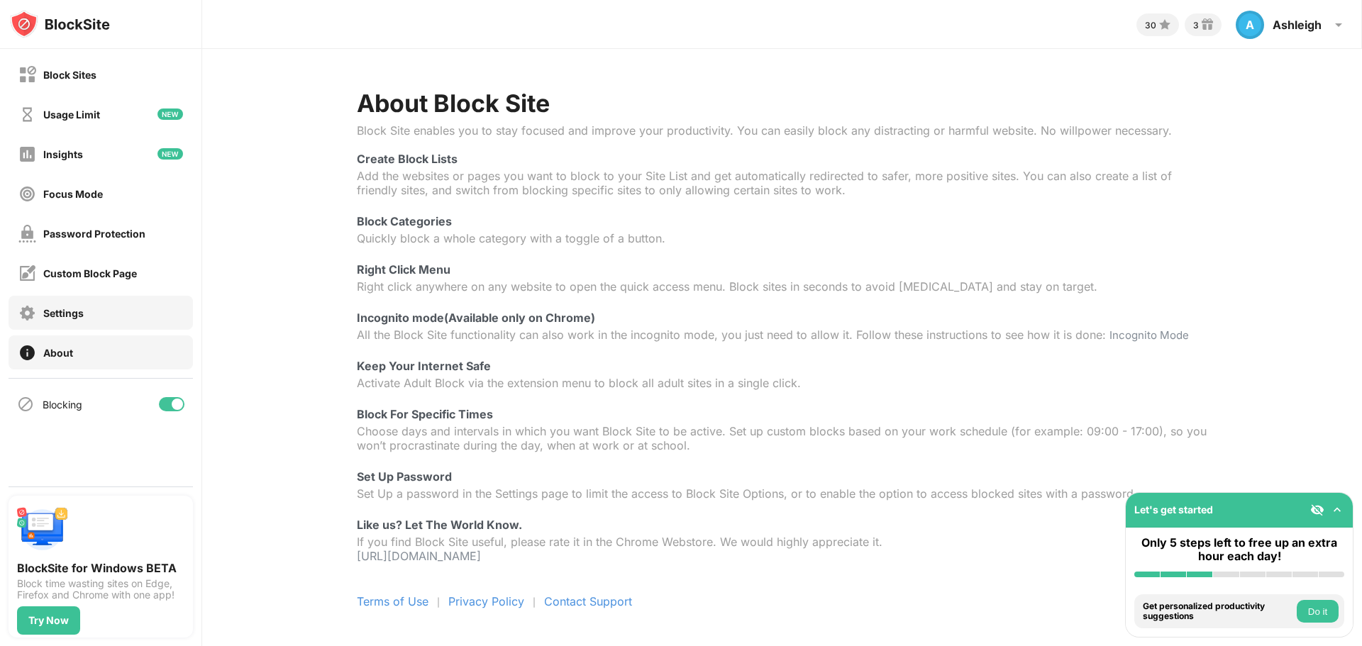
click at [81, 315] on div "Settings" at bounding box center [63, 313] width 40 height 12
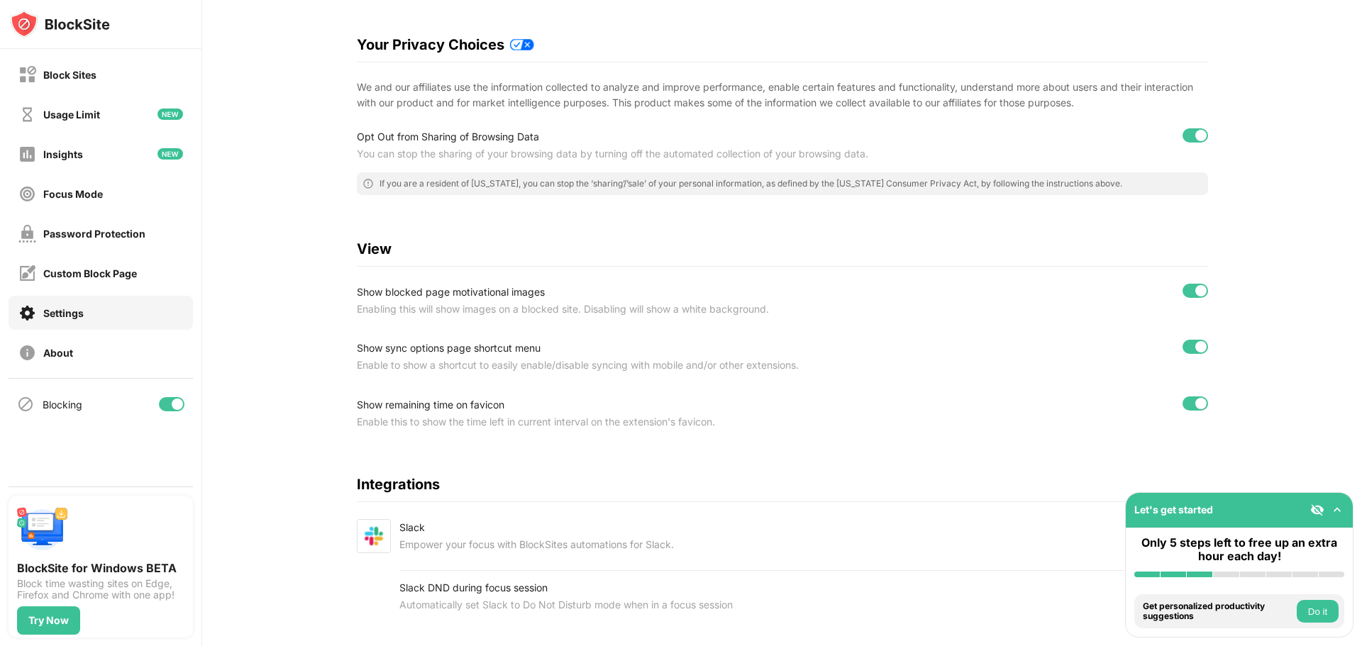
scroll to position [284, 0]
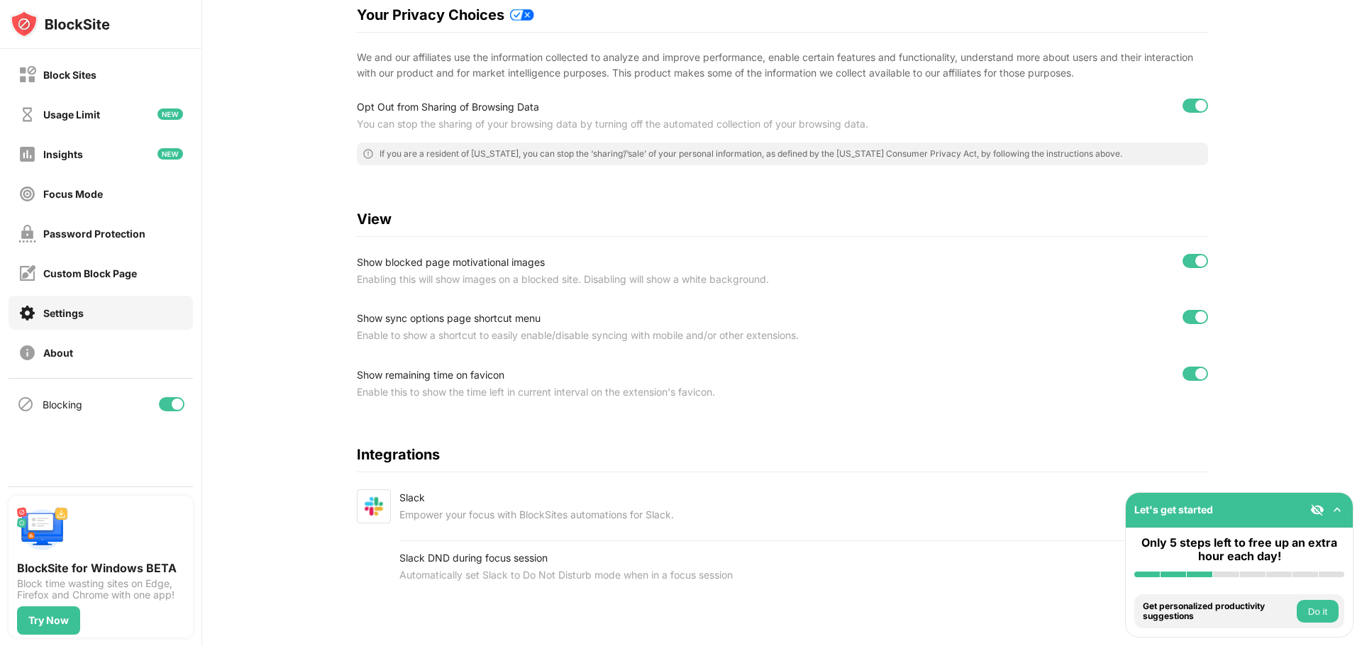
click at [1184, 367] on div at bounding box center [1195, 374] width 26 height 14
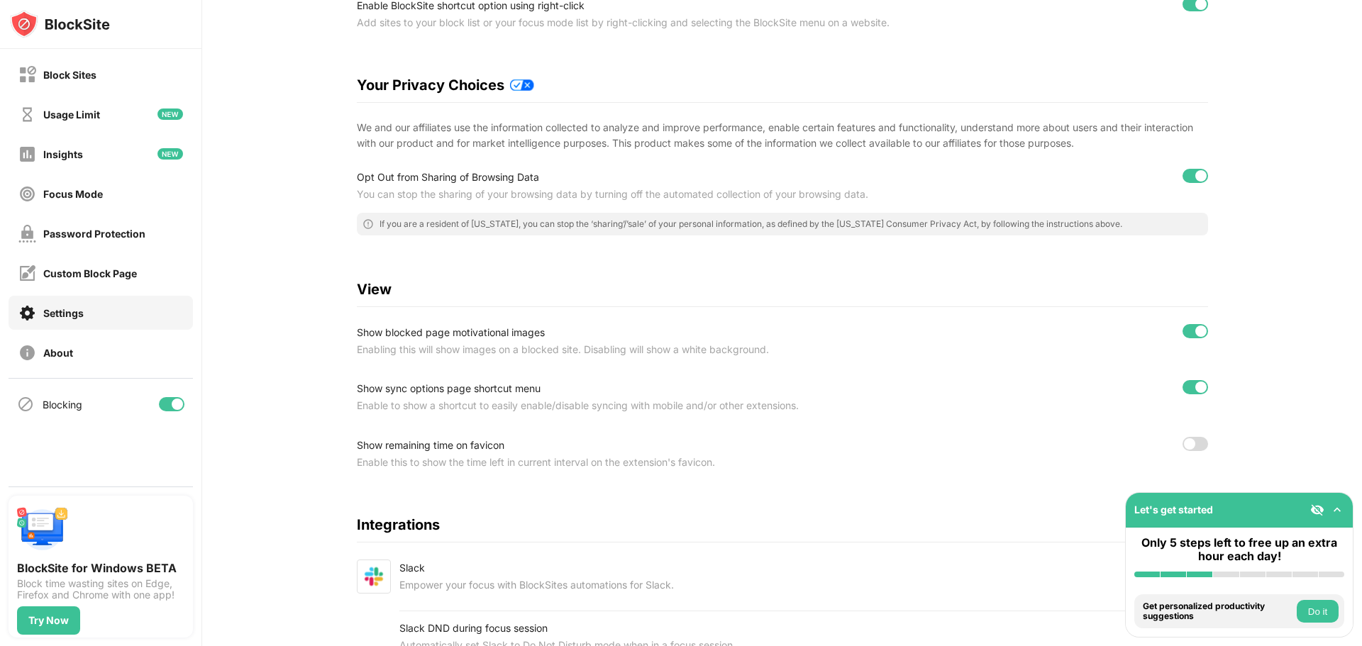
scroll to position [0, 0]
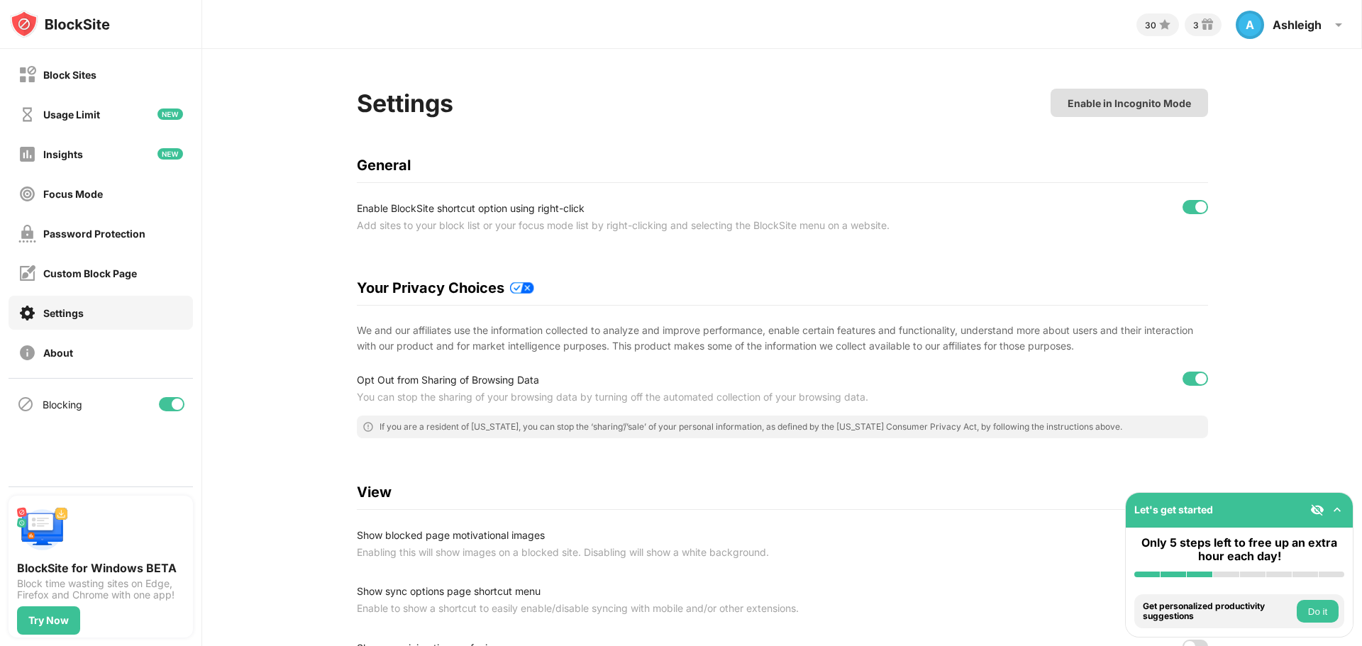
click at [1086, 104] on div "Enable in Incognito Mode" at bounding box center [1129, 103] width 123 height 12
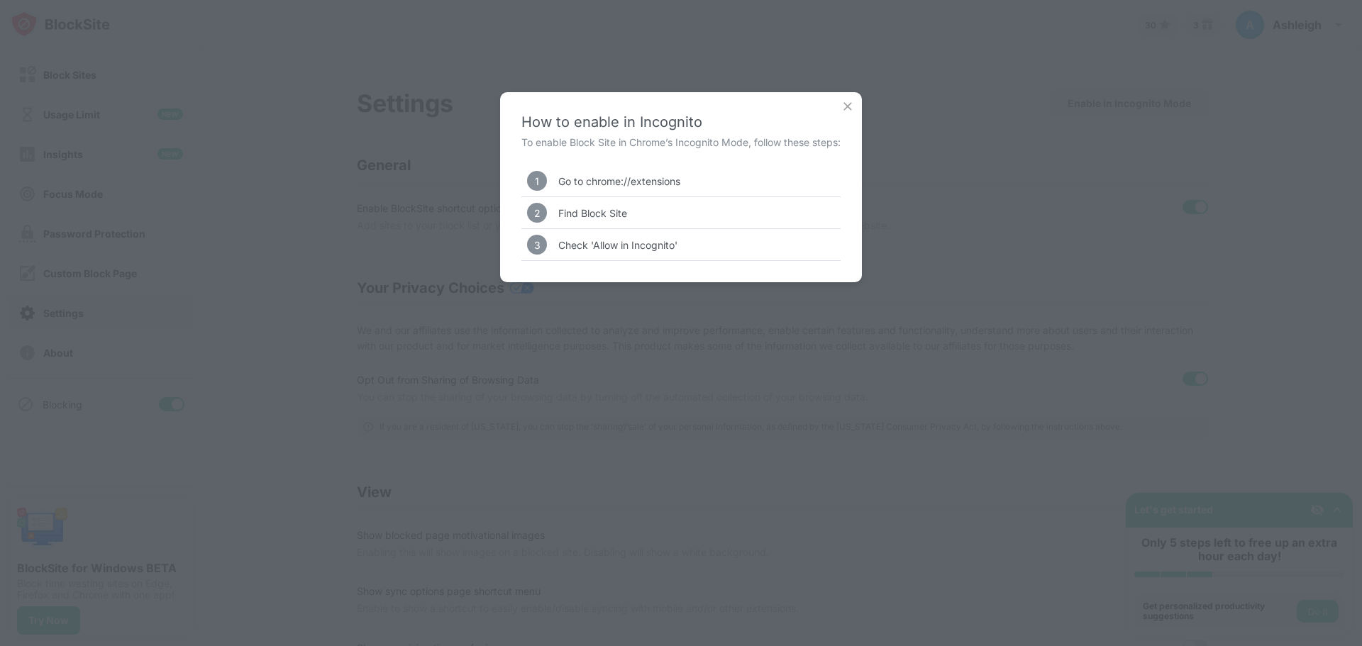
click at [849, 105] on img at bounding box center [848, 106] width 14 height 14
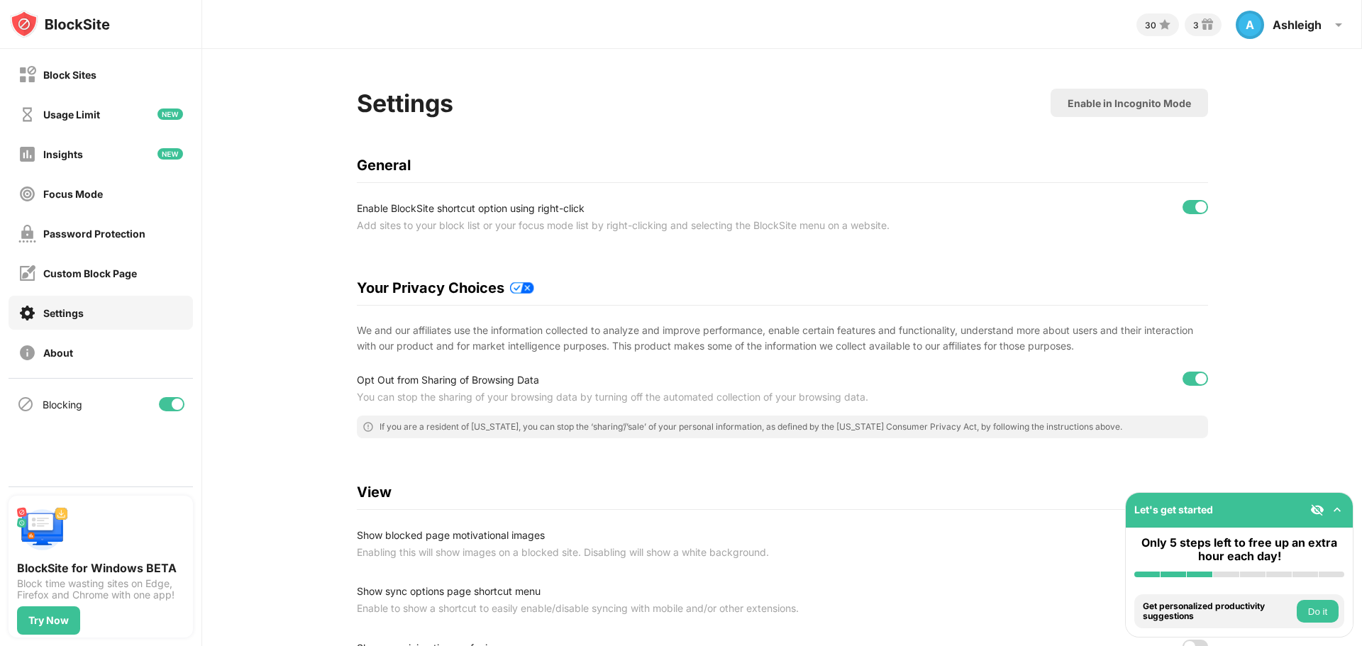
click at [748, 102] on div "Settings Enable in Incognito Mode" at bounding box center [782, 106] width 851 height 35
click at [73, 242] on div "Password Protection" at bounding box center [81, 234] width 127 height 18
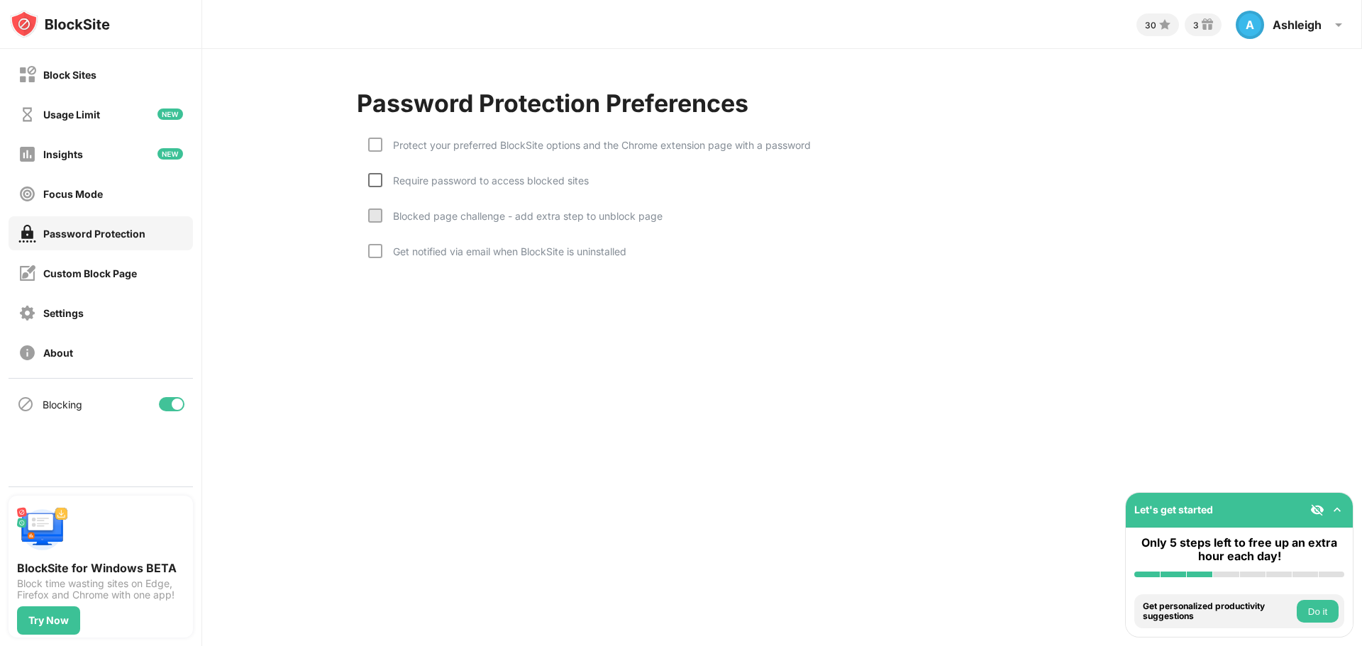
click at [379, 181] on div at bounding box center [375, 180] width 14 height 14
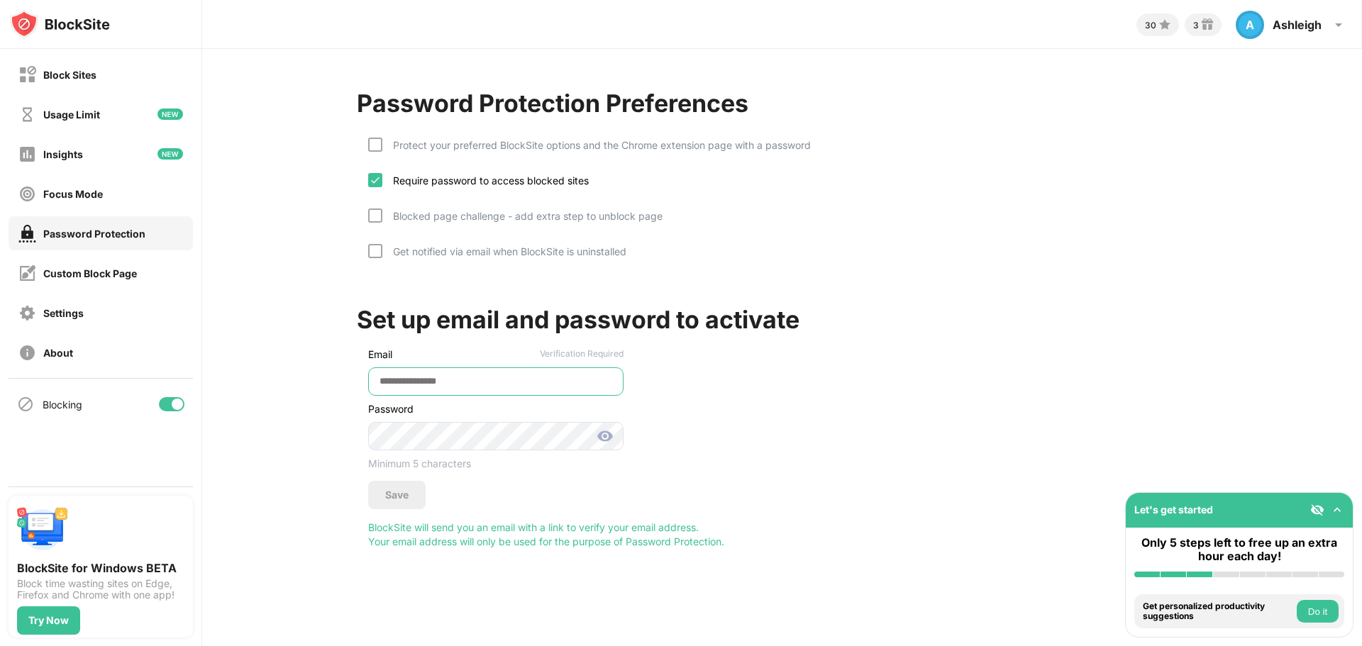
click at [416, 379] on input "email" at bounding box center [495, 381] width 255 height 28
type input "**********"
click at [409, 495] on div "Save" at bounding box center [396, 495] width 57 height 28
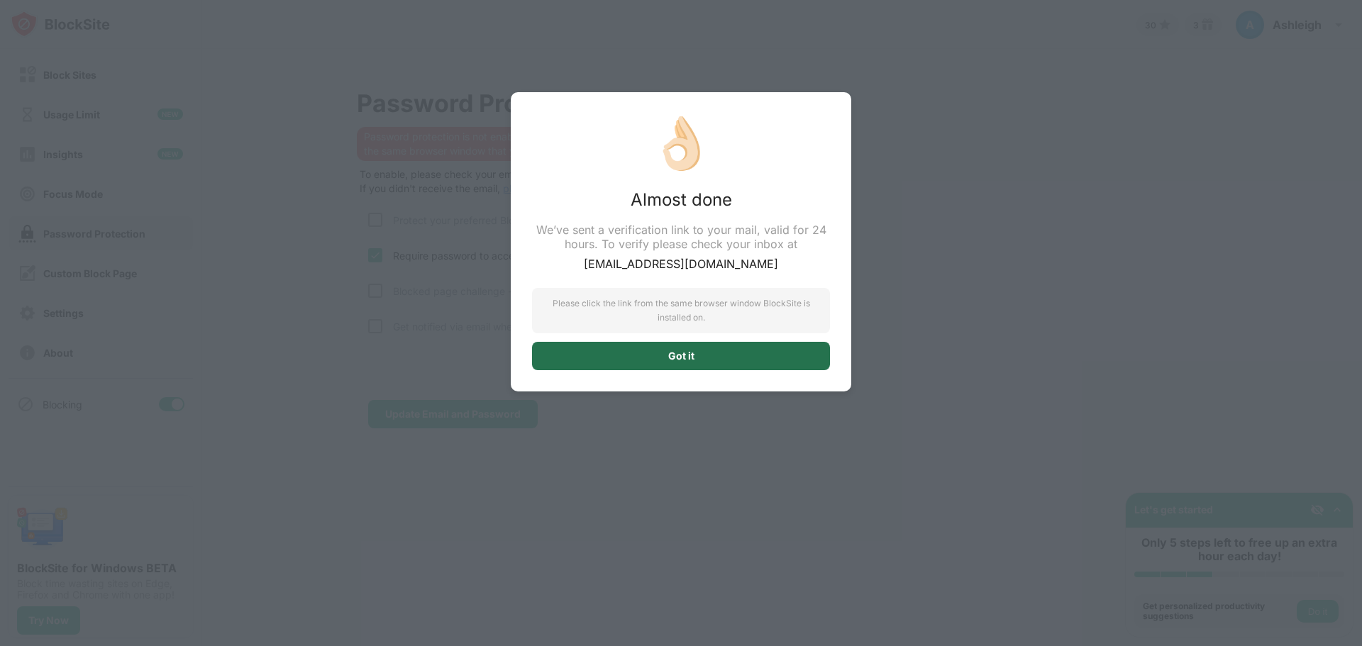
click at [675, 352] on div "Got it" at bounding box center [681, 355] width 26 height 11
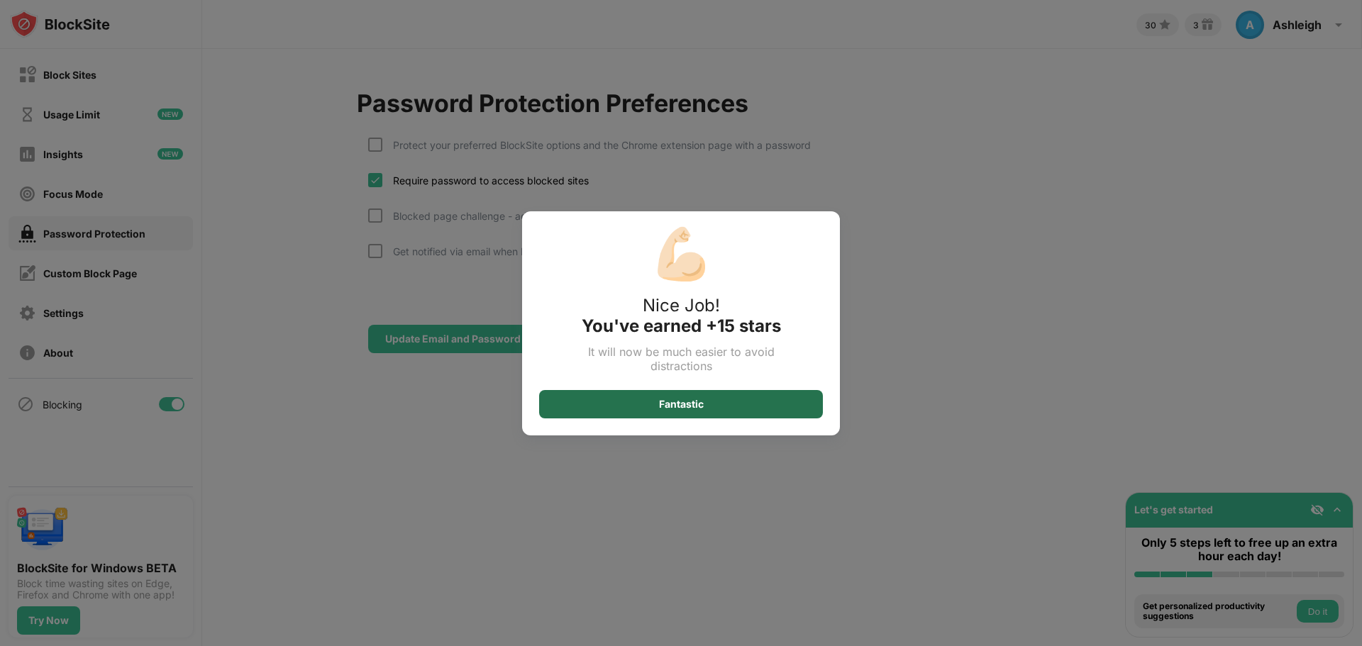
click at [698, 409] on div "Fantastic" at bounding box center [681, 404] width 45 height 11
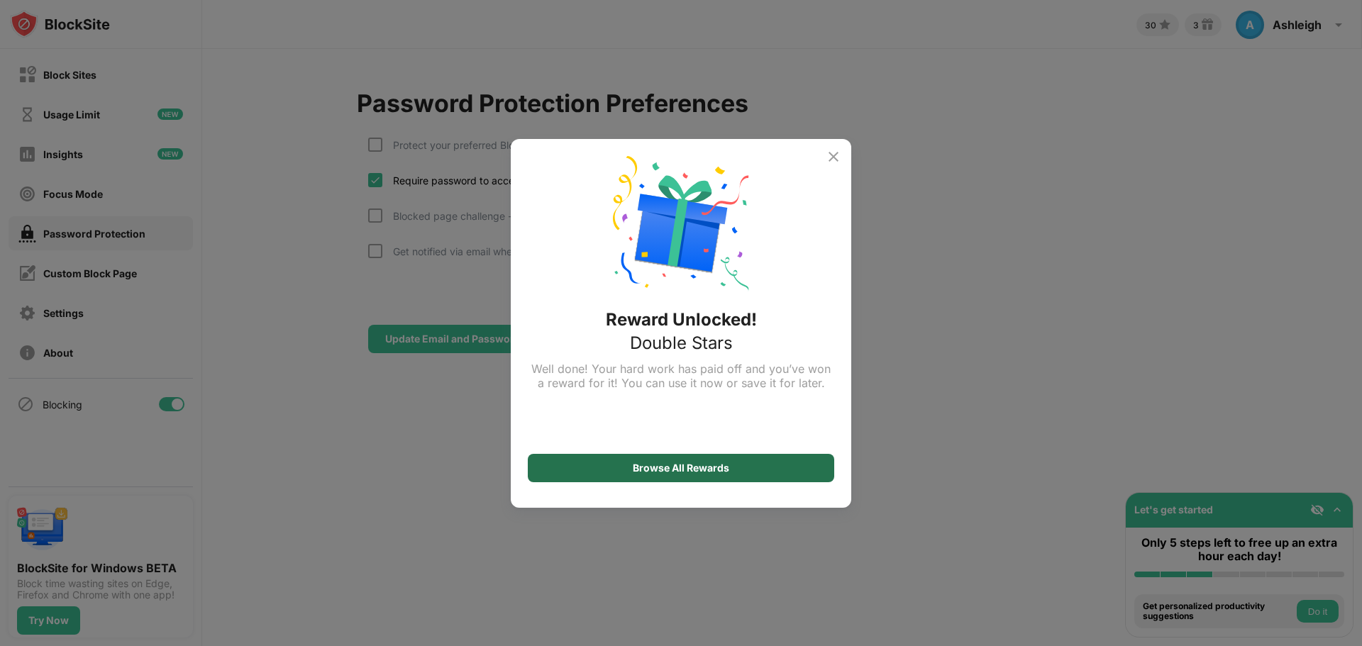
click at [739, 465] on div "Browse All Rewards" at bounding box center [681, 468] width 306 height 28
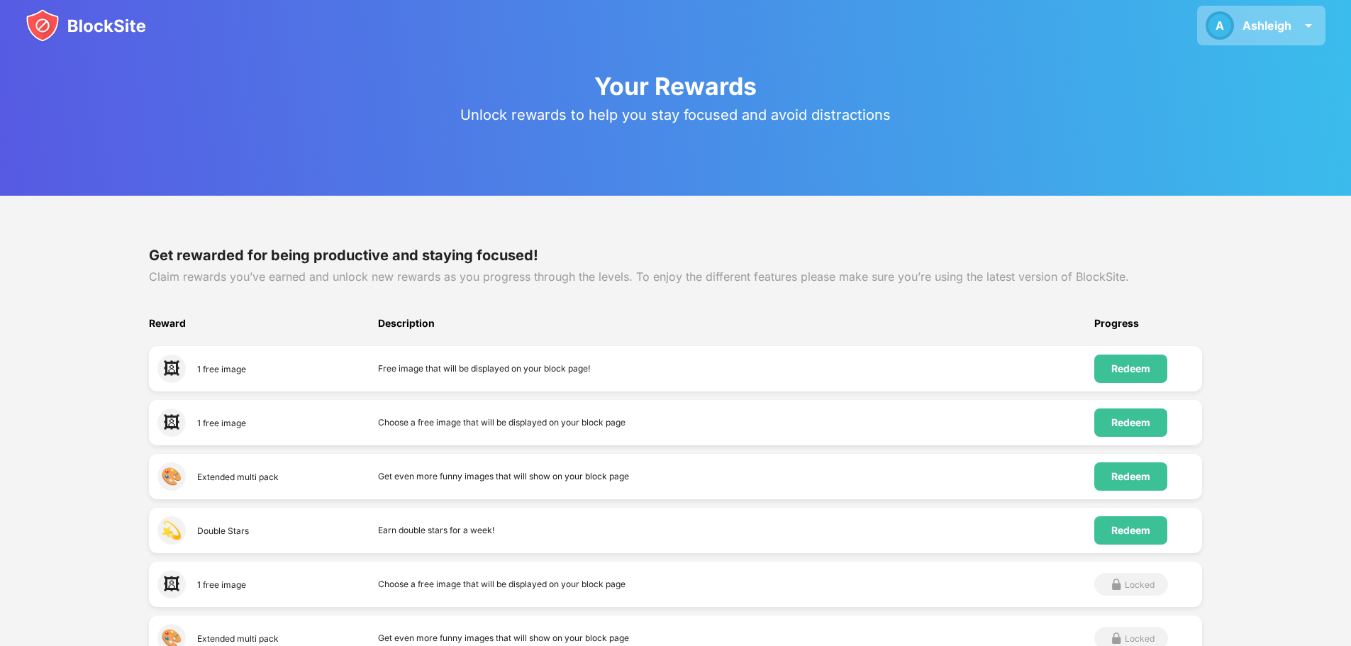
click at [1258, 23] on div "Ashleigh" at bounding box center [1267, 25] width 49 height 14
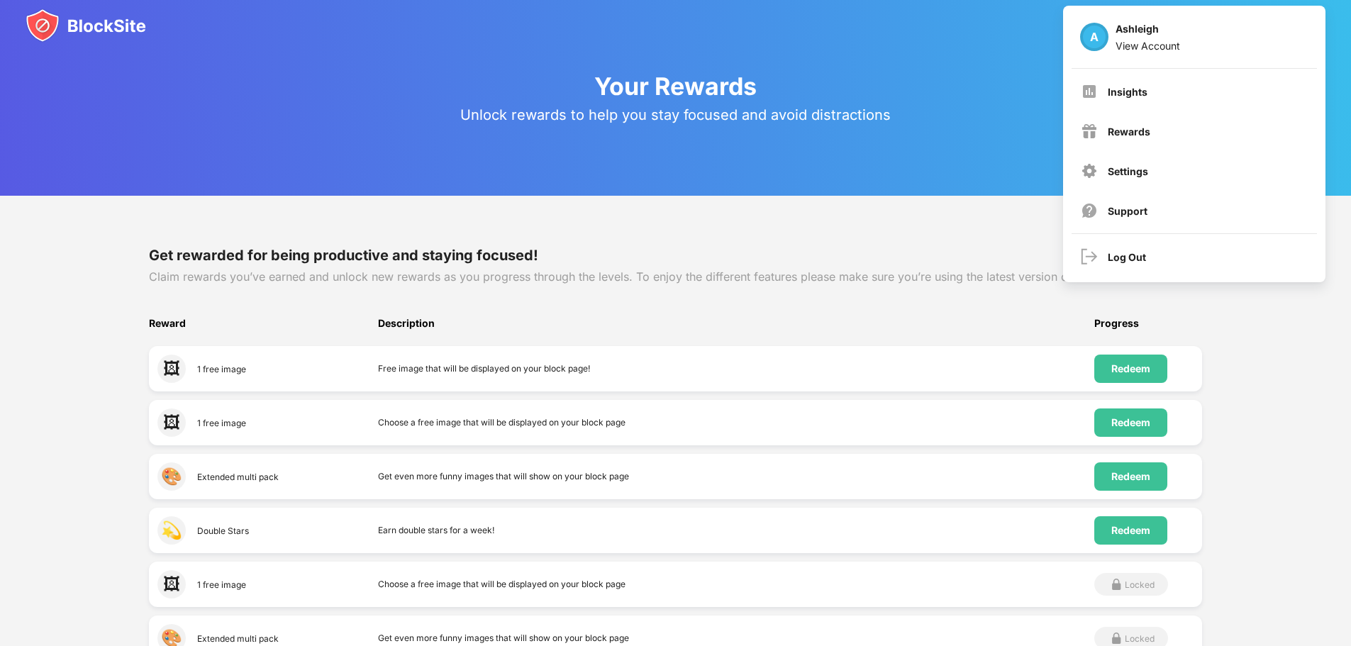
drag, startPoint x: 860, startPoint y: 70, endPoint x: 837, endPoint y: 70, distance: 22.7
click at [845, 70] on div "Your Rewards Unlock rewards to help you stay focused and avoid distractions" at bounding box center [675, 98] width 1351 height 196
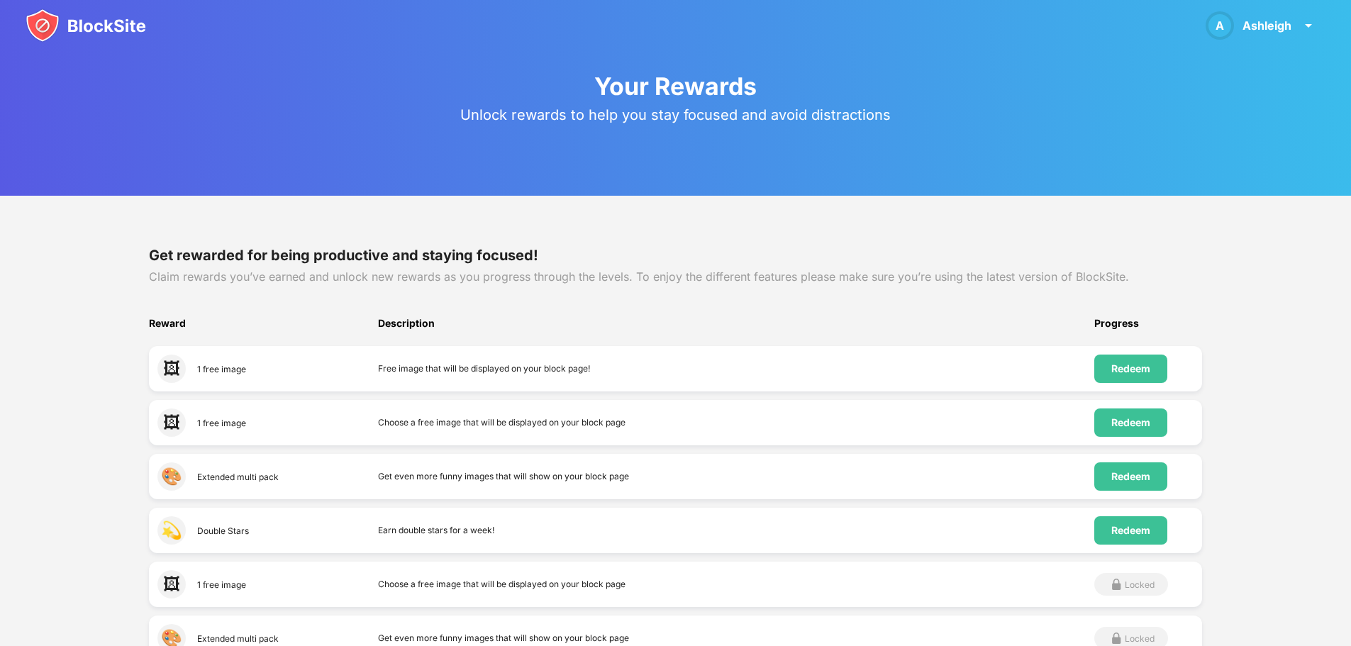
click at [95, 31] on img at bounding box center [86, 26] width 121 height 34
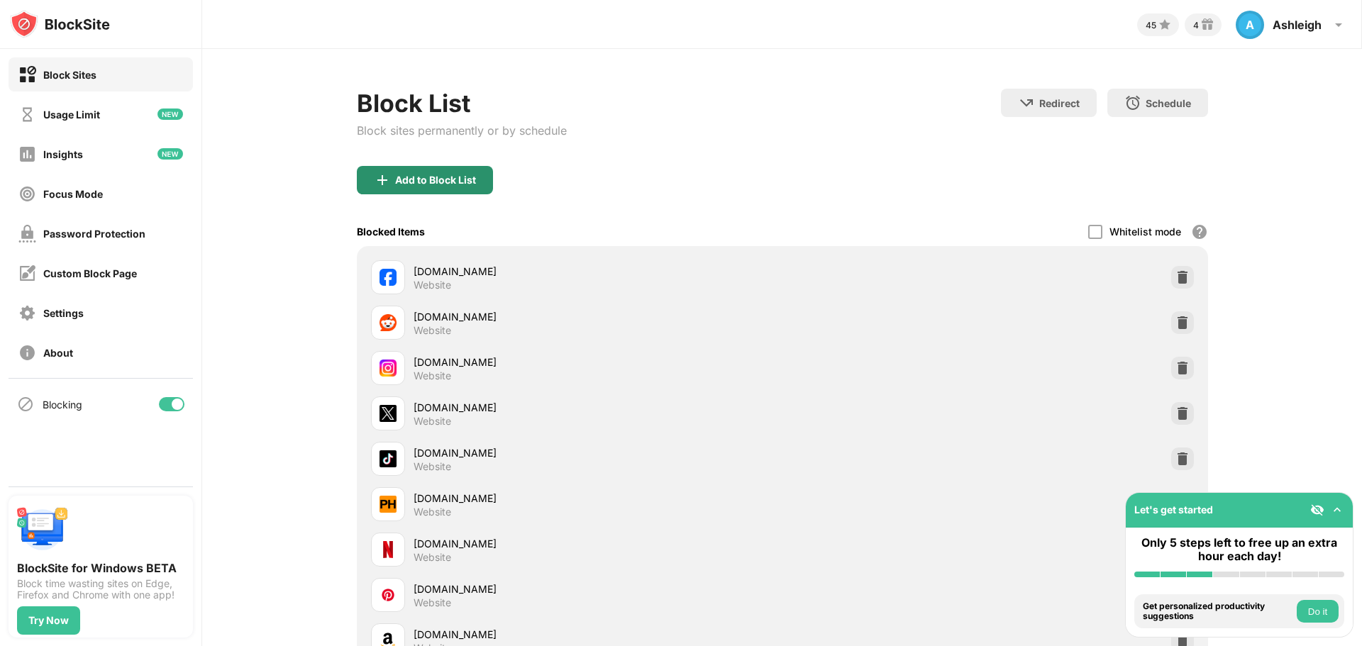
click at [395, 182] on div "Add to Block List" at bounding box center [435, 179] width 81 height 11
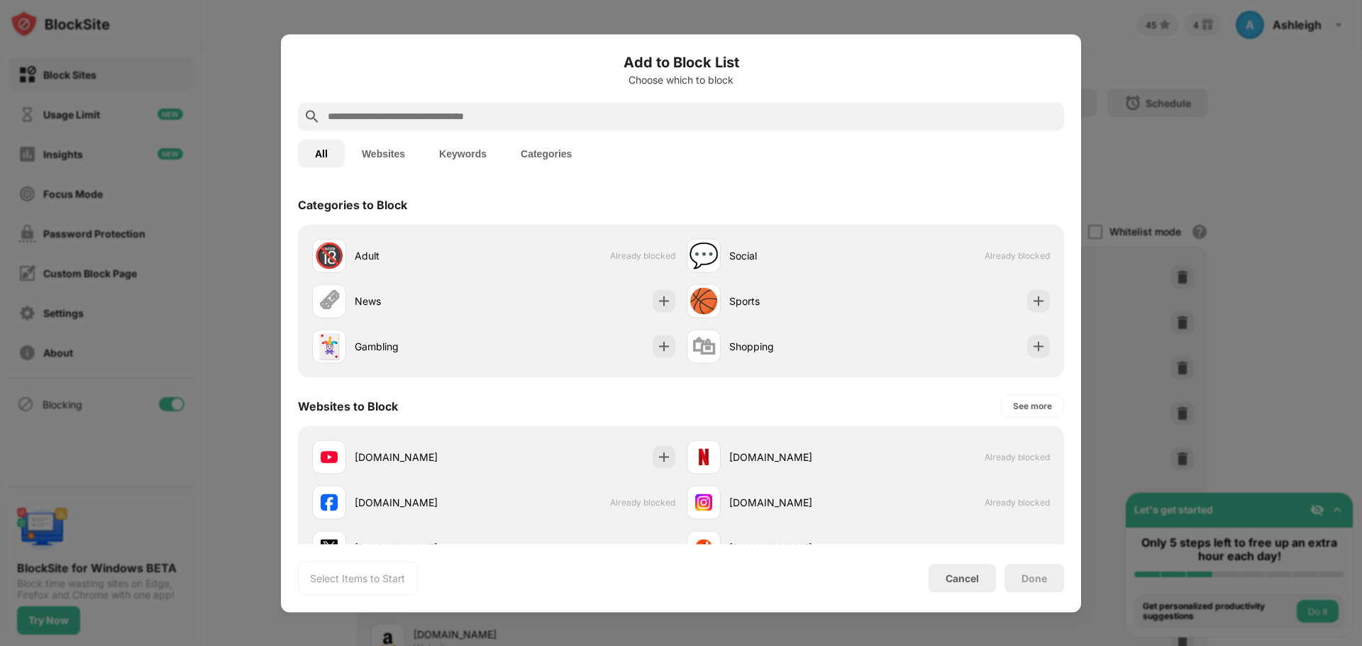
click at [462, 118] on input "text" at bounding box center [692, 116] width 732 height 17
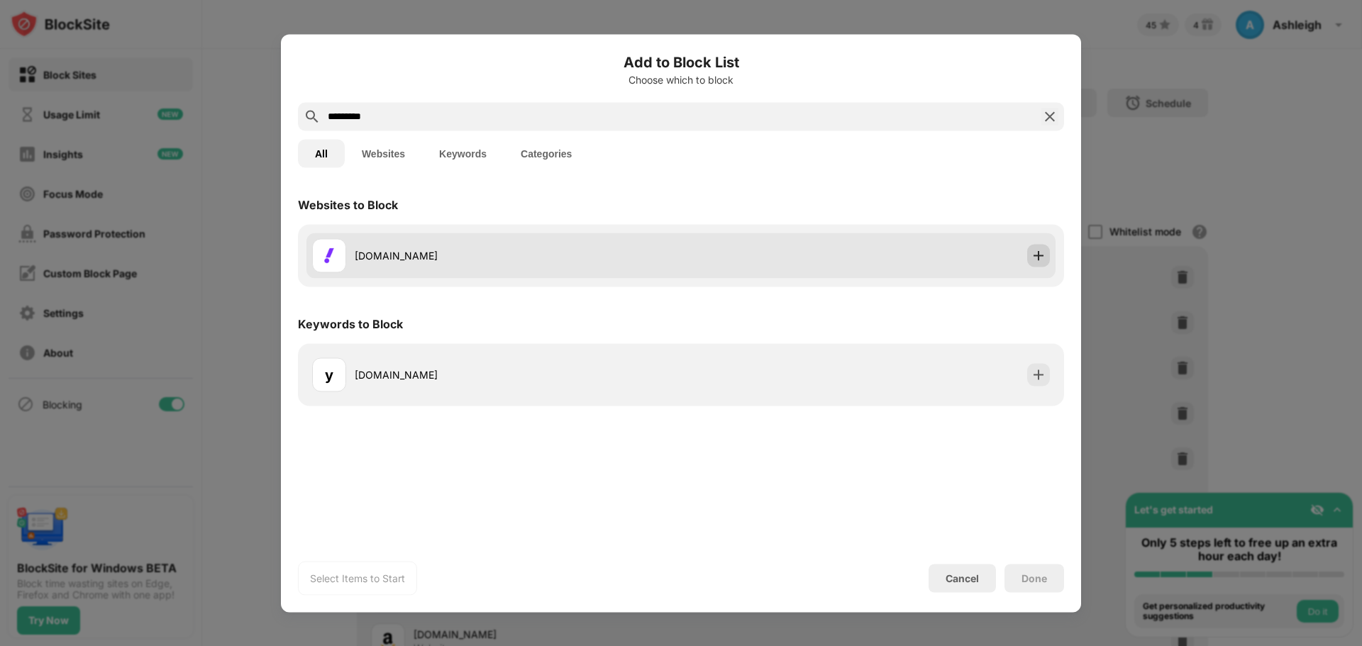
type input "*********"
click at [1037, 254] on img at bounding box center [1038, 255] width 14 height 14
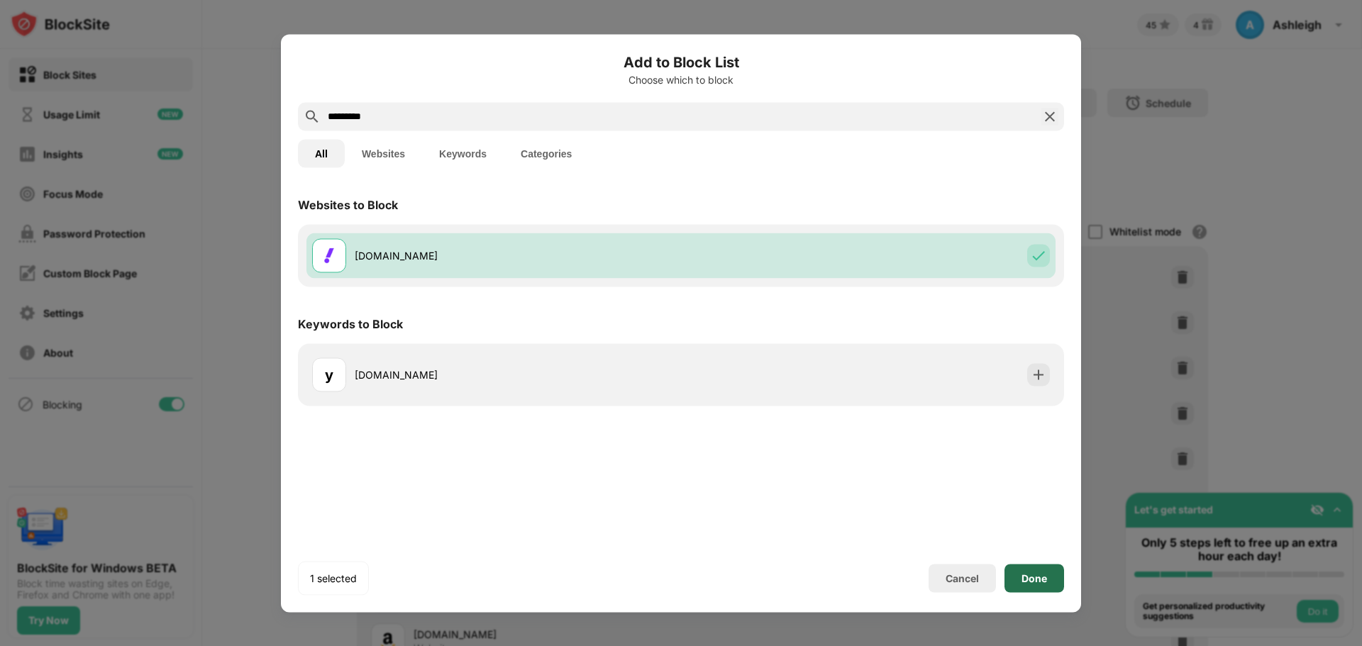
click at [1016, 577] on div "Done" at bounding box center [1034, 578] width 60 height 28
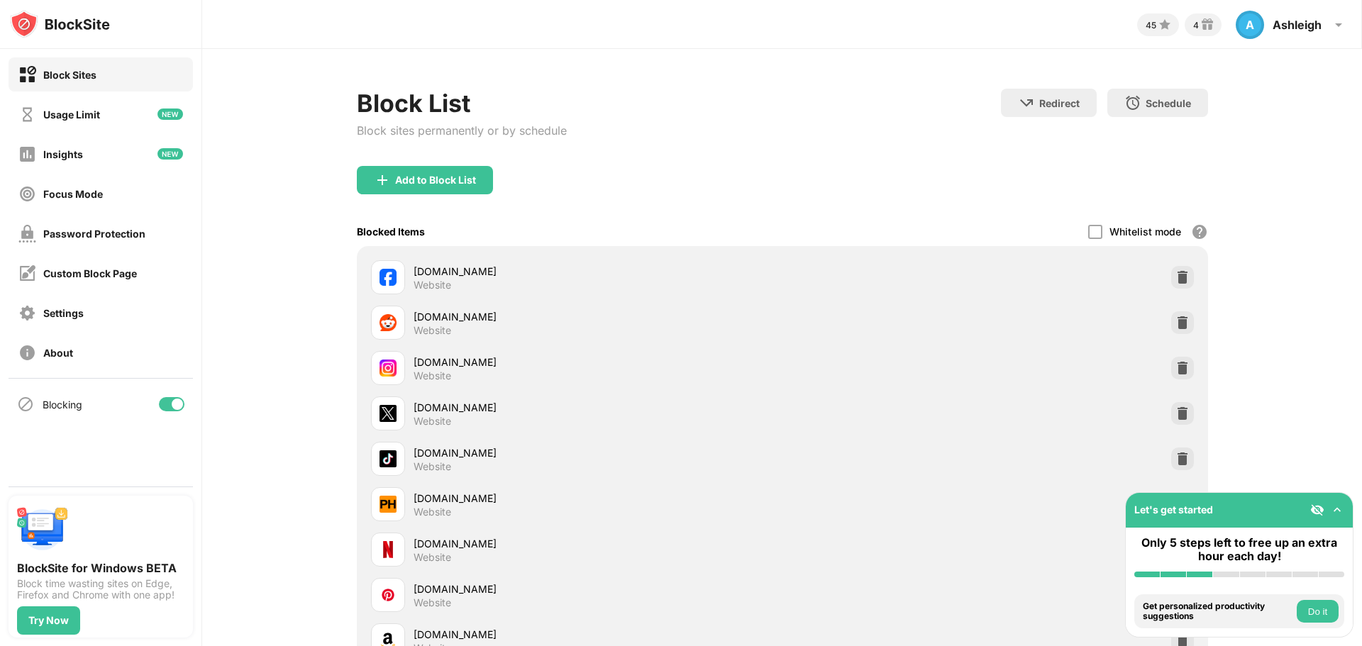
click at [278, 290] on div "Block List Block sites permanently or by schedule Redirect Choose a site to be …" at bounding box center [782, 597] width 1160 height 1097
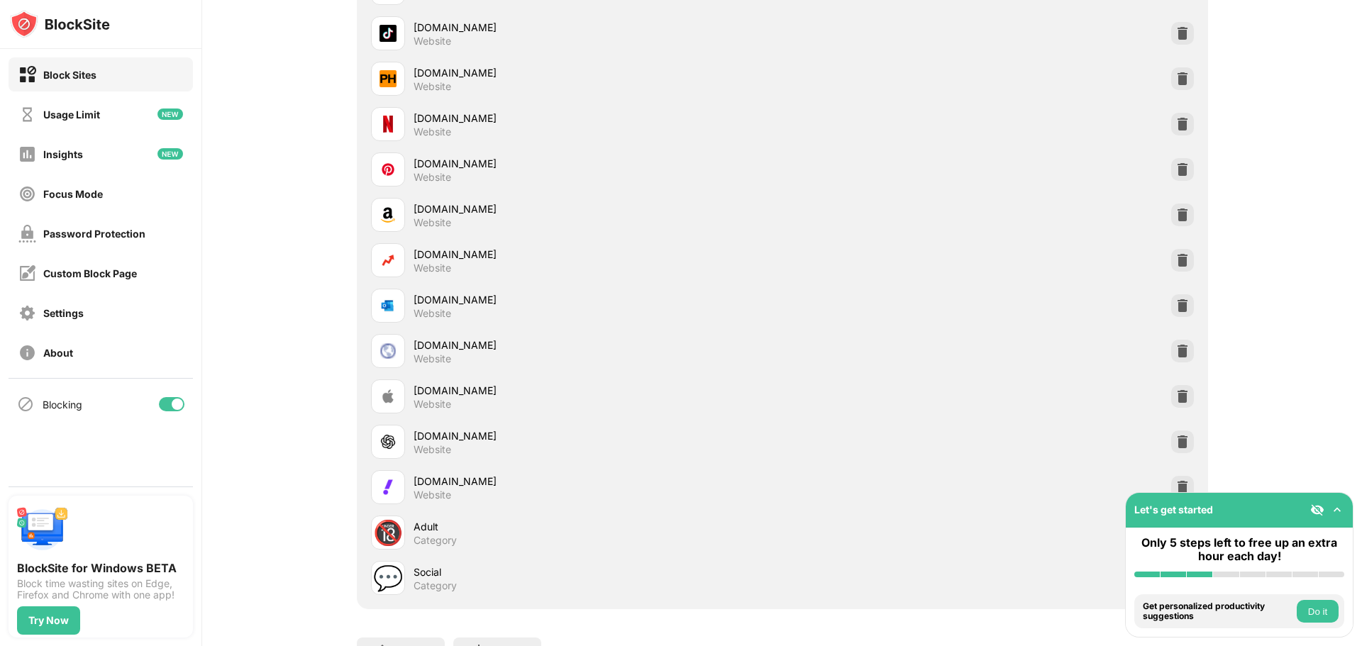
scroll to position [510, 0]
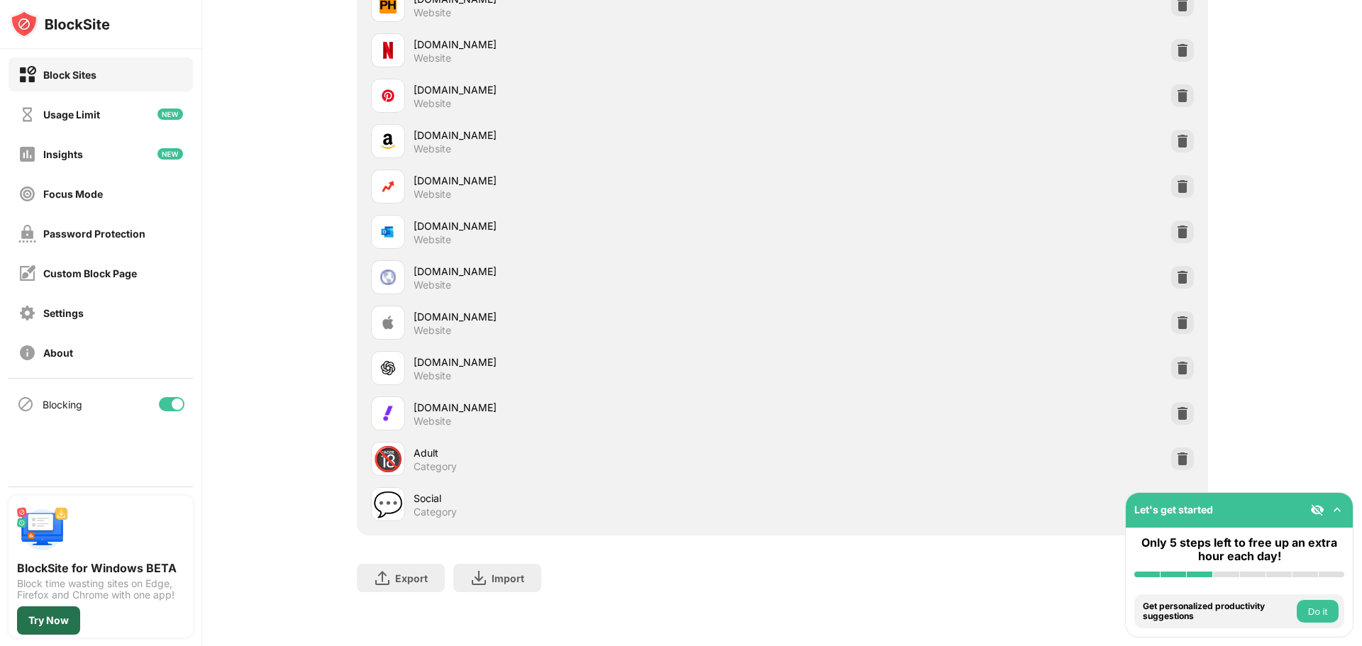
click at [59, 619] on div "Try Now" at bounding box center [48, 620] width 40 height 11
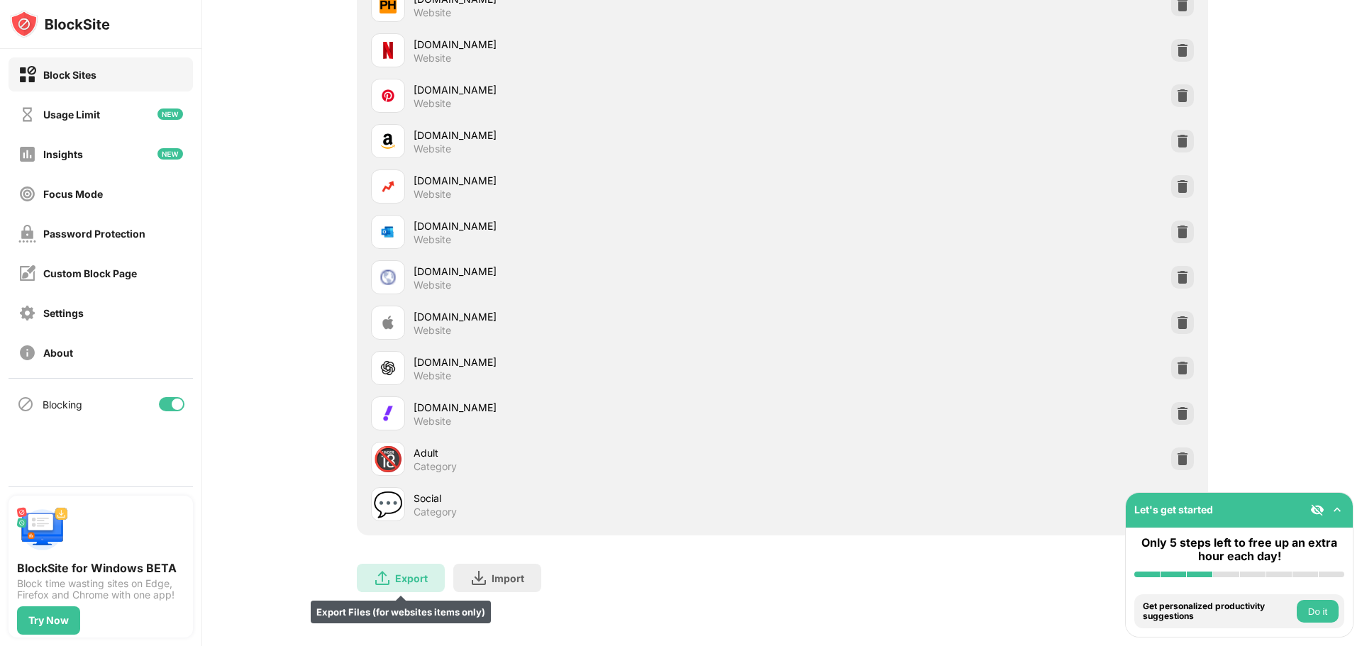
click at [397, 572] on div "Export" at bounding box center [411, 578] width 33 height 12
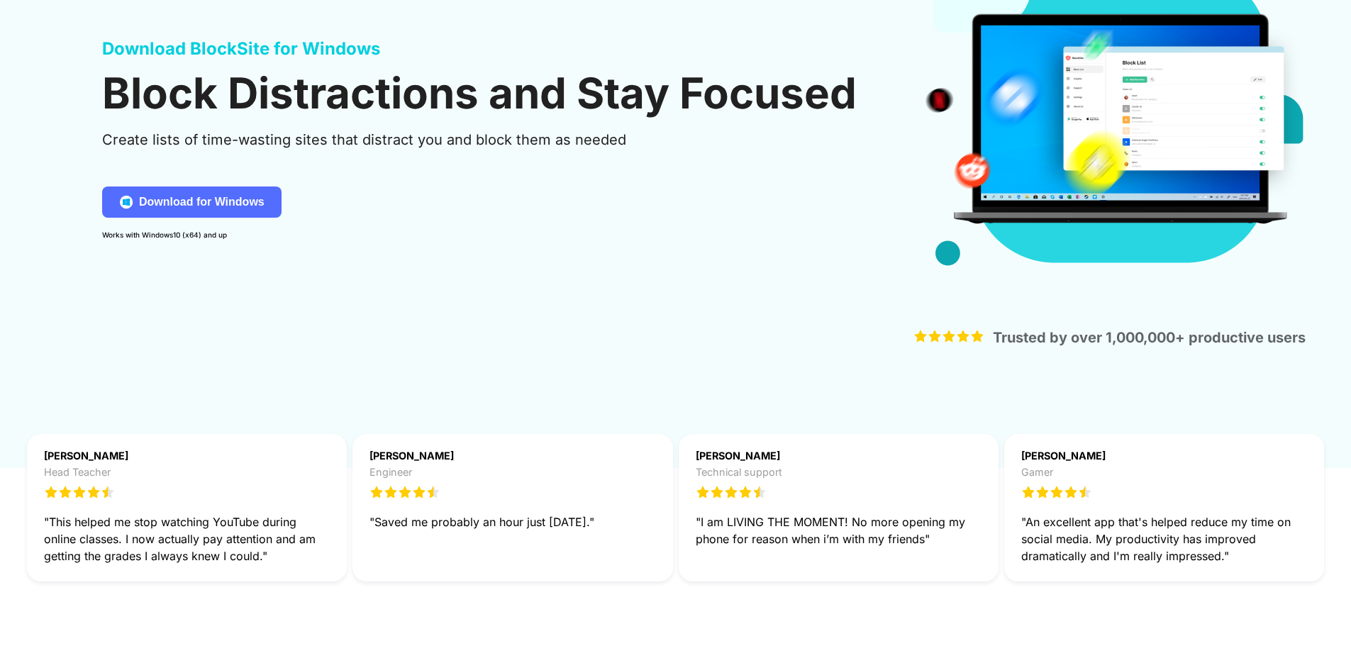
scroll to position [213, 0]
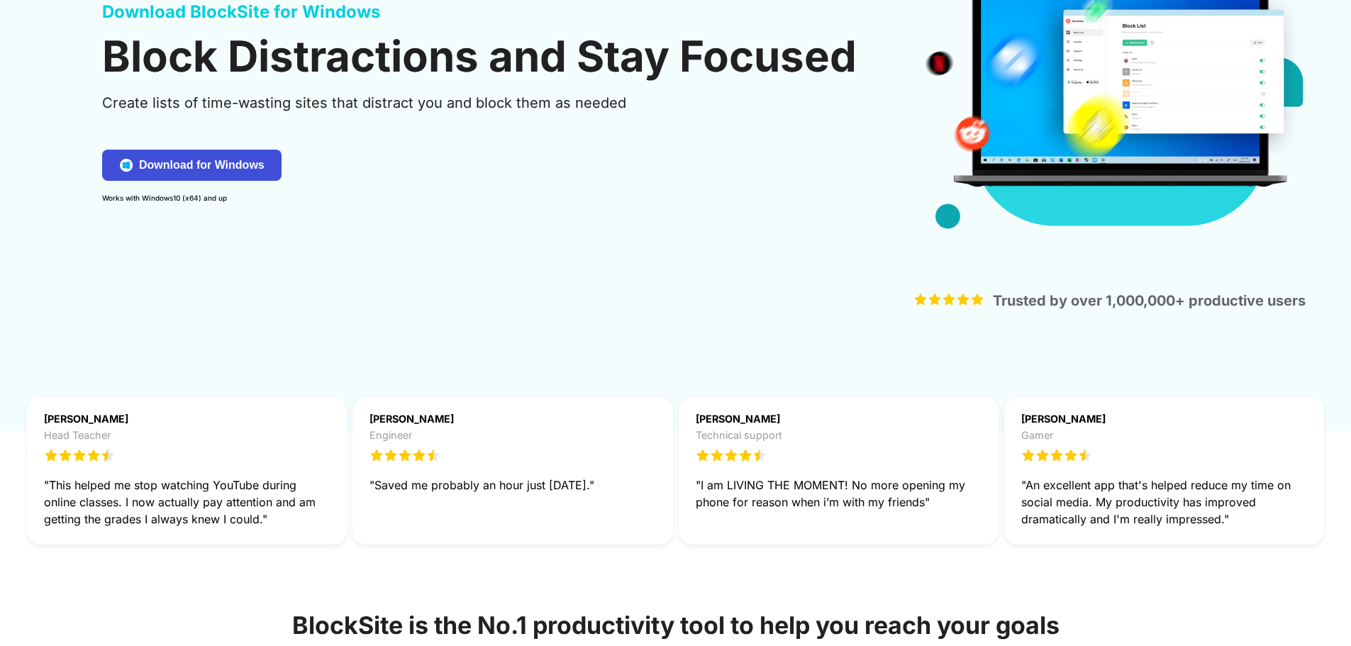
click at [235, 158] on div "Download for Windows" at bounding box center [202, 165] width 126 height 14
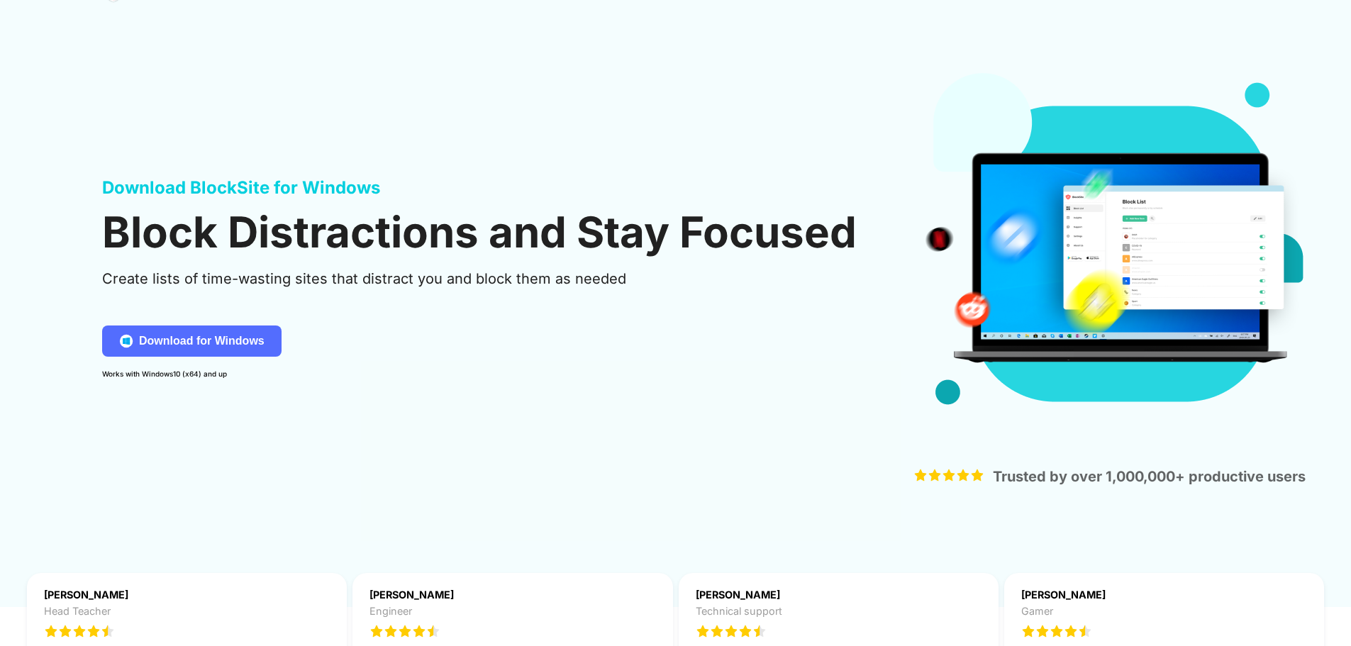
scroll to position [0, 0]
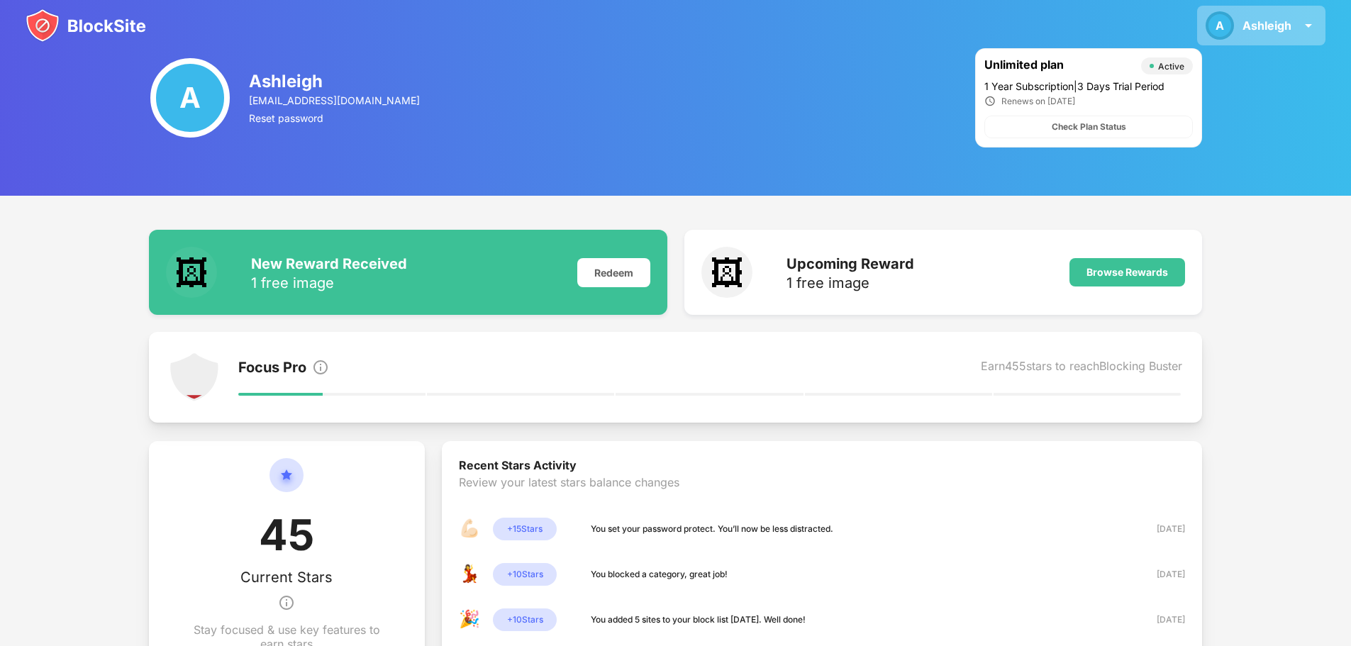
click at [1297, 19] on div "A Ashleigh A Ashleigh View Account Insights Rewards Settings Support Log Out" at bounding box center [1261, 26] width 128 height 40
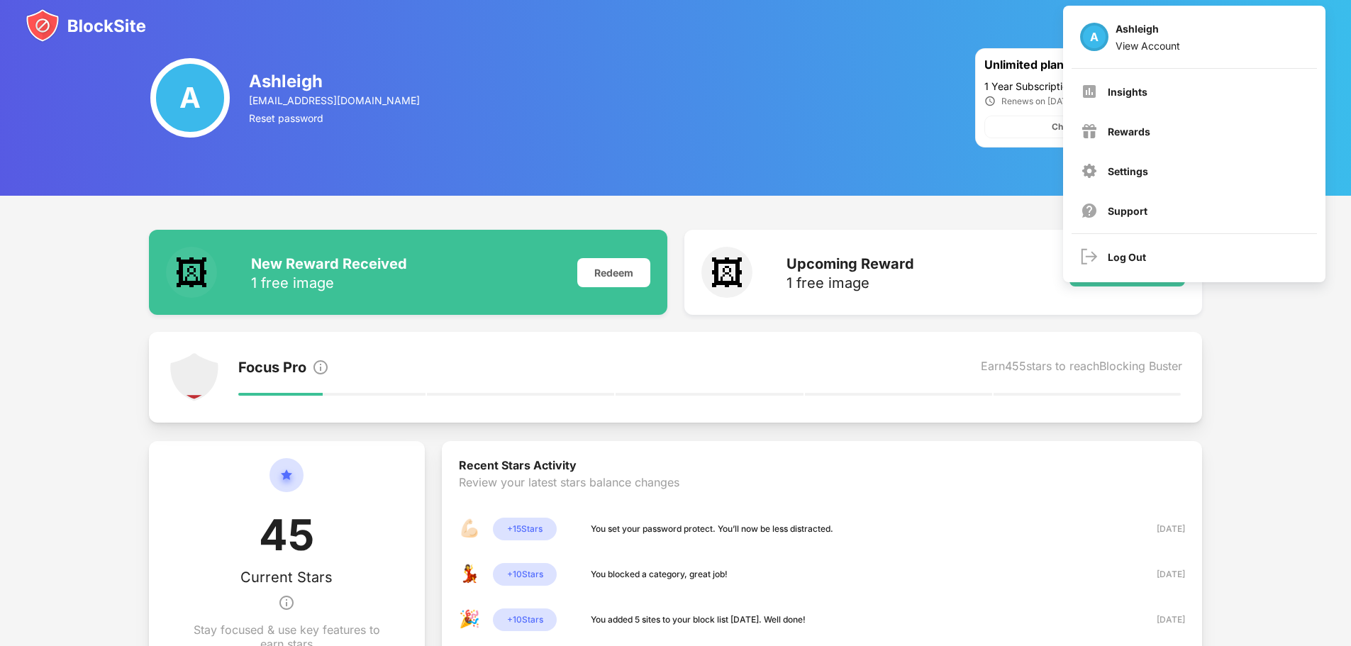
click at [1270, 305] on div "🖼 New Reward Received 1 free image Redeem 🖼 Upcoming Reward 1 free image Browse…" at bounding box center [675, 507] width 1351 height 623
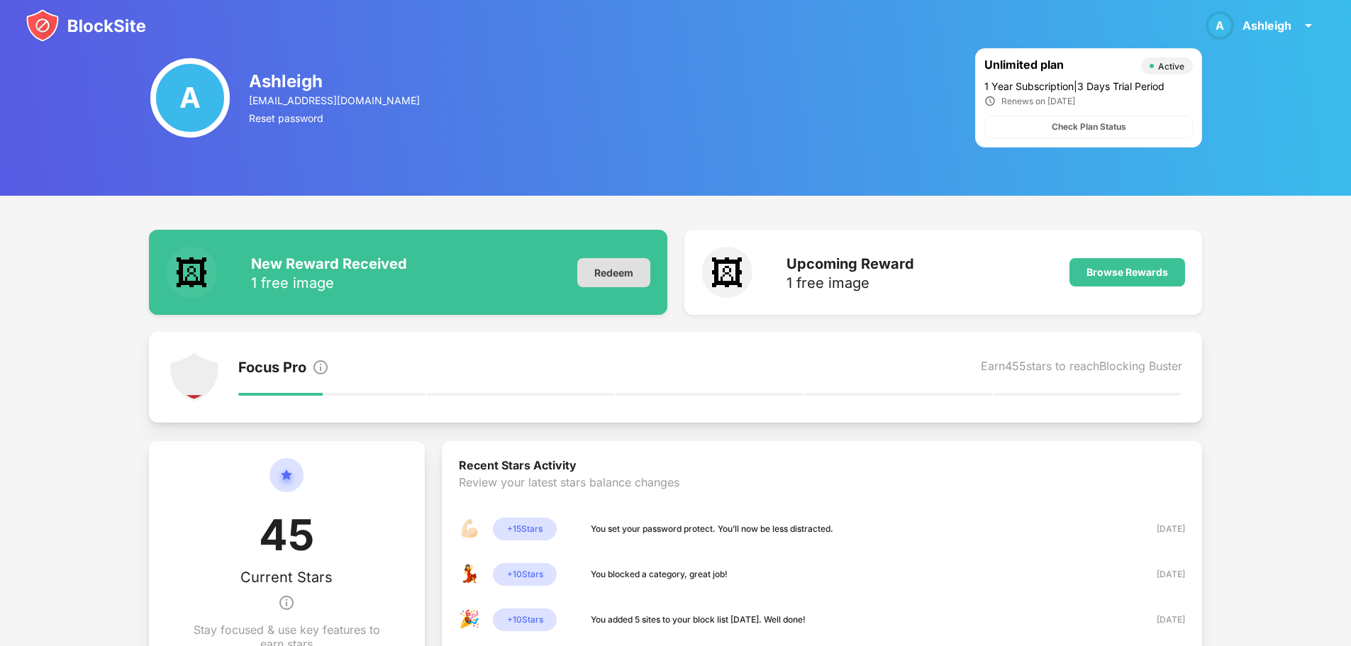
click at [608, 267] on div "Redeem" at bounding box center [613, 272] width 73 height 29
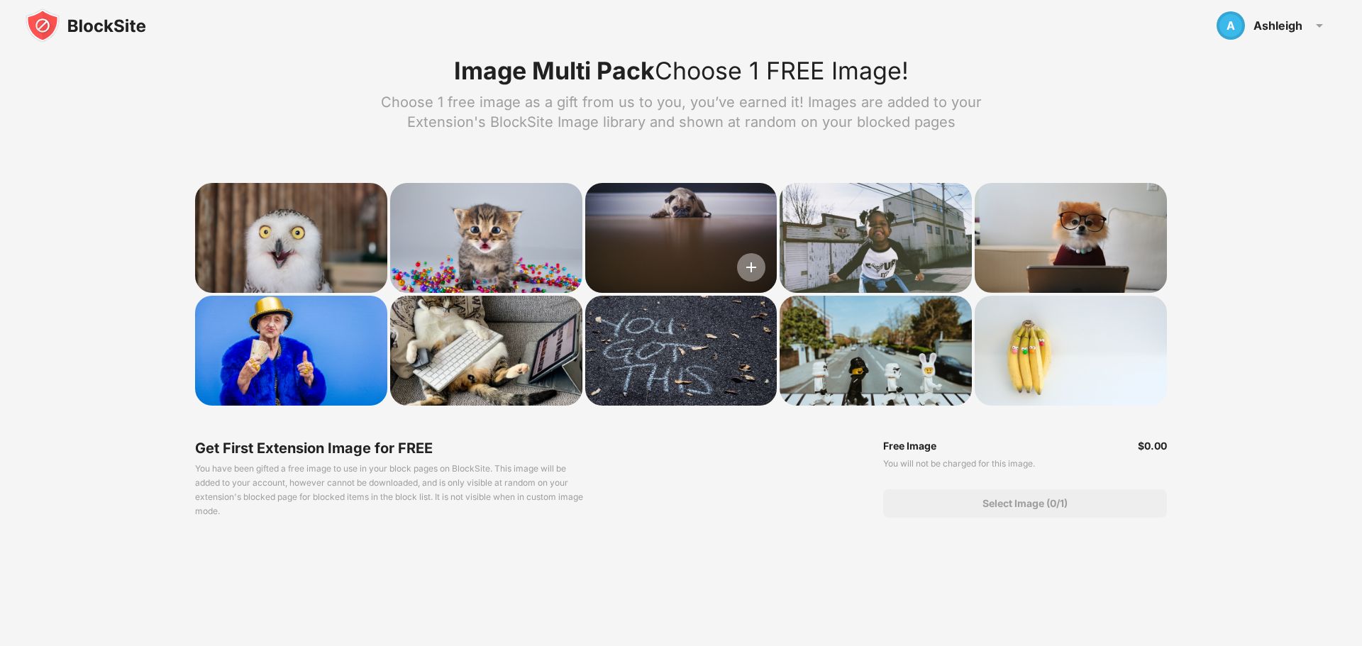
click at [745, 267] on img at bounding box center [751, 267] width 28 height 28
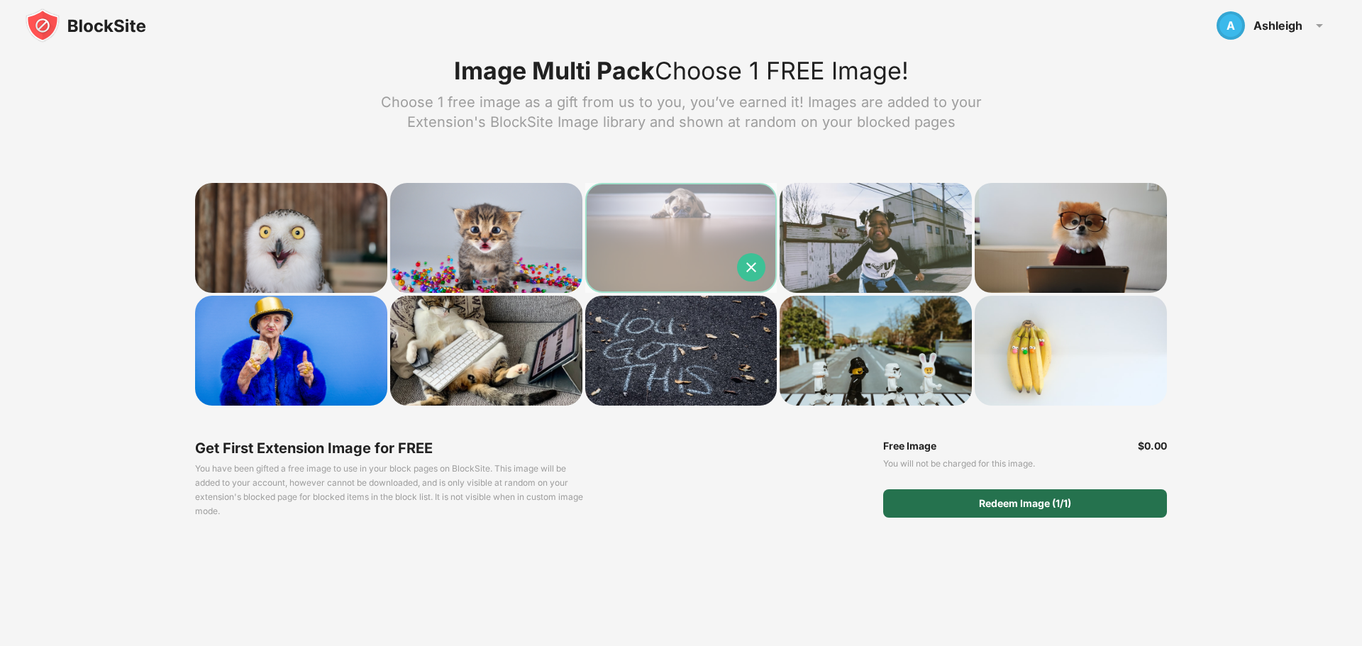
click at [1052, 506] on div "Redeem Image (1/1)" at bounding box center [1025, 503] width 92 height 11
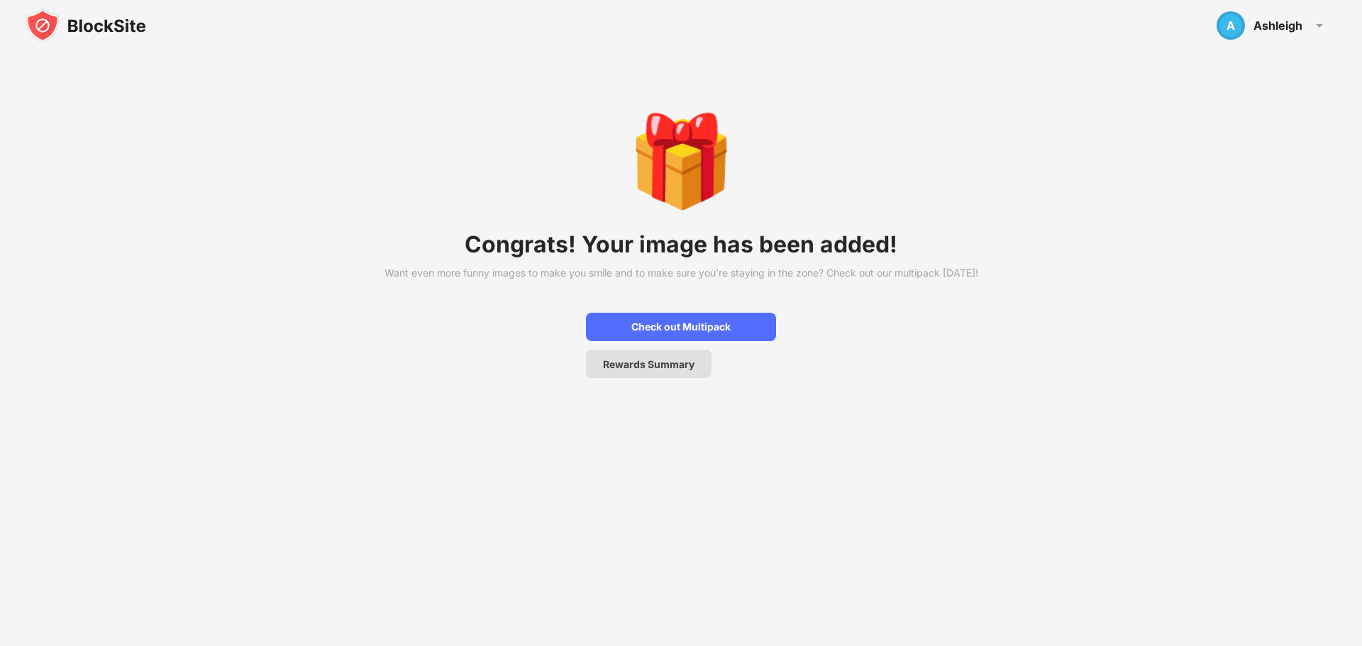
click at [658, 370] on div "Rewards Summary" at bounding box center [649, 364] width 92 height 12
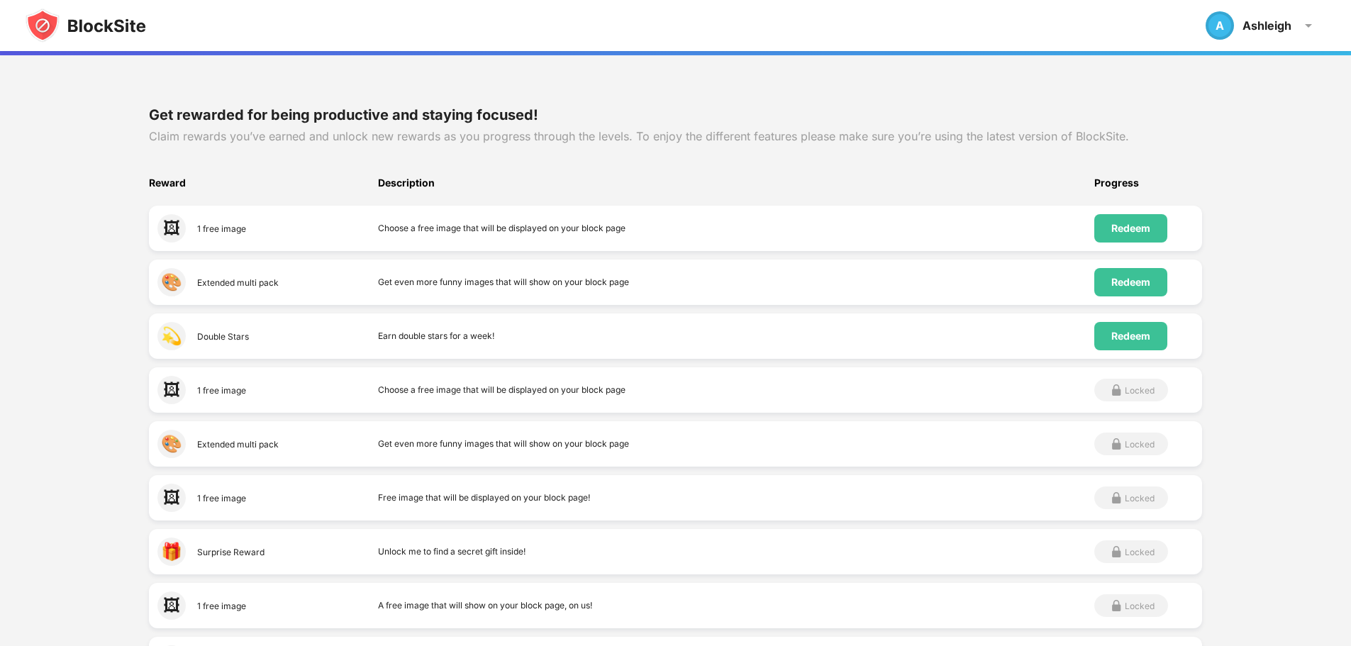
scroll to position [142, 0]
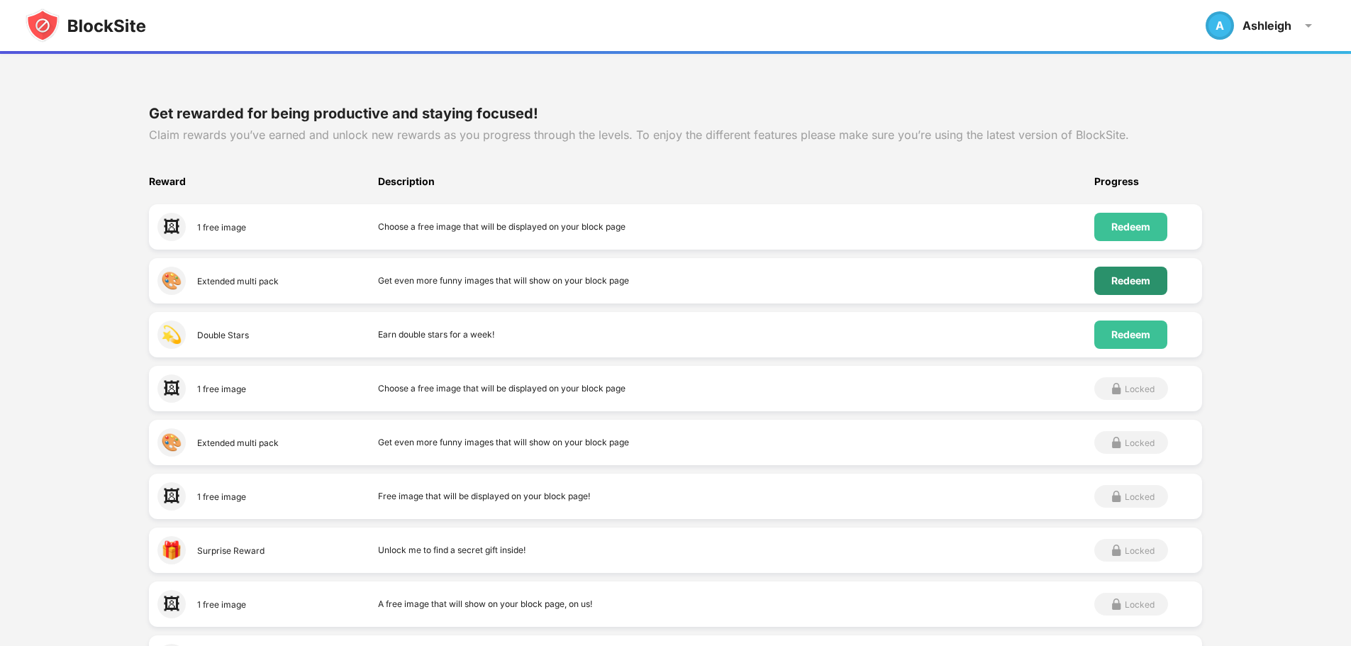
click at [1126, 274] on div "Redeem" at bounding box center [1130, 281] width 73 height 28
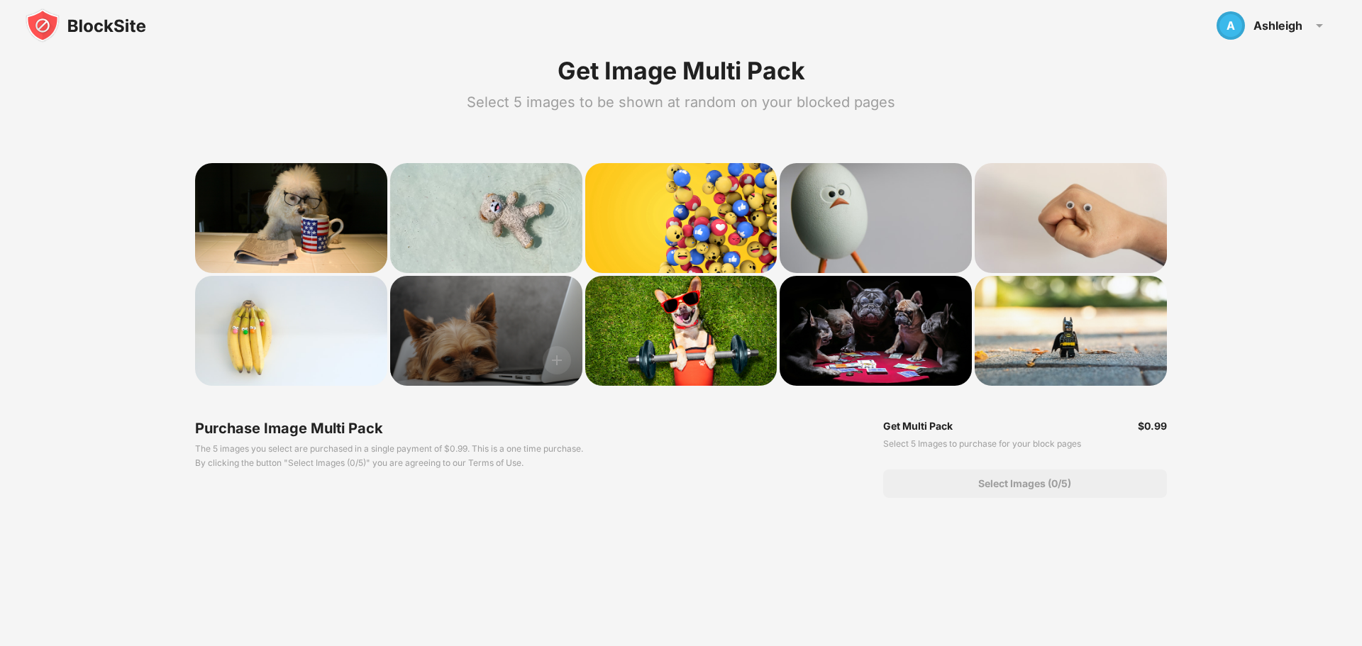
click at [493, 339] on div at bounding box center [486, 331] width 192 height 110
click at [558, 356] on img at bounding box center [557, 360] width 28 height 28
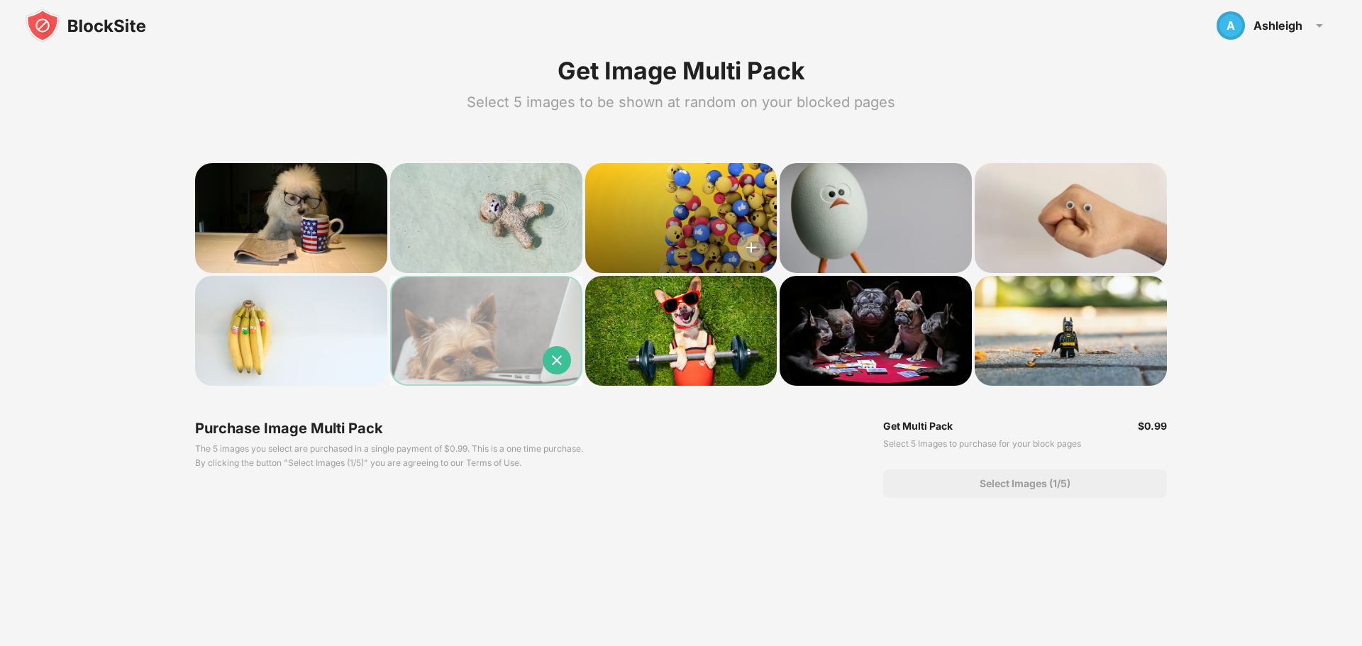
click at [745, 245] on img at bounding box center [751, 247] width 28 height 28
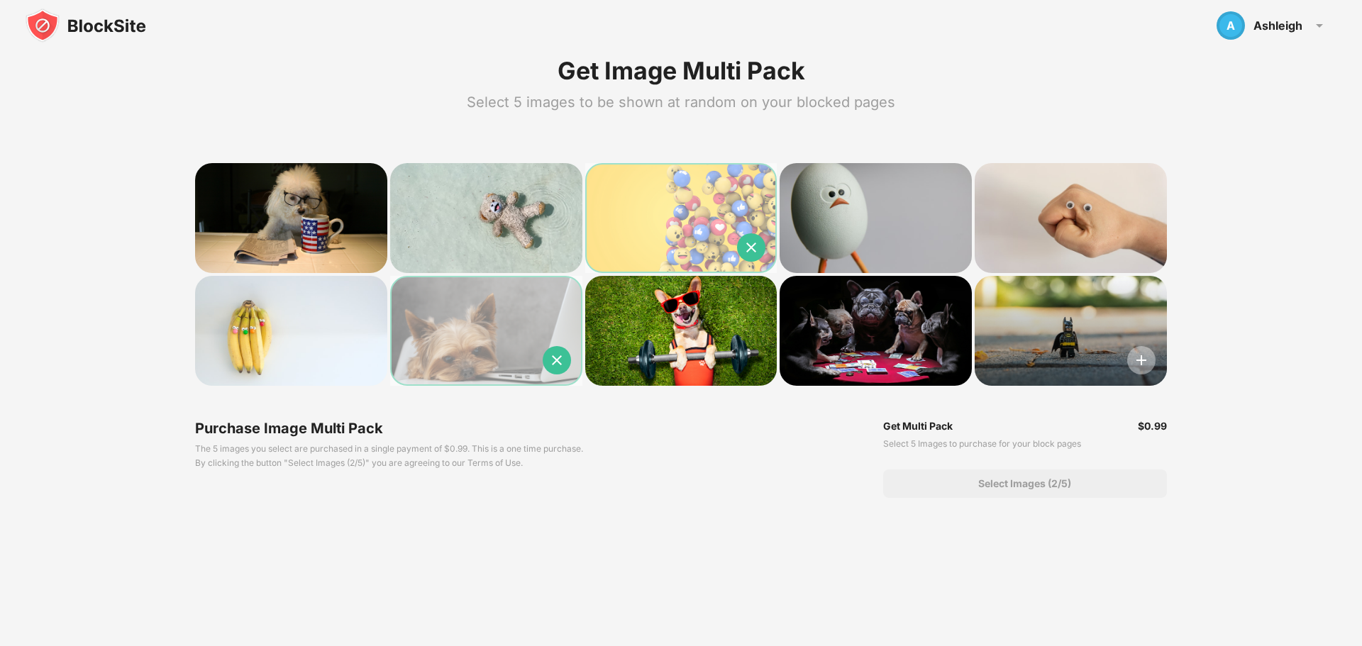
click at [1143, 357] on img at bounding box center [1141, 360] width 28 height 28
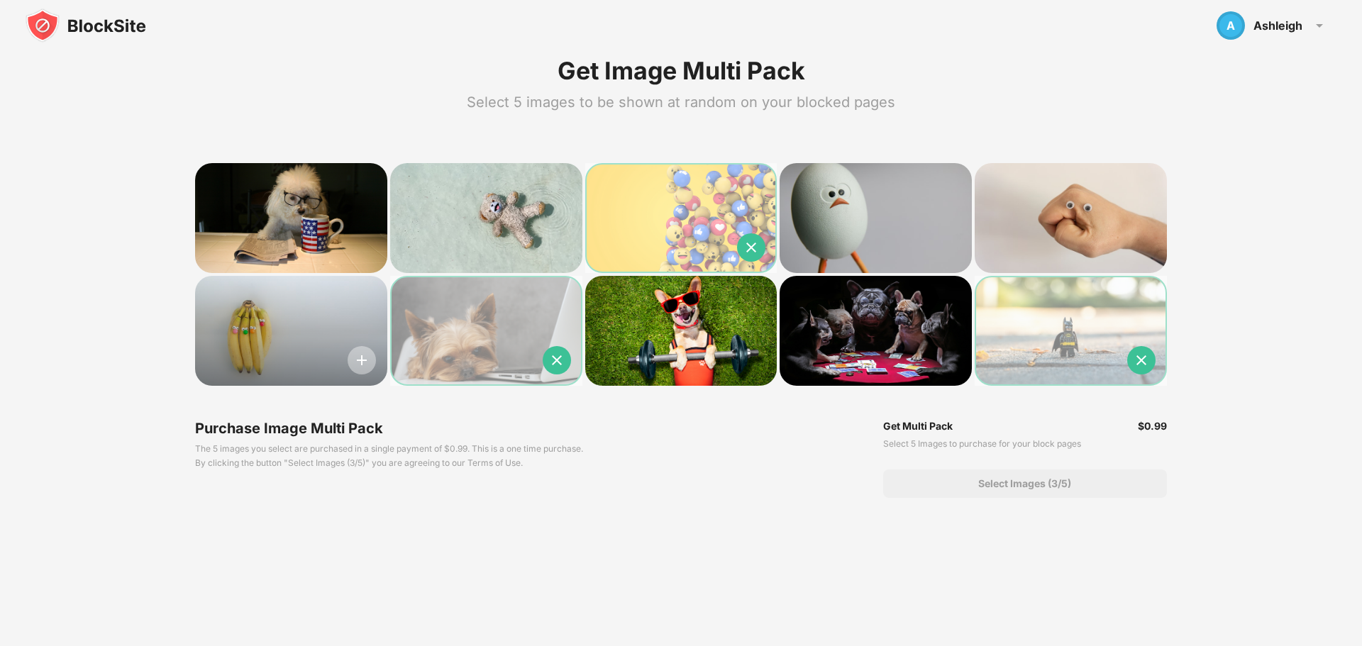
click at [363, 357] on img at bounding box center [362, 360] width 28 height 28
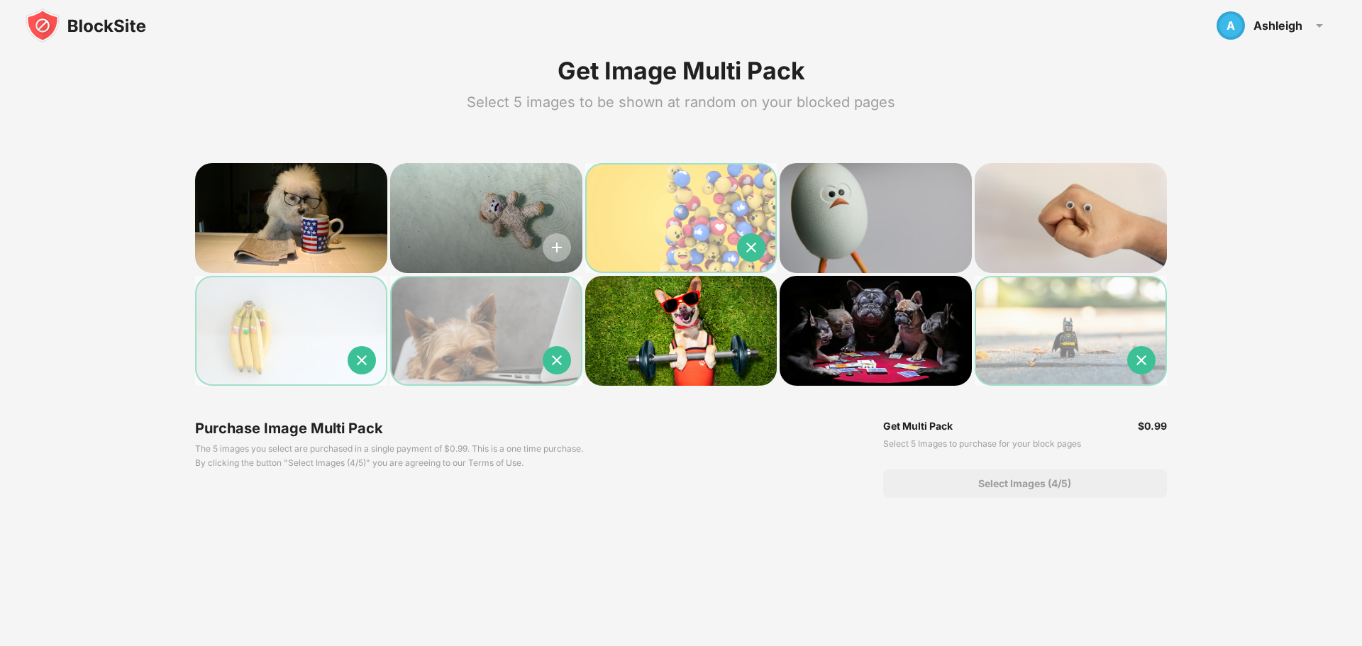
click at [551, 248] on img at bounding box center [557, 247] width 28 height 28
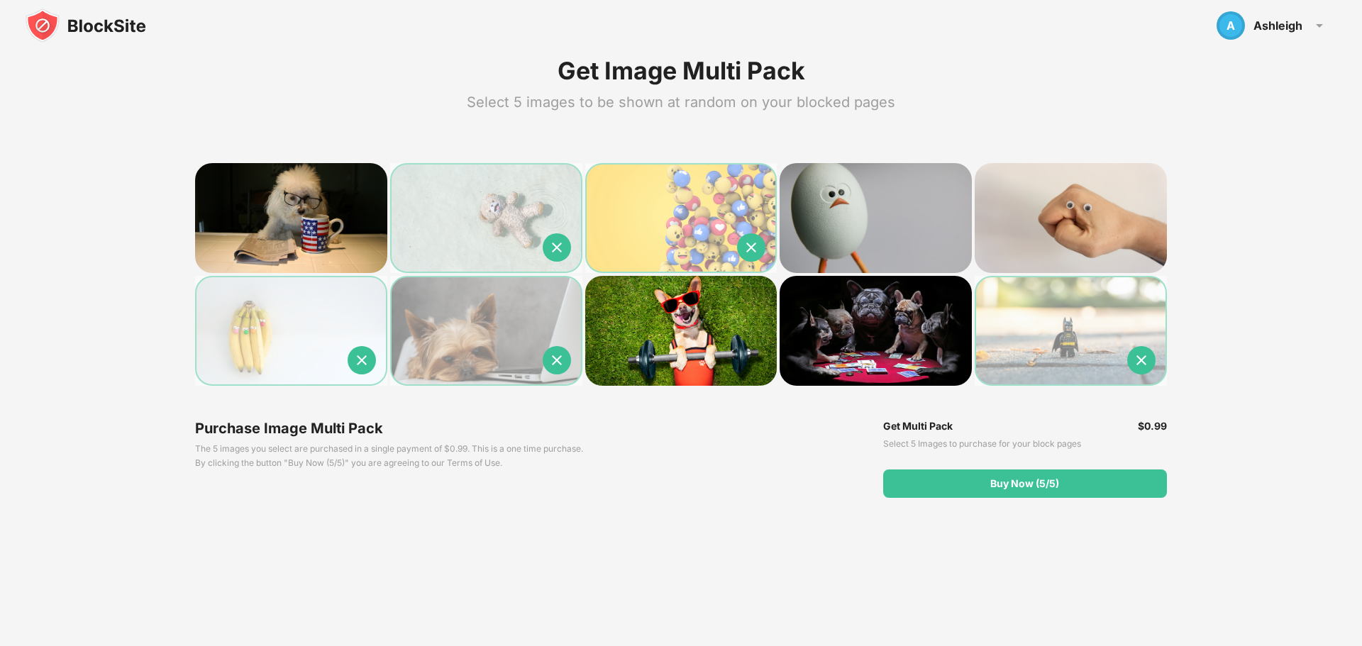
click at [69, 22] on img at bounding box center [86, 26] width 121 height 34
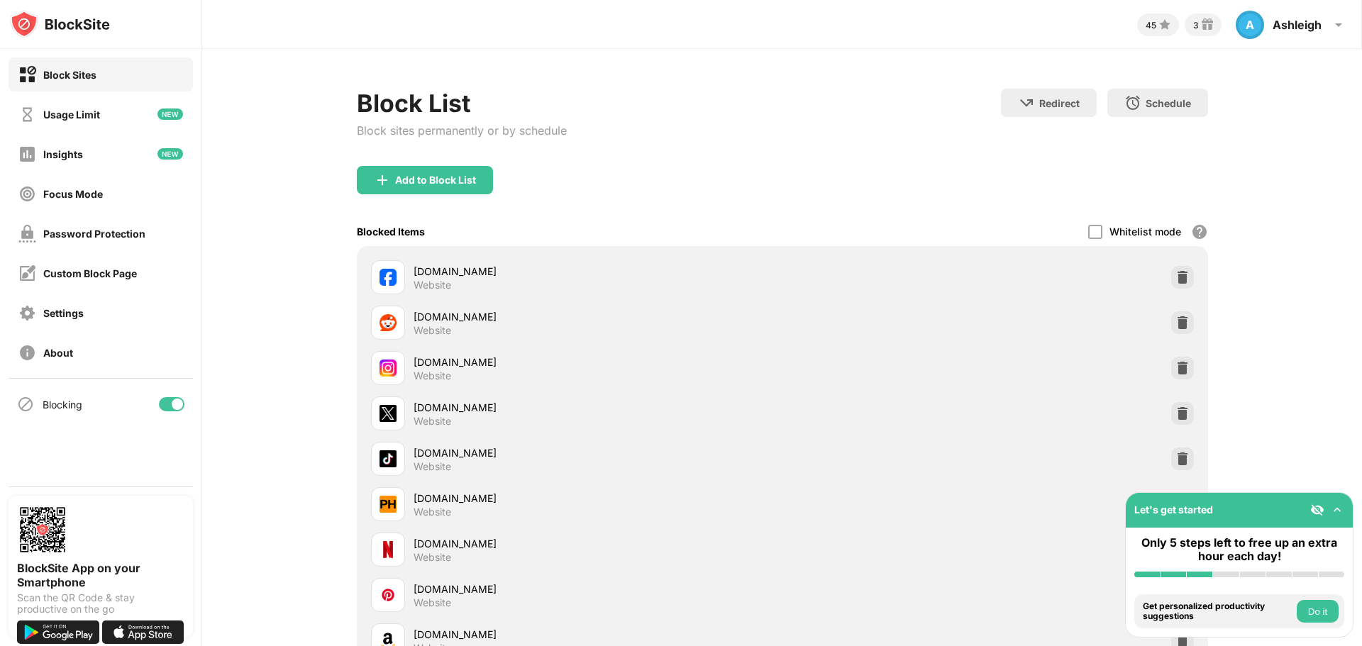
click at [1334, 507] on img at bounding box center [1337, 510] width 14 height 14
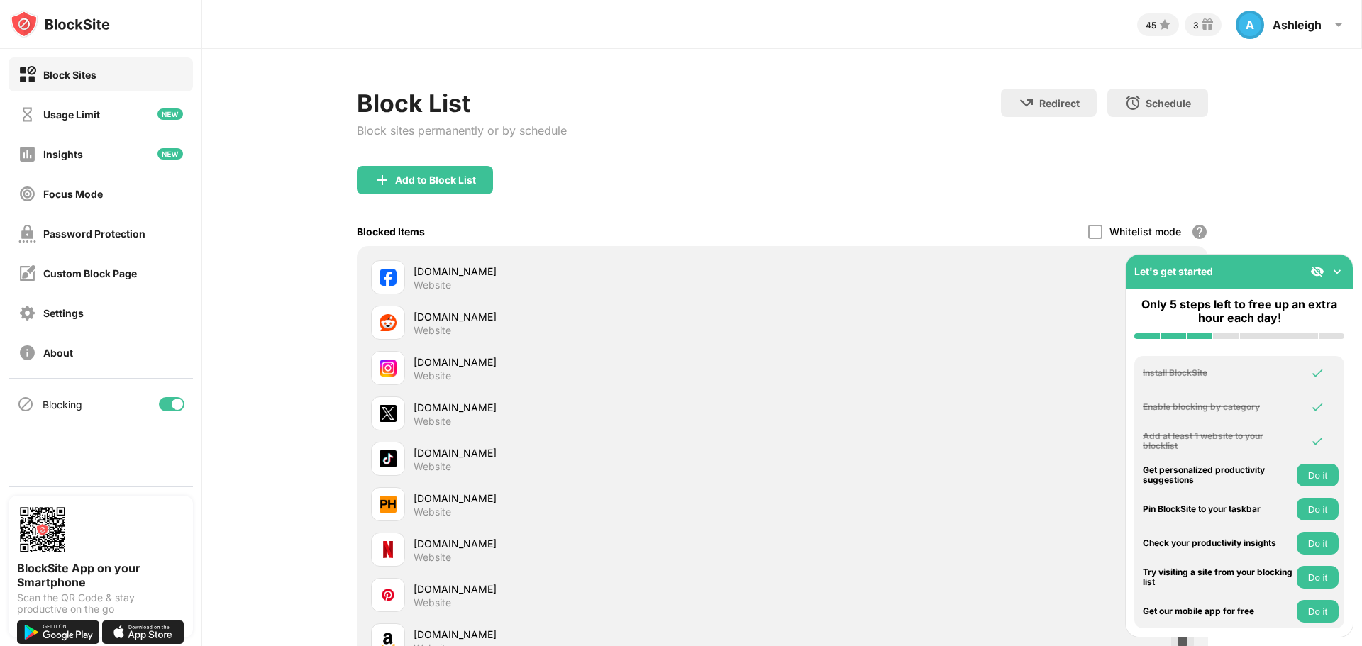
click at [1337, 270] on img at bounding box center [1337, 272] width 14 height 14
